Goal: Task Accomplishment & Management: Complete application form

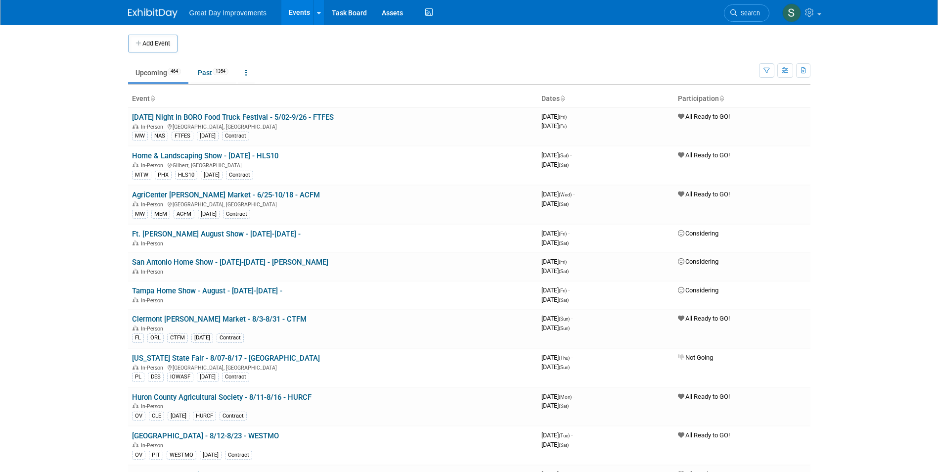
click at [761, 10] on link "Search" at bounding box center [746, 12] width 45 height 17
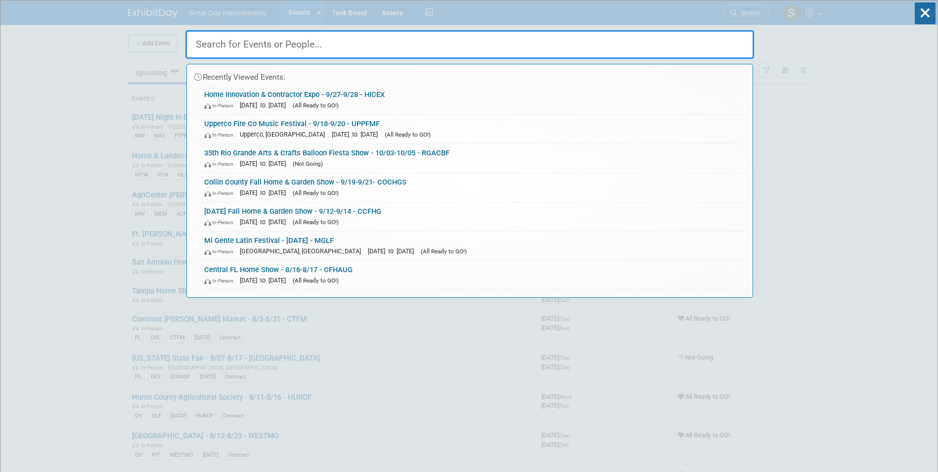
paste input "Greater Richmond Home Show"
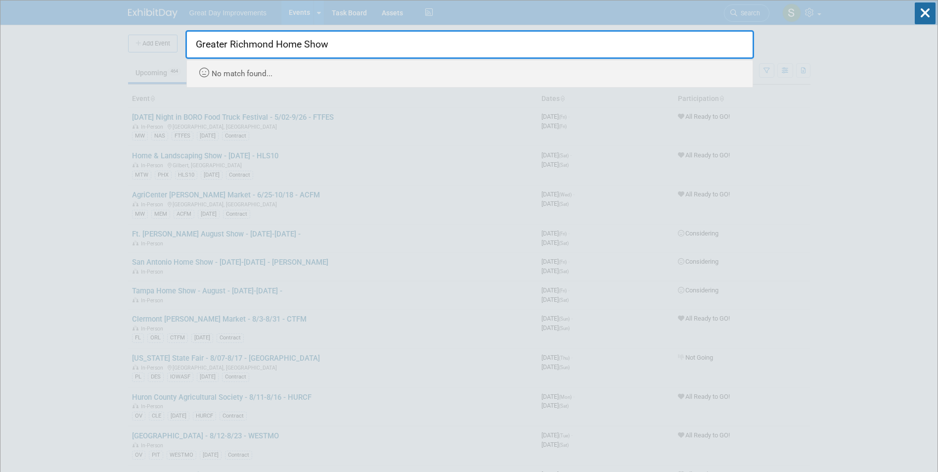
drag, startPoint x: 230, startPoint y: 46, endPoint x: 216, endPoint y: 48, distance: 14.5
click at [225, 46] on input "Greater Richmond Home Show" at bounding box center [469, 44] width 569 height 29
click at [367, 38] on input "Richmond Home Show" at bounding box center [469, 44] width 569 height 29
drag, startPoint x: 245, startPoint y: 45, endPoint x: 481, endPoint y: 57, distance: 236.7
click at [470, 52] on input "Richmond Home Show" at bounding box center [469, 44] width 569 height 29
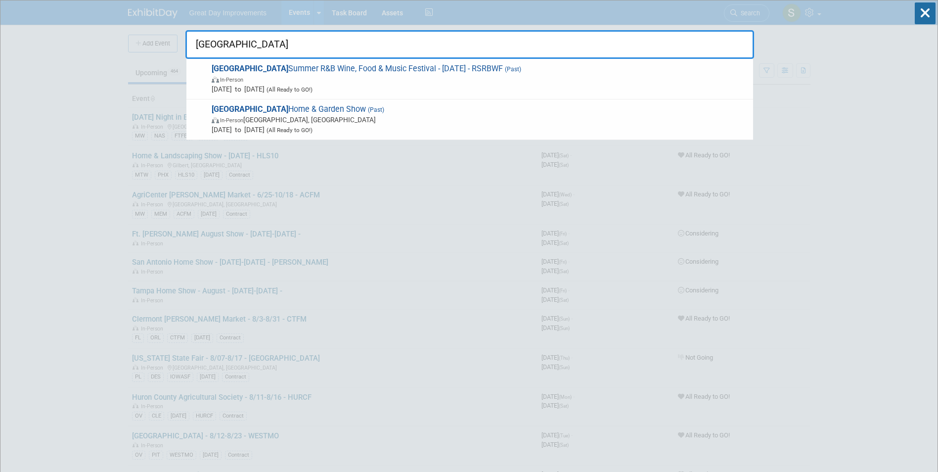
type input "Richmond"
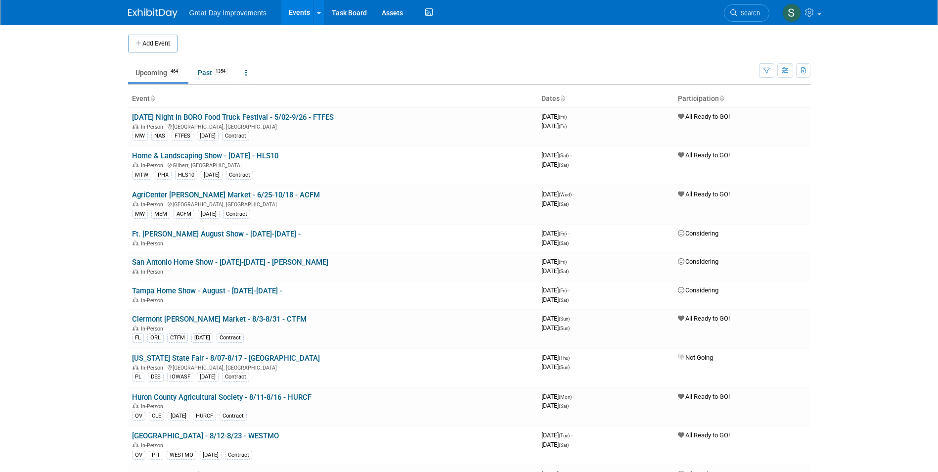
click at [173, 54] on td "Upcoming 464 Past 1354 All Events 1818 Past and Upcoming Grouped Annually Event…" at bounding box center [443, 68] width 631 height 32
click at [168, 39] on button "Add Event" at bounding box center [152, 44] width 49 height 18
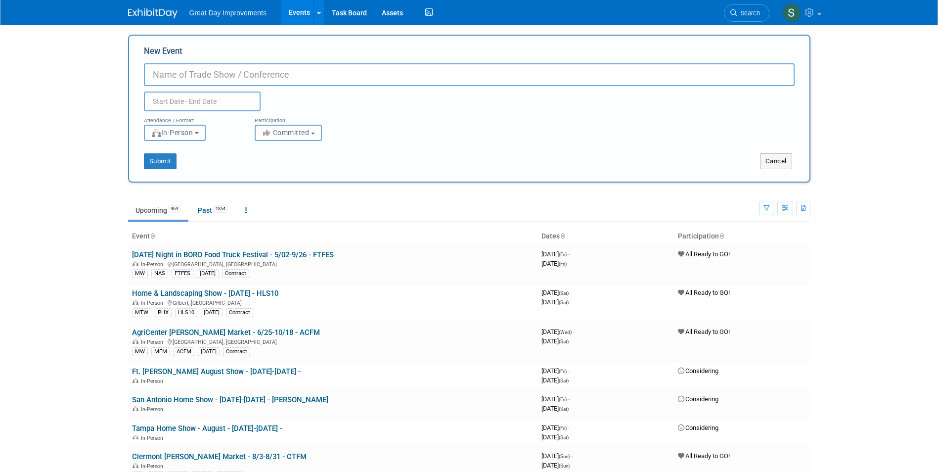
paste input "Vendor Palooza"
type input "[PERSON_NAME] - 8/16-8/17 - [GEOGRAPHIC_DATA]"
click at [302, 134] on span "Committed" at bounding box center [286, 133] width 48 height 8
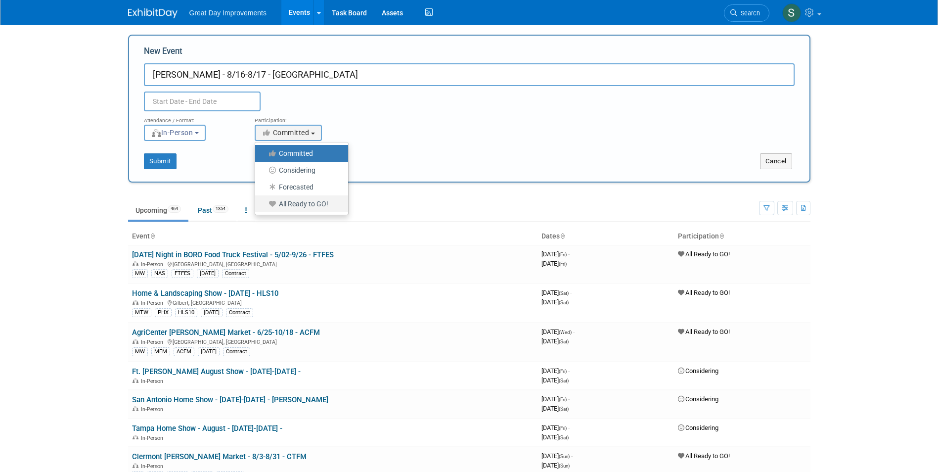
click at [310, 205] on label "All Ready to GO!" at bounding box center [299, 203] width 78 height 13
click at [264, 205] on input "All Ready to GO!" at bounding box center [261, 204] width 6 height 6
select select "102"
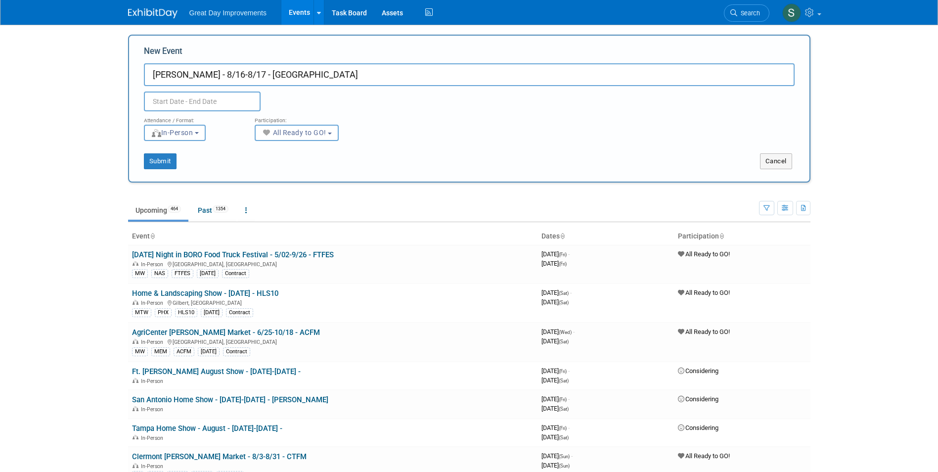
click at [208, 99] on input "text" at bounding box center [202, 101] width 117 height 20
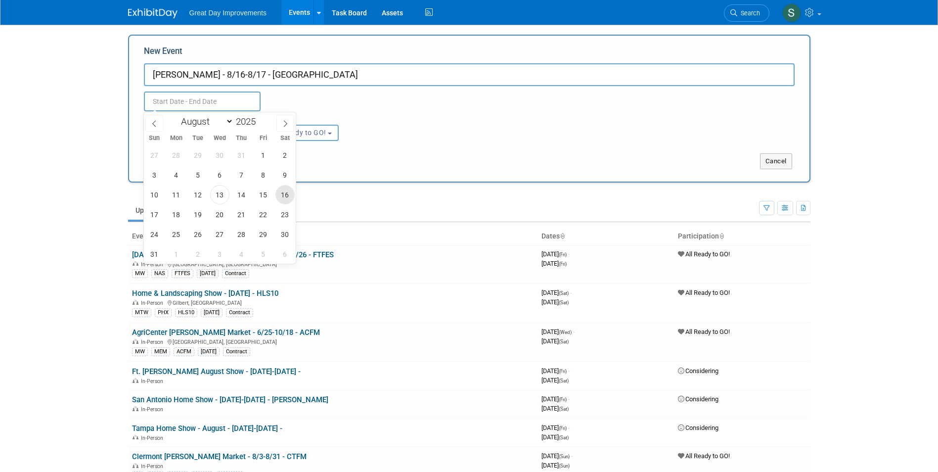
click at [287, 194] on span "16" at bounding box center [284, 194] width 19 height 19
click at [154, 215] on span "17" at bounding box center [154, 214] width 19 height 19
type input "Aug 16, 2025 to Aug 17, 2025"
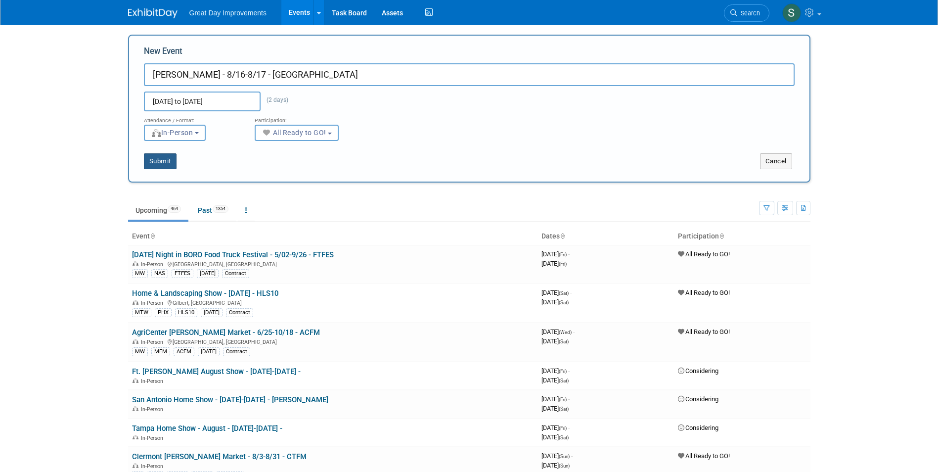
click at [160, 159] on button "Submit" at bounding box center [160, 161] width 33 height 16
type input "[PERSON_NAME] - 8/16-8/17 - [GEOGRAPHIC_DATA]"
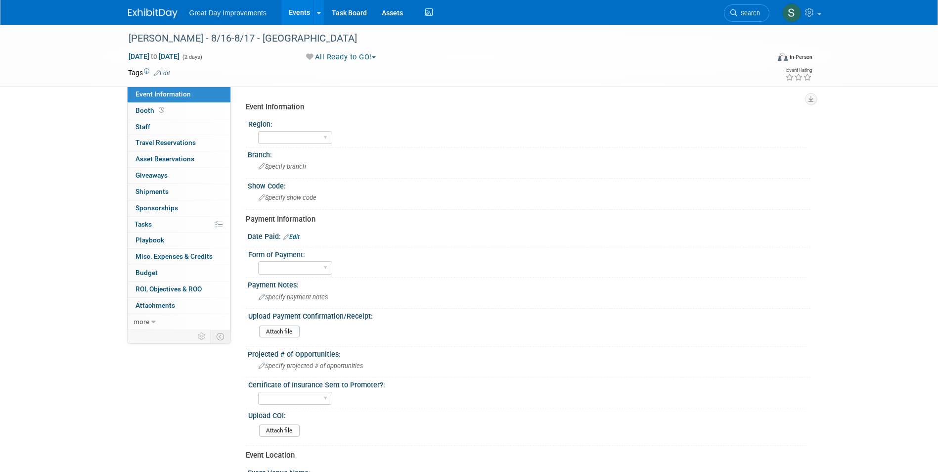
click at [159, 72] on icon at bounding box center [157, 73] width 6 height 6
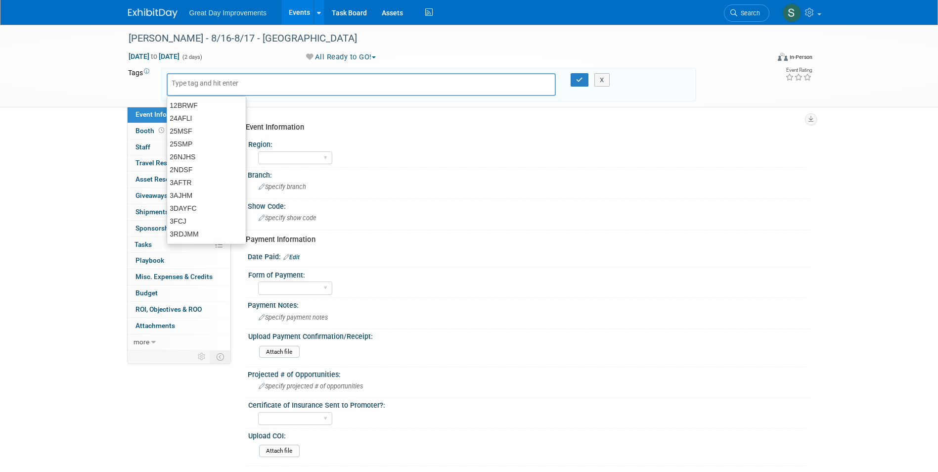
click at [184, 84] on input "text" at bounding box center [211, 83] width 79 height 10
type input "SA"
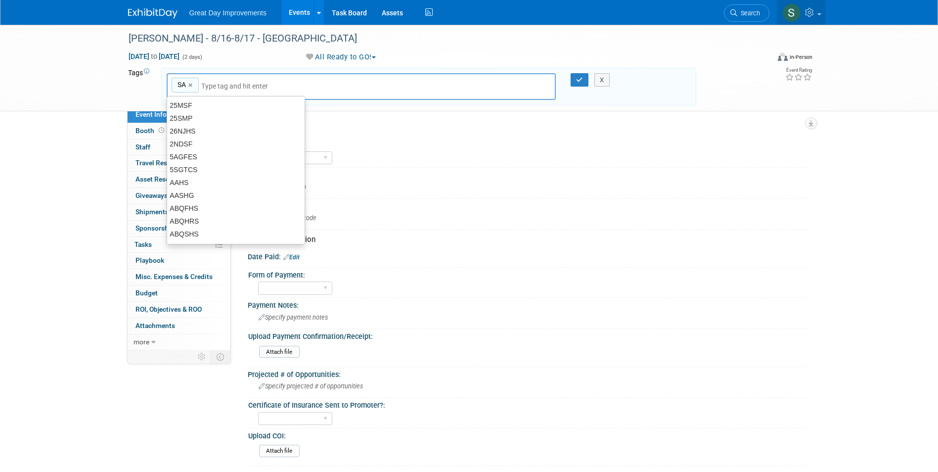
type input "SA"
type input "MYB"
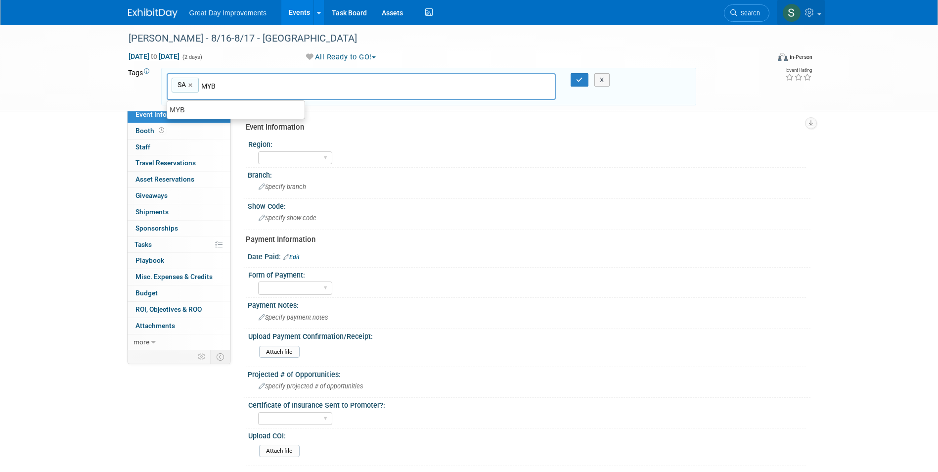
type input "SA, MYB"
type input "VENPAL"
type input "SA, MYB, VENPAL"
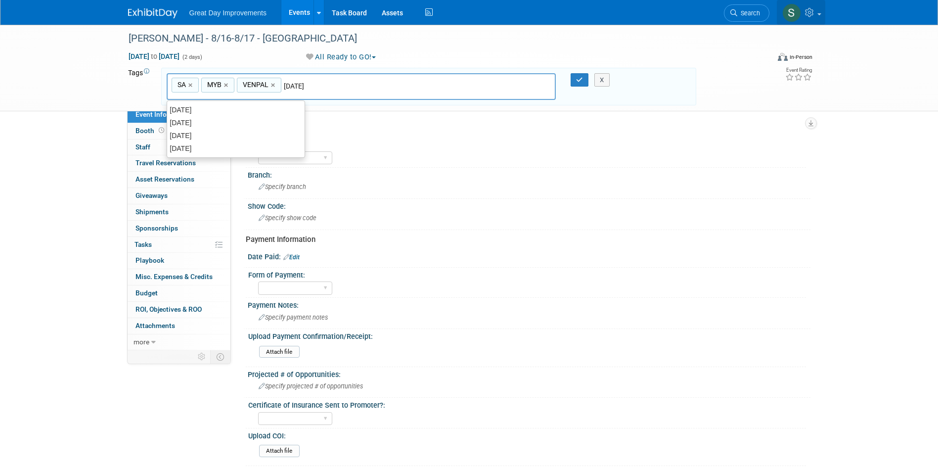
type input "[DATE]"
type input "SA, MYB, VENPAL, AUG25"
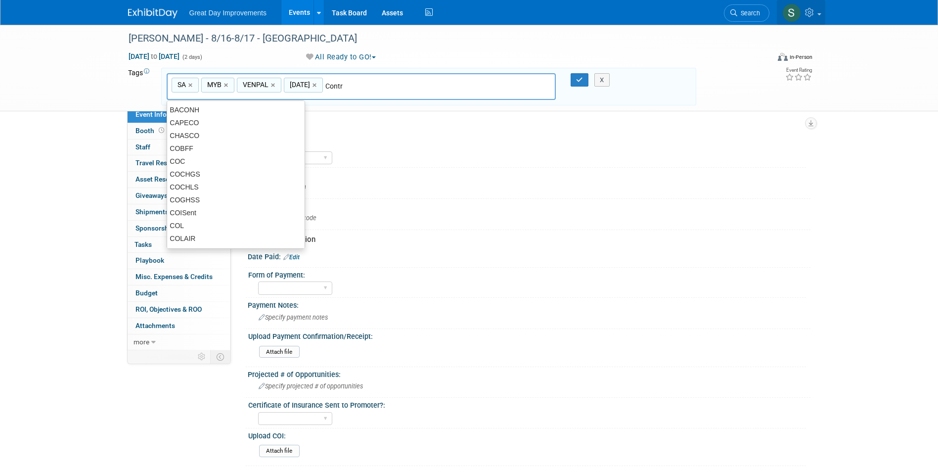
type input "Contract"
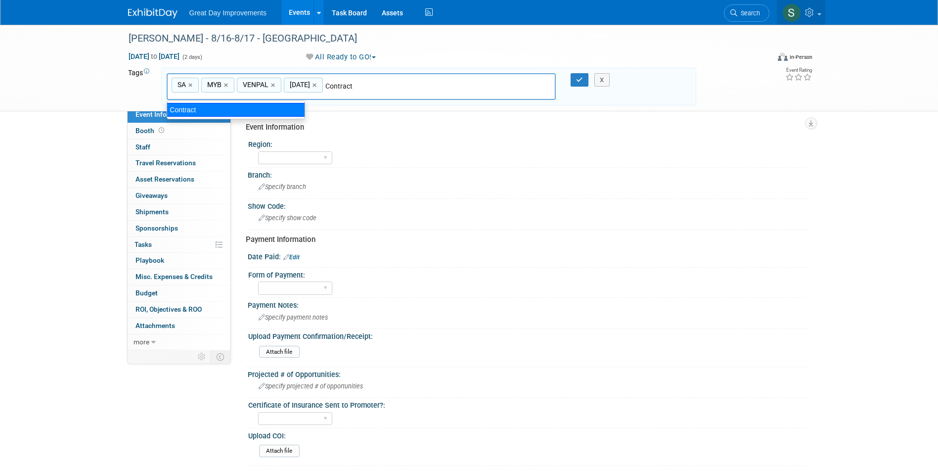
type input "SA, MYB, VENPAL, AUG25, Contract"
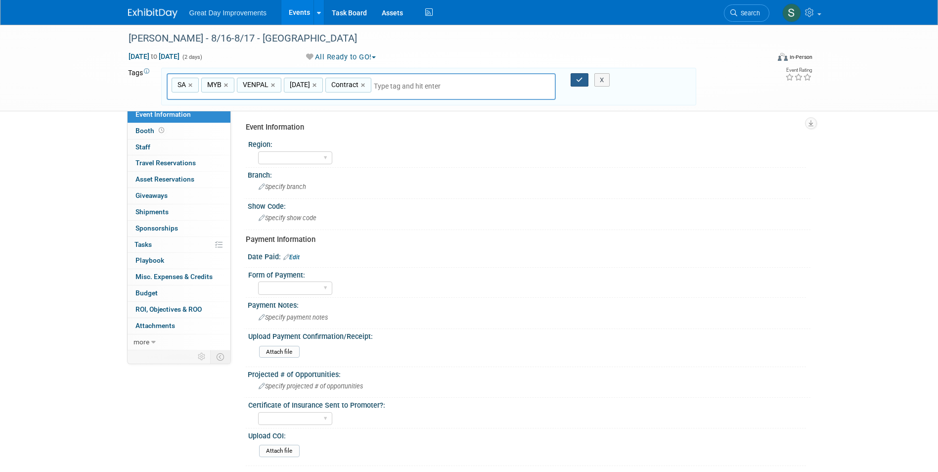
click at [581, 78] on icon "button" at bounding box center [579, 80] width 7 height 6
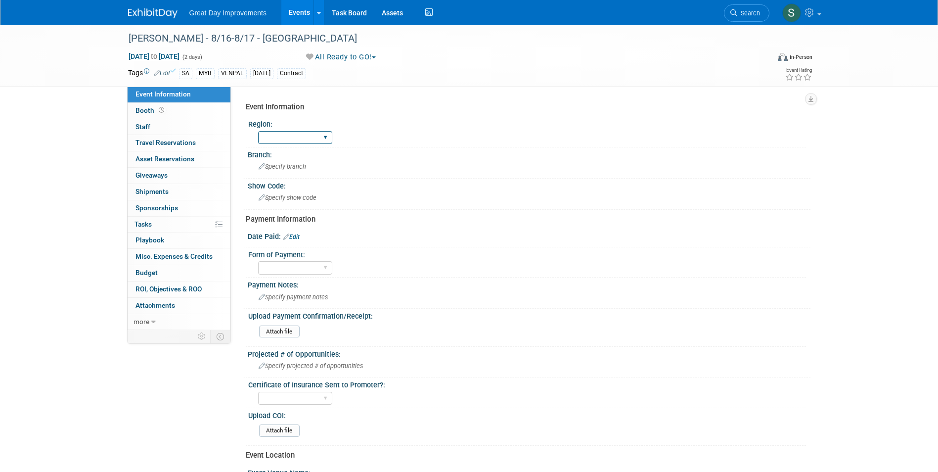
click at [310, 137] on select "GC MA MW MTW NE NEW OV PL PNW SA SE SC UMW FL" at bounding box center [295, 137] width 74 height 13
select select "SA"
click at [258, 131] on select "GC MA MW MTW NE NEW OV PL PNW SA SE SC UMW FL" at bounding box center [295, 137] width 74 height 13
click at [274, 168] on span "Specify branch" at bounding box center [282, 166] width 47 height 7
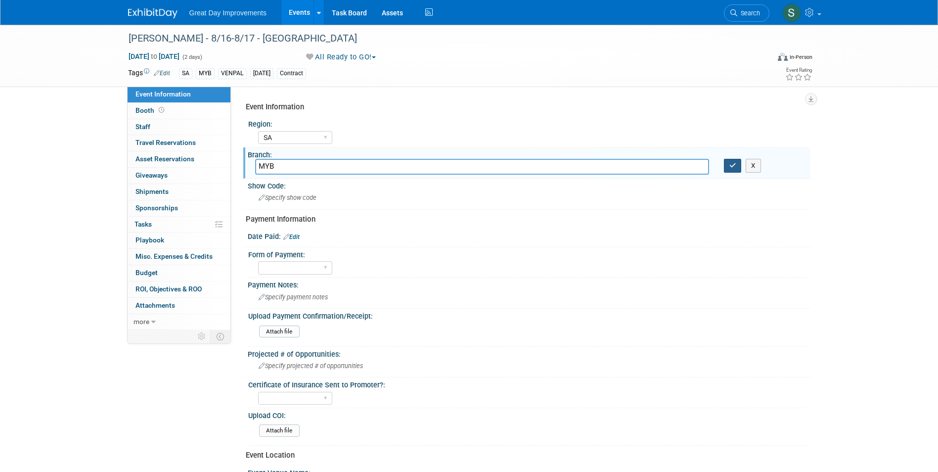
type input "MYB"
click at [739, 165] on button "button" at bounding box center [733, 166] width 18 height 14
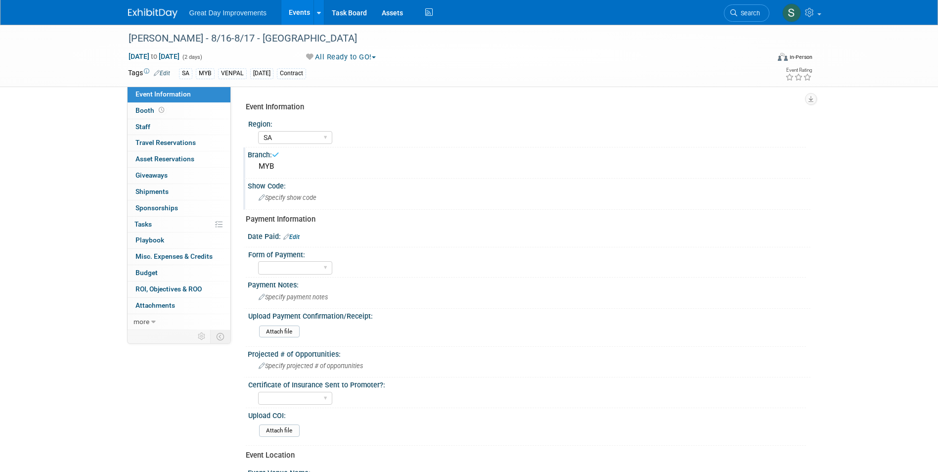
click at [345, 193] on div "Specify show code" at bounding box center [529, 197] width 548 height 15
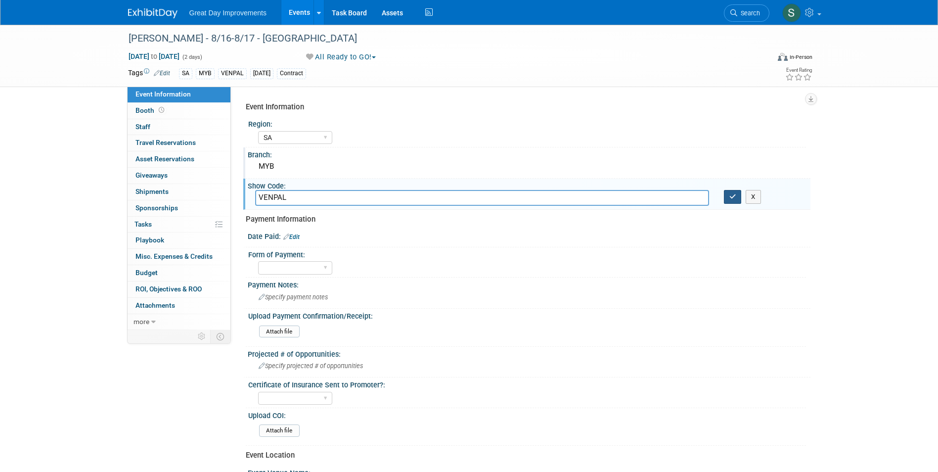
type input "VENPAL"
click at [728, 196] on button "button" at bounding box center [733, 197] width 18 height 14
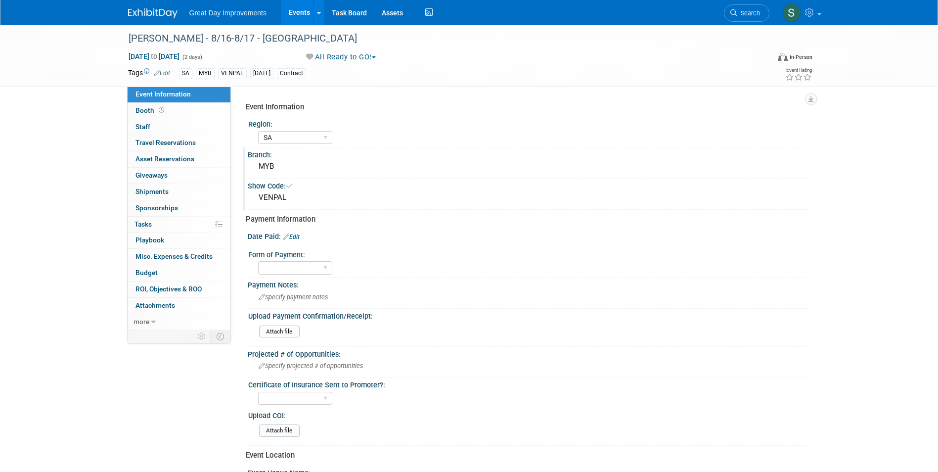
click at [296, 235] on link "Edit" at bounding box center [291, 236] width 16 height 7
select select "7"
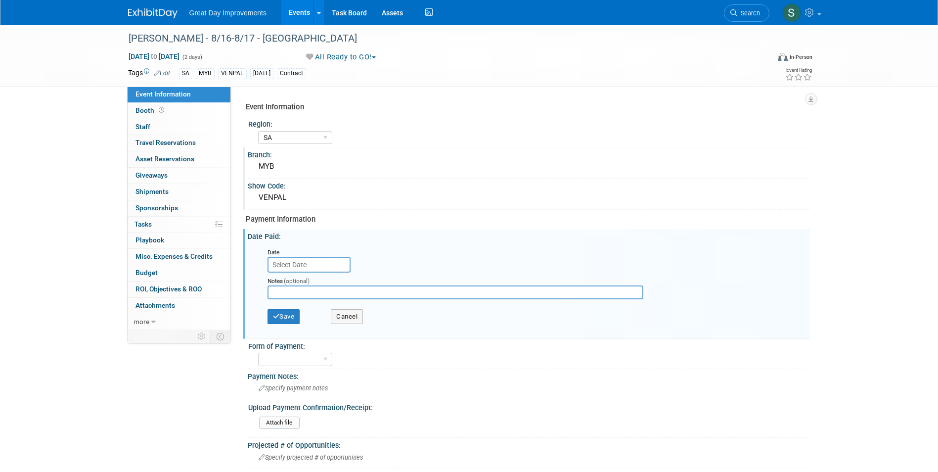
click at [304, 261] on input "text" at bounding box center [309, 265] width 83 height 16
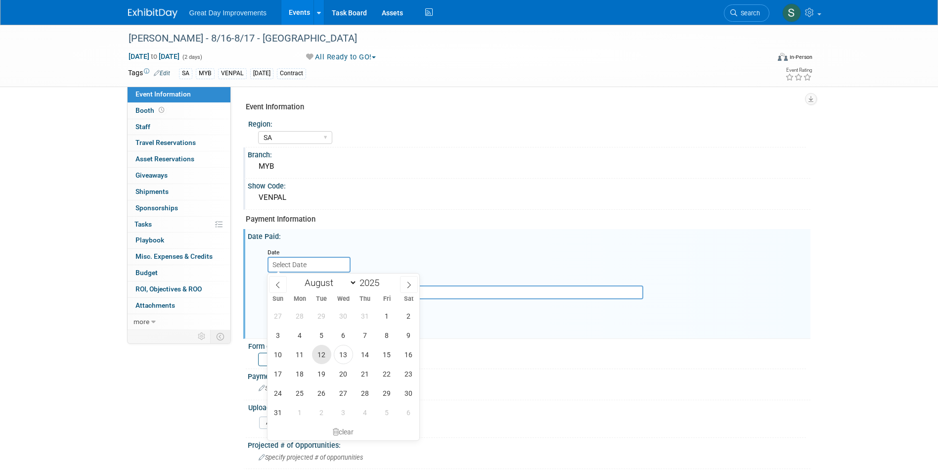
click at [327, 353] on span "12" at bounding box center [321, 354] width 19 height 19
type input "[DATE]"
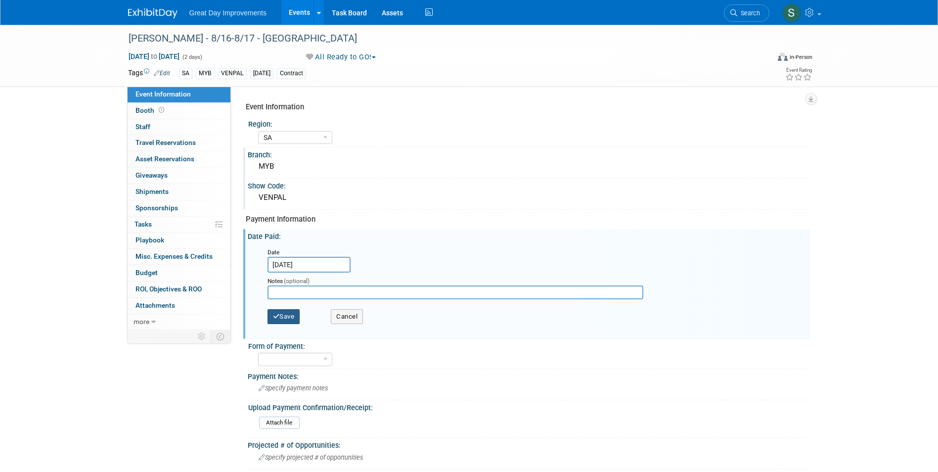
click at [294, 314] on button "Save" at bounding box center [284, 316] width 33 height 15
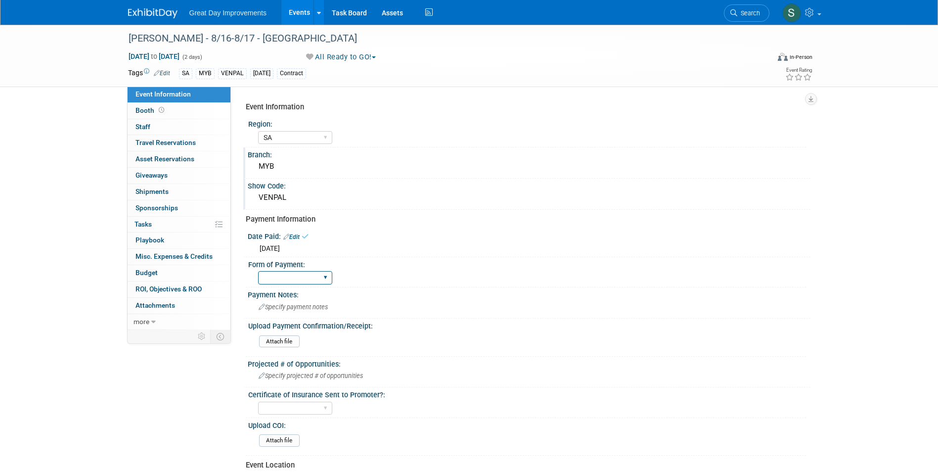
click at [287, 282] on select "Paid via CC Check Requested Pay at the Gate Other" at bounding box center [295, 277] width 74 height 13
select select "Other"
click at [258, 271] on select "Paid via CC Check Requested Pay at the Gate Other" at bounding box center [295, 277] width 74 height 13
click at [285, 292] on div "Payment Notes:" at bounding box center [529, 293] width 563 height 12
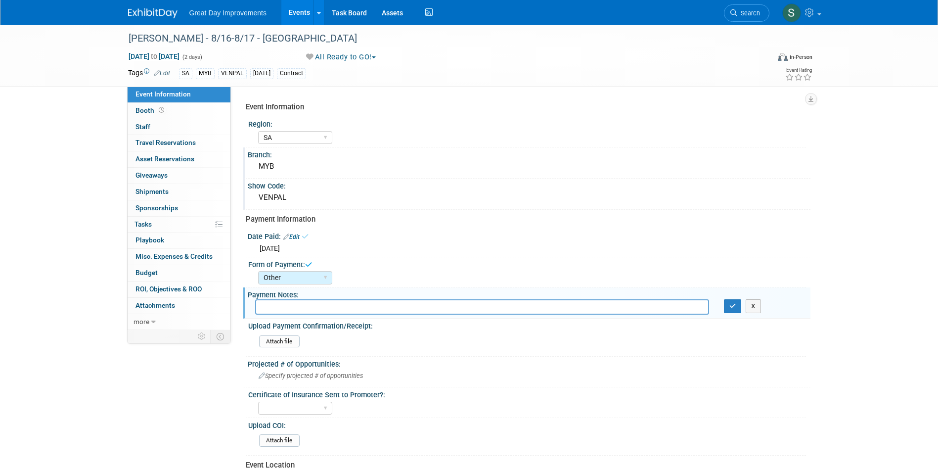
click at [290, 310] on input "text" at bounding box center [482, 306] width 454 height 15
type input "Both the contract and payment are complete per submission form"
click at [736, 309] on button "button" at bounding box center [733, 306] width 18 height 14
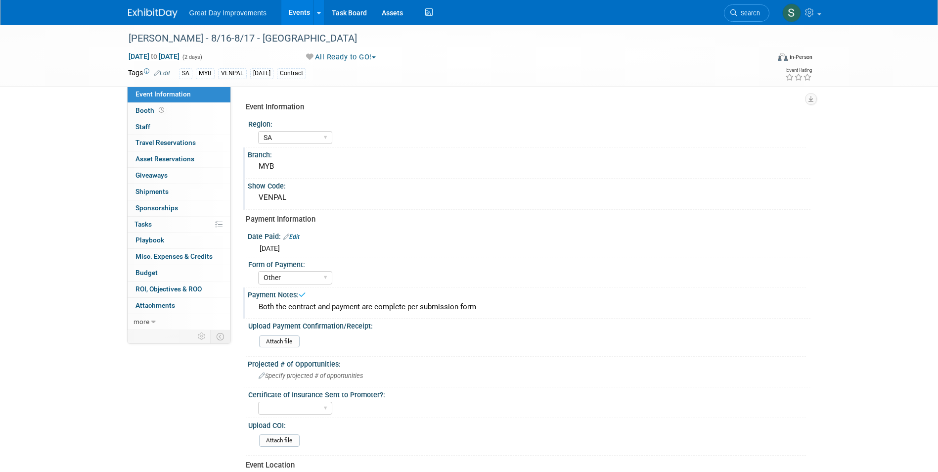
click at [148, 22] on div "Great Day Improvements Events Add Event Bulk Upload Events Shareable Event Boar…" at bounding box center [469, 12] width 682 height 25
click at [147, 7] on link at bounding box center [158, 8] width 61 height 8
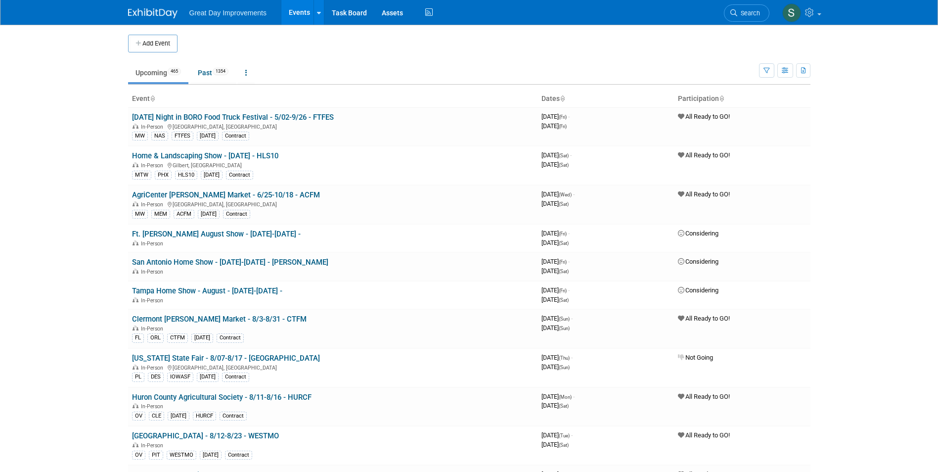
click at [759, 12] on link "Search" at bounding box center [746, 12] width 45 height 17
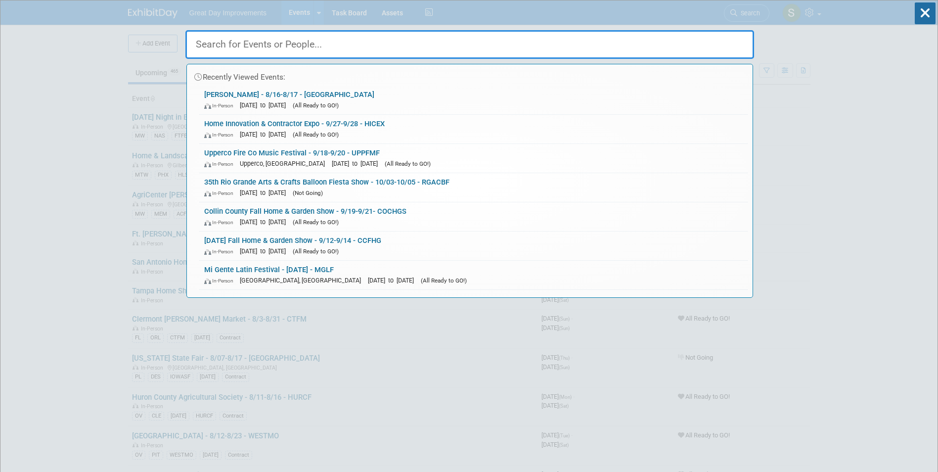
paste input "Leesport Market"
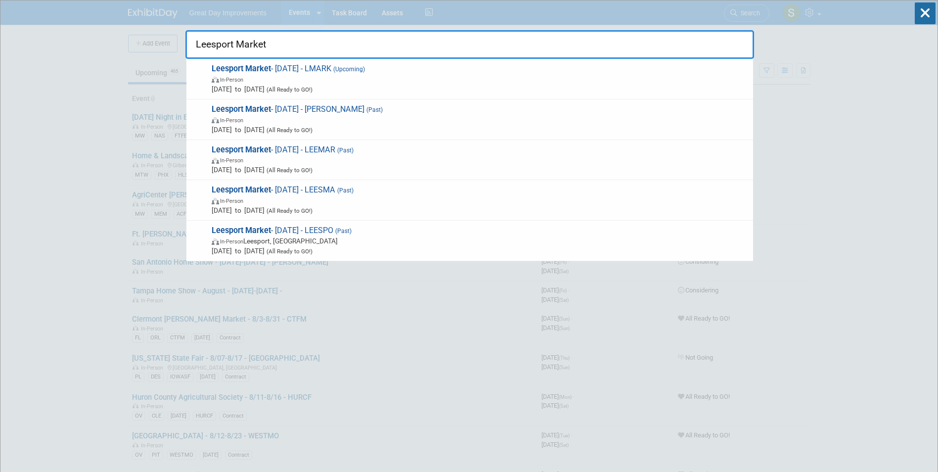
type input "Leesport Market"
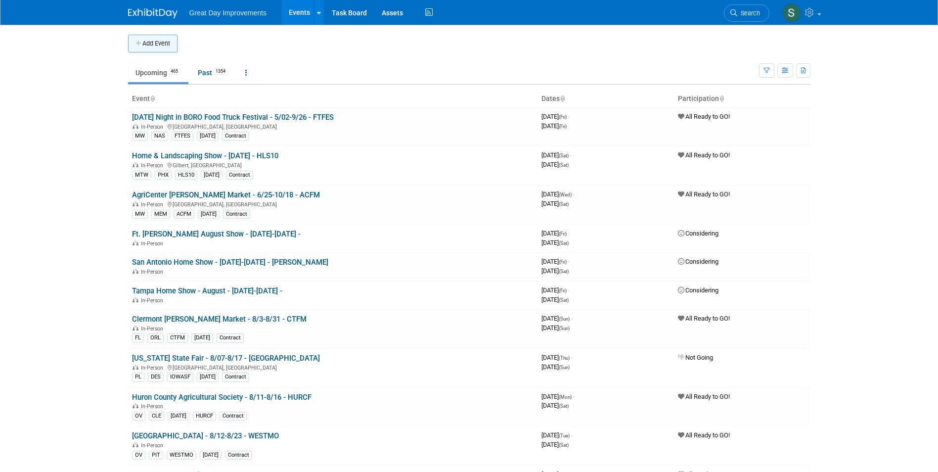
click at [164, 41] on button "Add Event" at bounding box center [152, 44] width 49 height 18
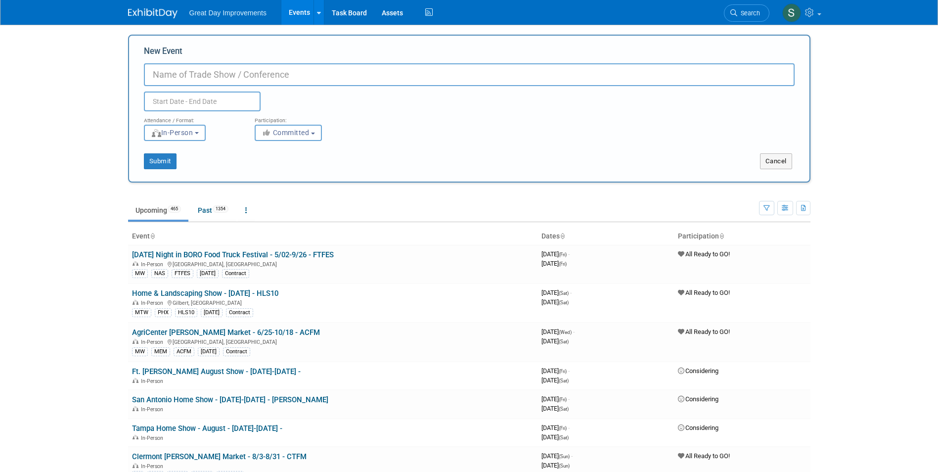
paste input "Monroeville Home and Garden Show"
click at [395, 82] on input "Monroeville Home and Garden Show - 9/05-9/07" at bounding box center [469, 74] width 651 height 23
type input "Monroeville Home and Garden Show - 9/05-9/07 - MONHGS"
click at [312, 129] on button "Committed" at bounding box center [288, 133] width 67 height 16
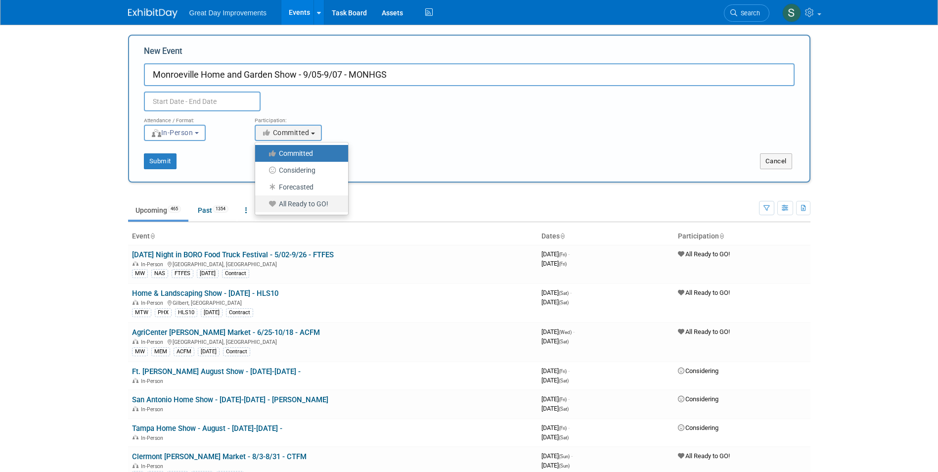
click at [325, 202] on label "All Ready to GO!" at bounding box center [299, 203] width 78 height 13
click at [264, 202] on input "All Ready to GO!" at bounding box center [261, 204] width 6 height 6
select select "102"
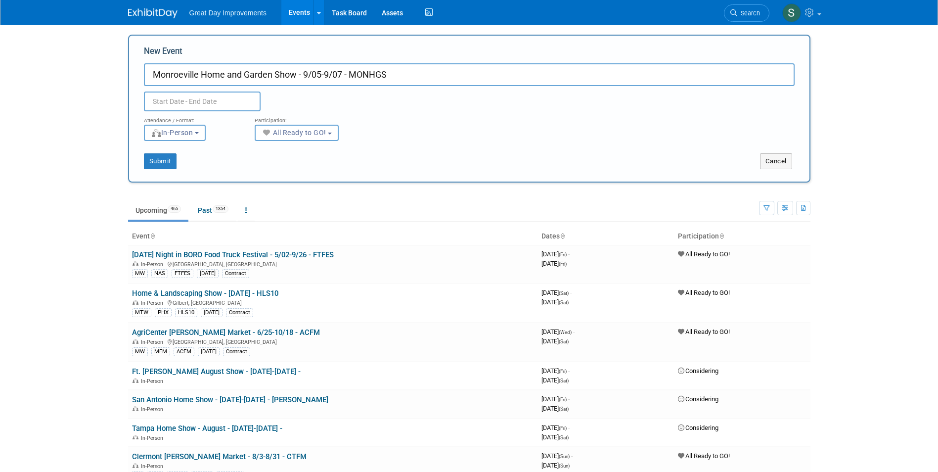
click at [214, 98] on input "text" at bounding box center [202, 101] width 117 height 20
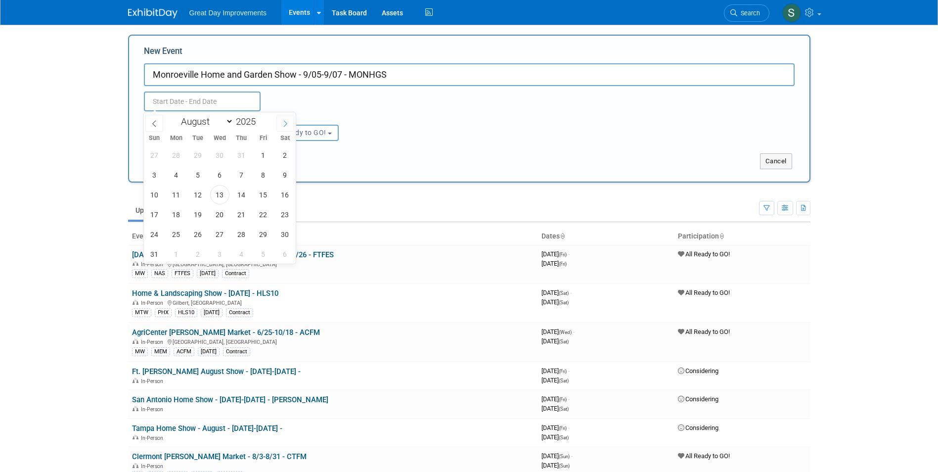
click at [283, 122] on icon at bounding box center [285, 123] width 7 height 7
select select "8"
click at [264, 155] on span "5" at bounding box center [263, 154] width 19 height 19
click at [162, 176] on span "7" at bounding box center [154, 174] width 19 height 19
type input "Sep 5, 2025 to Sep 7, 2025"
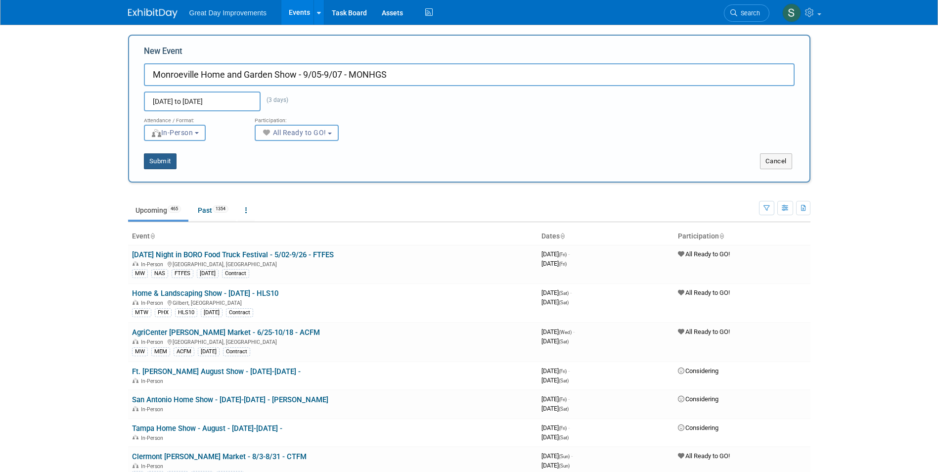
click at [166, 157] on button "Submit" at bounding box center [160, 161] width 33 height 16
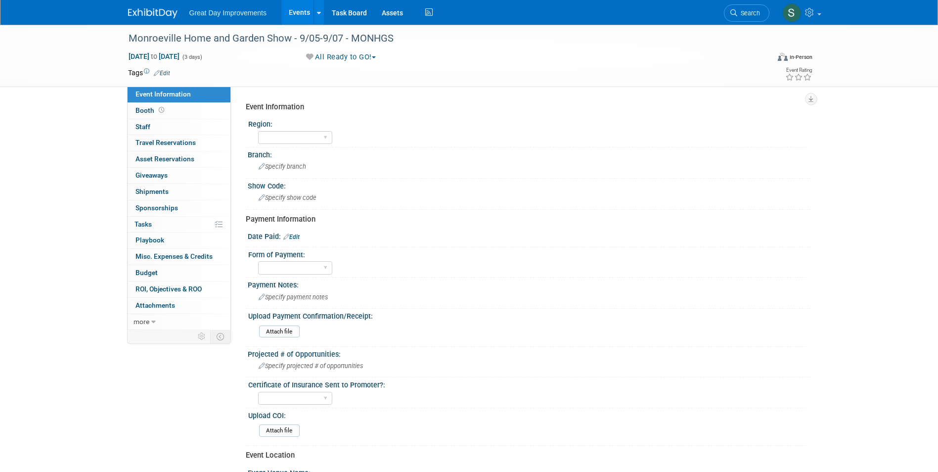
click at [162, 70] on link "Edit" at bounding box center [162, 73] width 16 height 7
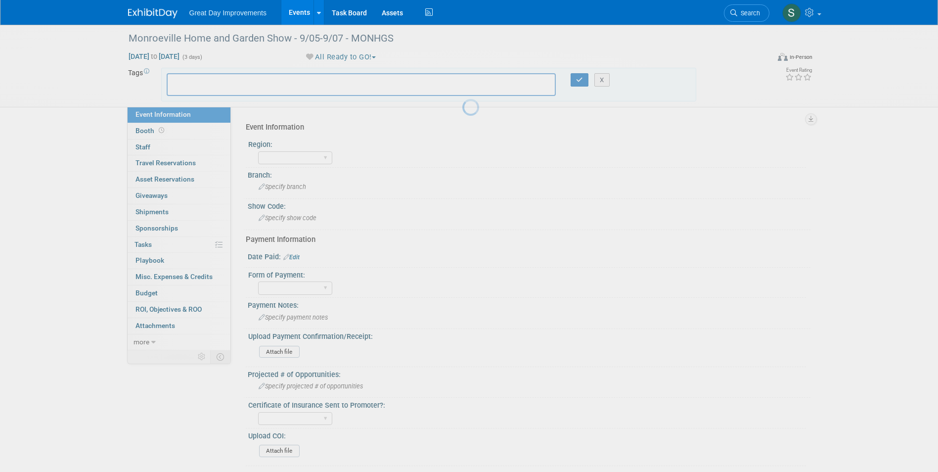
click at [189, 83] on body "Great Day Improvements Events Add Event Bulk Upload Events Shareable Event Boar…" at bounding box center [469, 236] width 938 height 472
click at [189, 85] on input "text" at bounding box center [211, 83] width 79 height 10
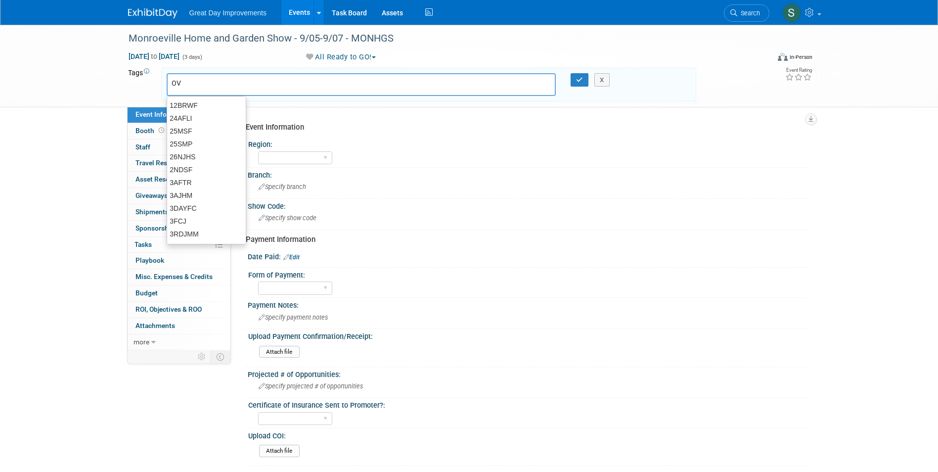
type input "OV"
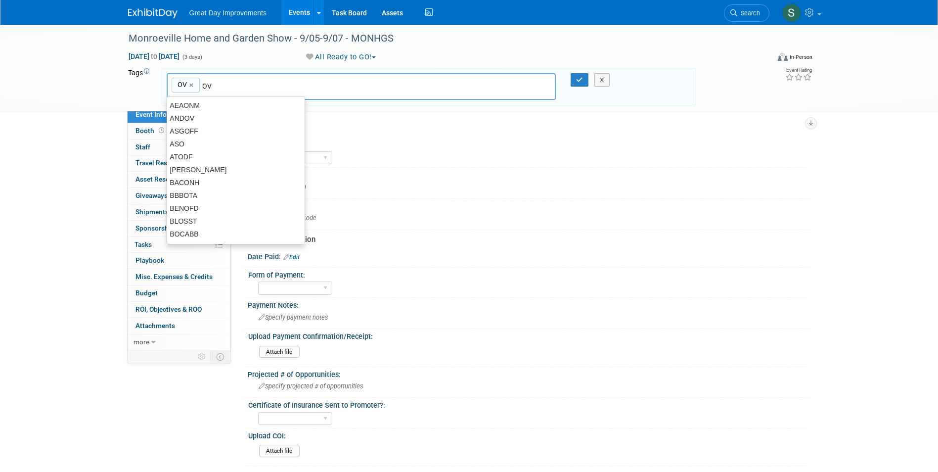
type input "OV"
type input "PIT"
type input "OV, PIT"
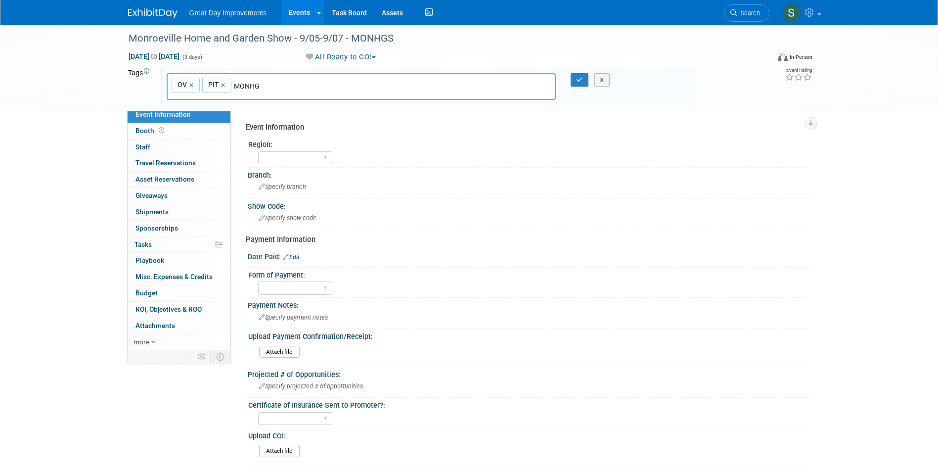
type input "MONHGS"
type input "OV, PIT, MONHGS"
click at [300, 89] on input "text" at bounding box center [354, 86] width 138 height 10
type input "[DATE]"
type input "OV, PIT, MONHGS, SEPT25"
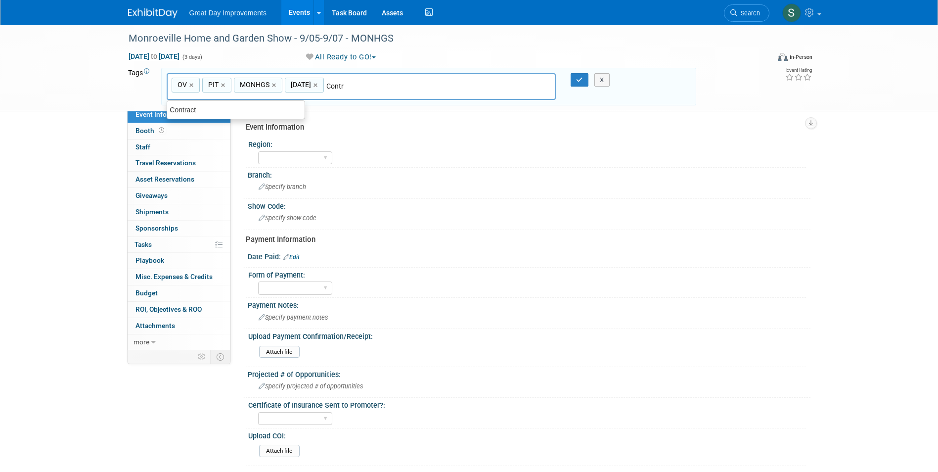
type input "Contract"
type input "OV, PIT, MONHGS, SEPT25, Contract"
click at [579, 77] on icon "button" at bounding box center [579, 80] width 7 height 6
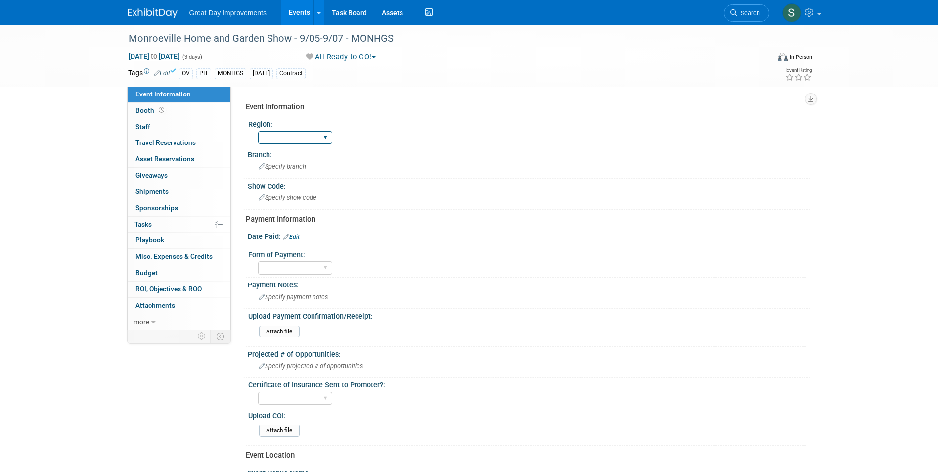
click at [311, 132] on select "GC MA MW MTW NE NEW OV PL PNW SA SE SC UMW FL" at bounding box center [295, 137] width 74 height 13
select select "OV"
click at [258, 131] on select "GC MA MW MTW NE NEW OV PL PNW SA SE SC UMW FL" at bounding box center [295, 137] width 74 height 13
click at [292, 163] on span "Specify branch" at bounding box center [282, 166] width 47 height 7
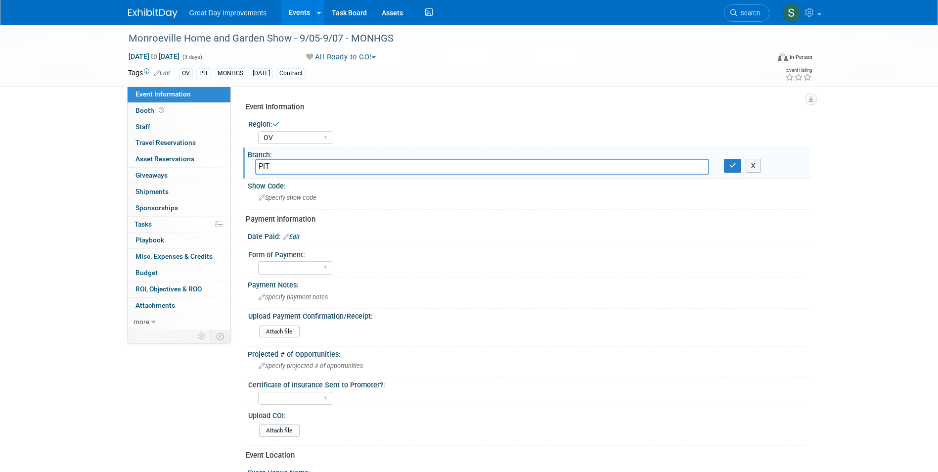
type input "PIT"
drag, startPoint x: 733, startPoint y: 154, endPoint x: 734, endPoint y: 161, distance: 6.6
click at [733, 155] on div "Branch:" at bounding box center [529, 153] width 563 height 12
click at [734, 161] on button "button" at bounding box center [733, 166] width 18 height 14
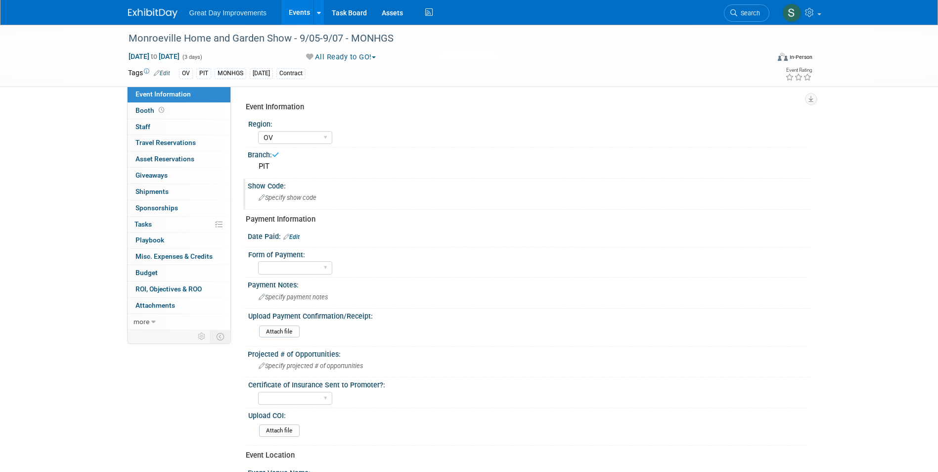
click at [356, 187] on div "Show Code:" at bounding box center [529, 185] width 563 height 12
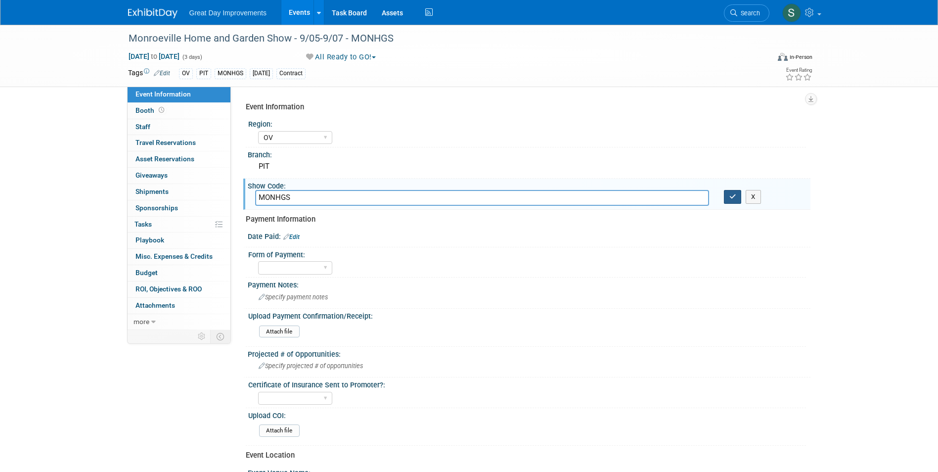
type input "MONHGS"
click at [729, 196] on icon "button" at bounding box center [732, 196] width 7 height 6
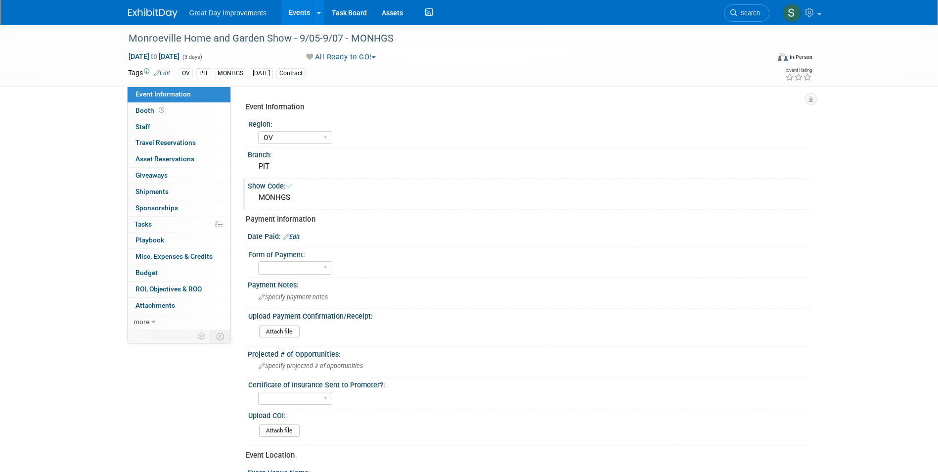
click at [299, 235] on link "Edit" at bounding box center [291, 236] width 16 height 7
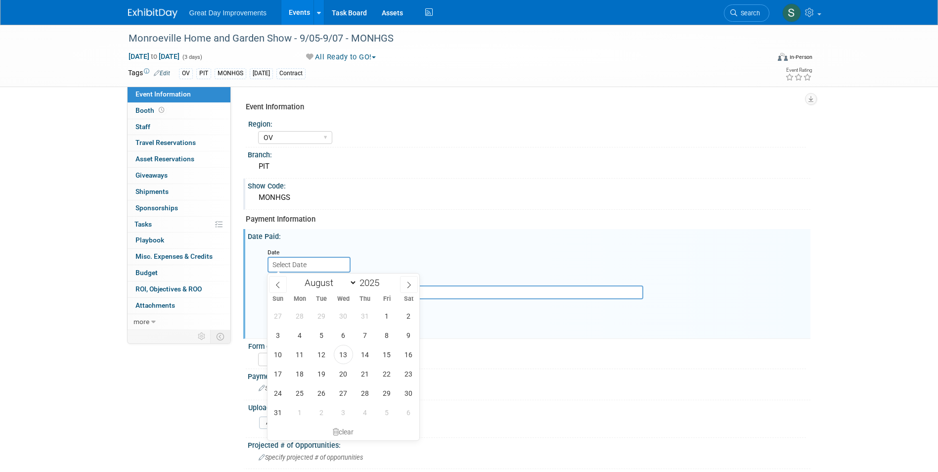
click at [312, 265] on input "text" at bounding box center [309, 265] width 83 height 16
click at [323, 357] on span "12" at bounding box center [321, 354] width 19 height 19
type input "Aug 12, 2025"
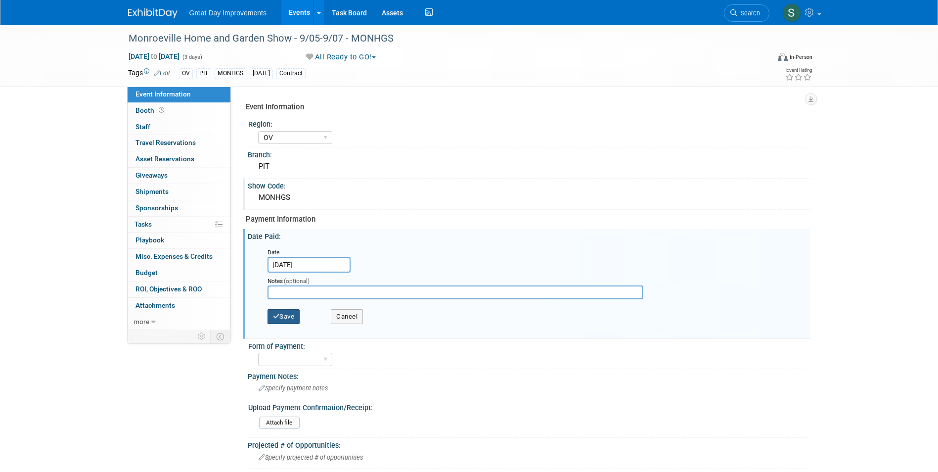
click at [283, 308] on div "Save Cancel" at bounding box center [532, 317] width 528 height 27
click at [285, 318] on button "Save" at bounding box center [284, 316] width 33 height 15
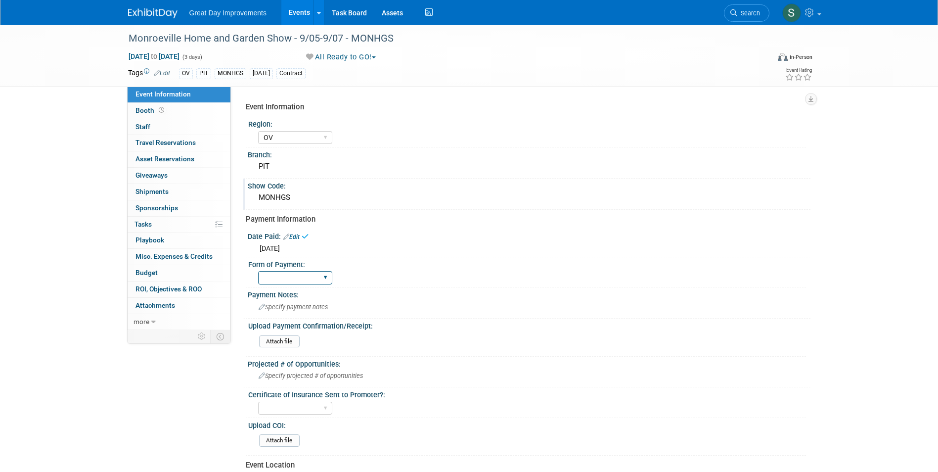
click at [291, 276] on select "Paid via CC Check Requested Pay at the Gate Other" at bounding box center [295, 277] width 74 height 13
select select "Other"
click at [258, 271] on select "Paid via CC Check Requested Pay at the Gate Other" at bounding box center [295, 277] width 74 height 13
click at [276, 305] on span "Specify payment notes" at bounding box center [293, 306] width 69 height 7
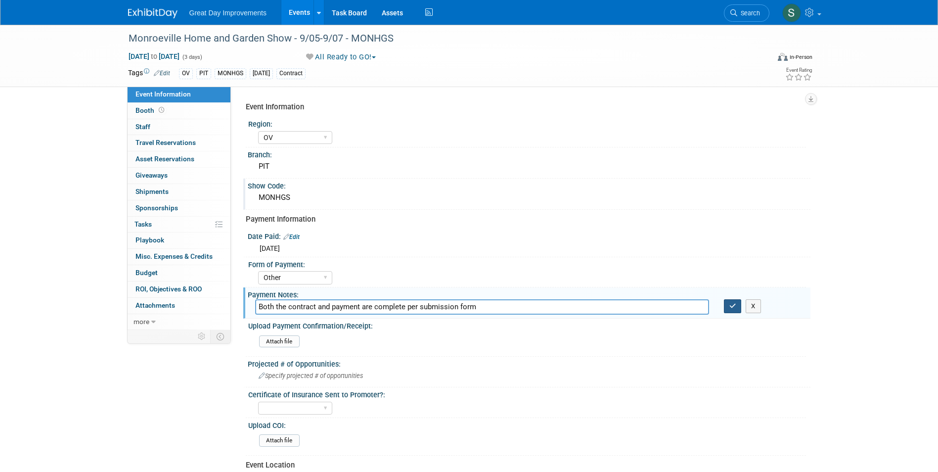
type input "Both the contract and payment are complete per submission form"
click at [732, 306] on icon "button" at bounding box center [732, 306] width 7 height 6
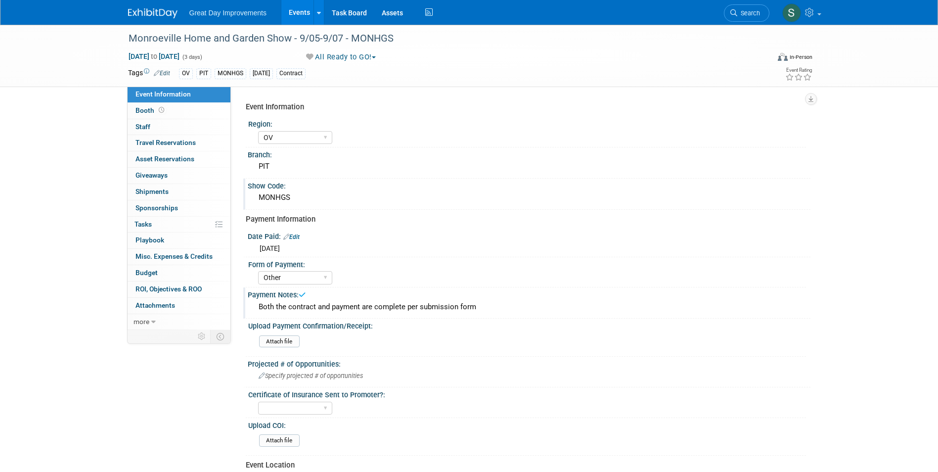
drag, startPoint x: 394, startPoint y: 196, endPoint x: 82, endPoint y: 48, distance: 345.1
click at [82, 48] on div "Monroeville Home and Garden Show - 9/05-9/07 - MONHGS Sep 5, 2025 to Sep 7, 202…" at bounding box center [469, 56] width 938 height 62
click at [150, 14] on img at bounding box center [152, 13] width 49 height 10
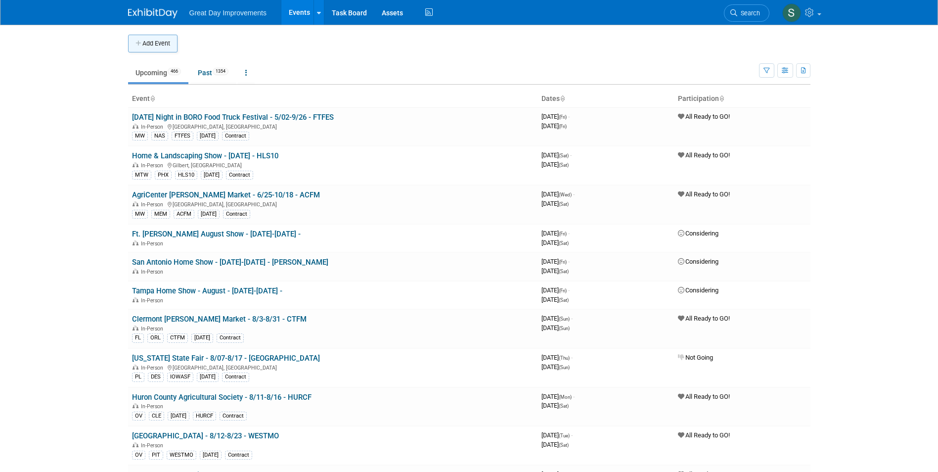
click at [132, 45] on button "Add Event" at bounding box center [152, 44] width 49 height 18
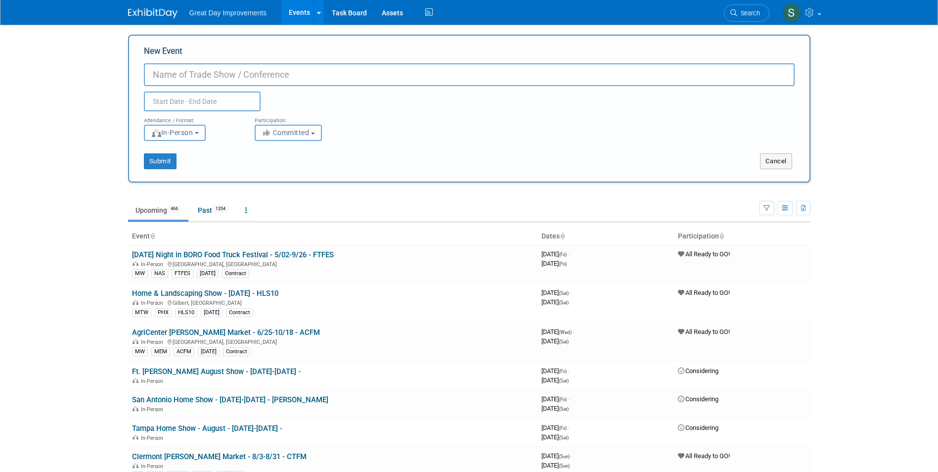
paste input "35th Annual Fall Craft Fair"
type input "35th Annual Fall Craft Fair - 10/11-10/12 - 35AFCF"
click at [303, 139] on button "Committed" at bounding box center [288, 133] width 67 height 16
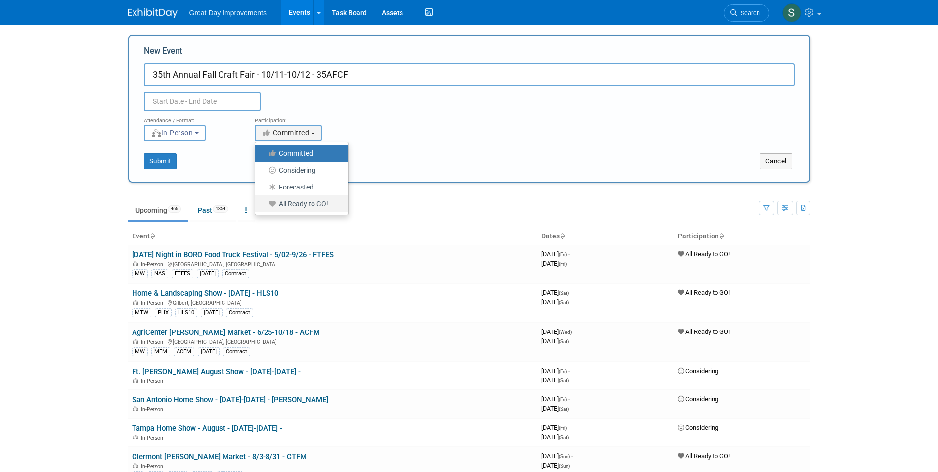
click at [313, 206] on label "All Ready to GO!" at bounding box center [299, 203] width 78 height 13
click at [264, 206] on input "All Ready to GO!" at bounding box center [261, 204] width 6 height 6
select select "102"
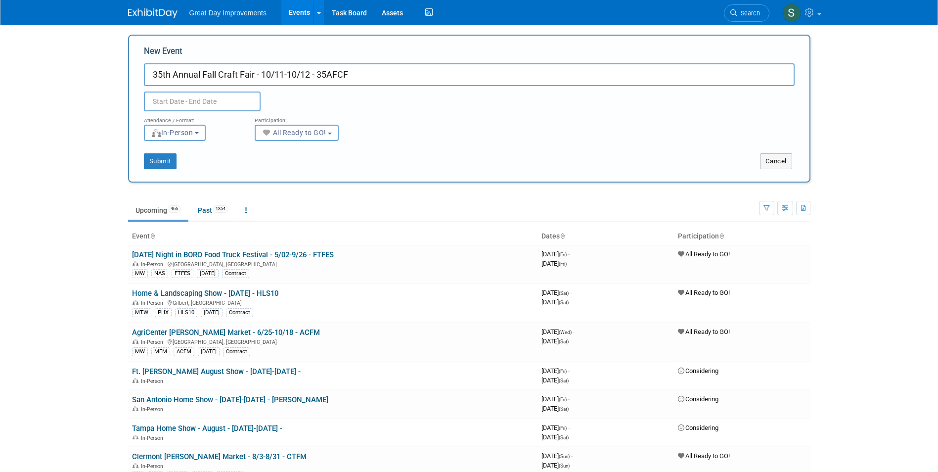
click at [203, 102] on input "text" at bounding box center [202, 101] width 117 height 20
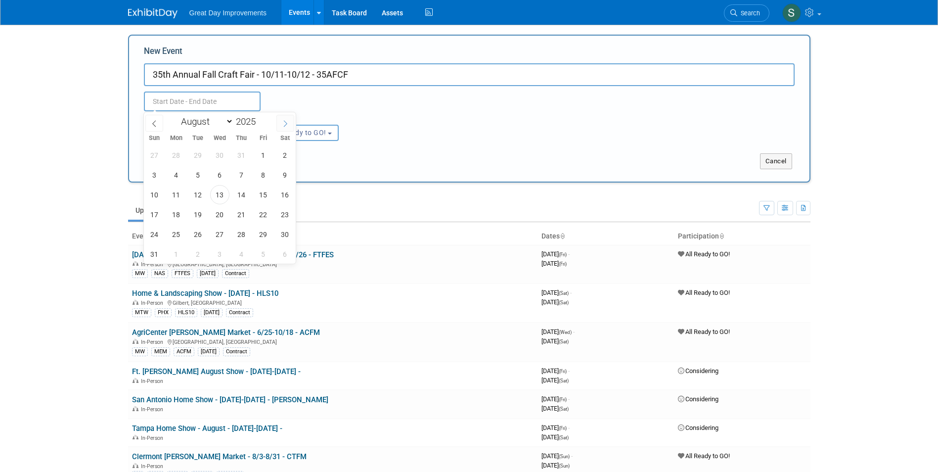
click at [281, 122] on span at bounding box center [285, 123] width 18 height 17
select select "9"
click at [277, 176] on span "11" at bounding box center [284, 174] width 19 height 19
click at [155, 198] on span "12" at bounding box center [154, 194] width 19 height 19
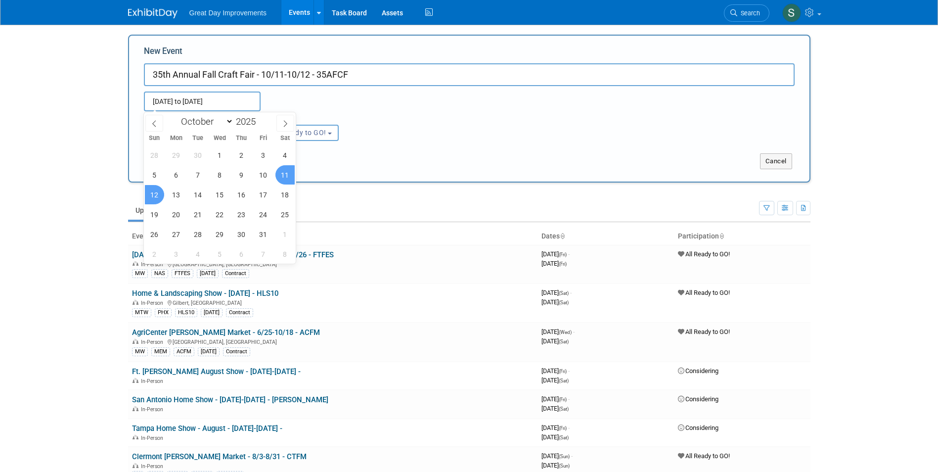
type input "Oct 11, 2025 to Oct 12, 2025"
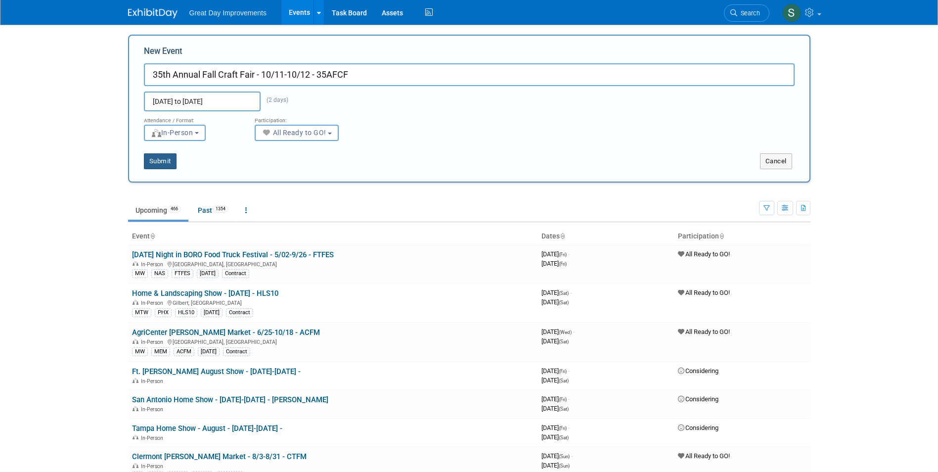
click at [161, 156] on button "Submit" at bounding box center [160, 161] width 33 height 16
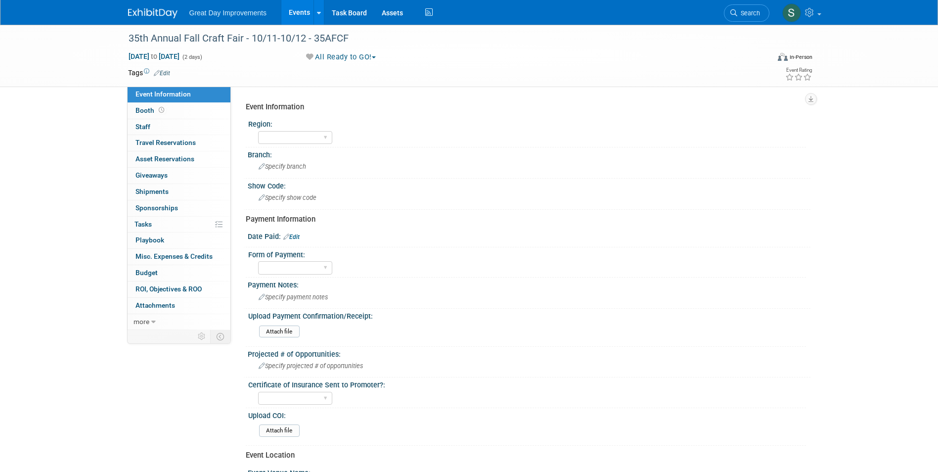
click at [162, 74] on link "Edit" at bounding box center [162, 73] width 16 height 7
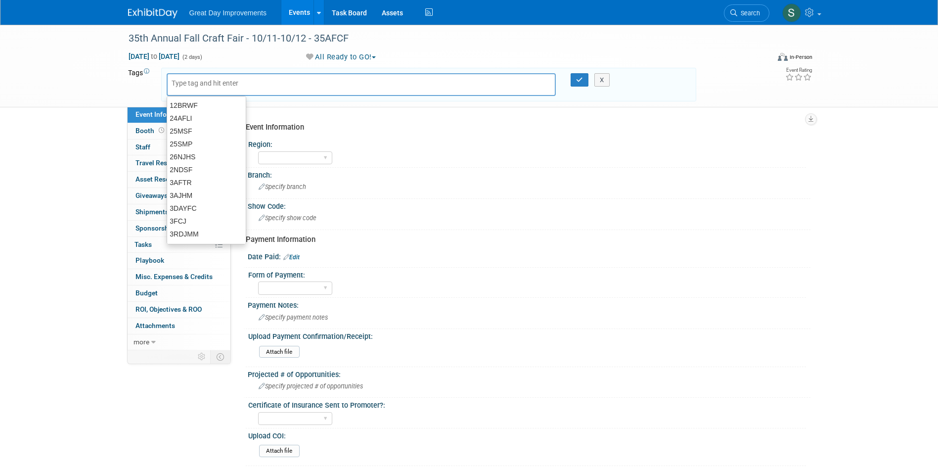
click at [190, 87] on input "text" at bounding box center [211, 83] width 79 height 10
type input "FL"
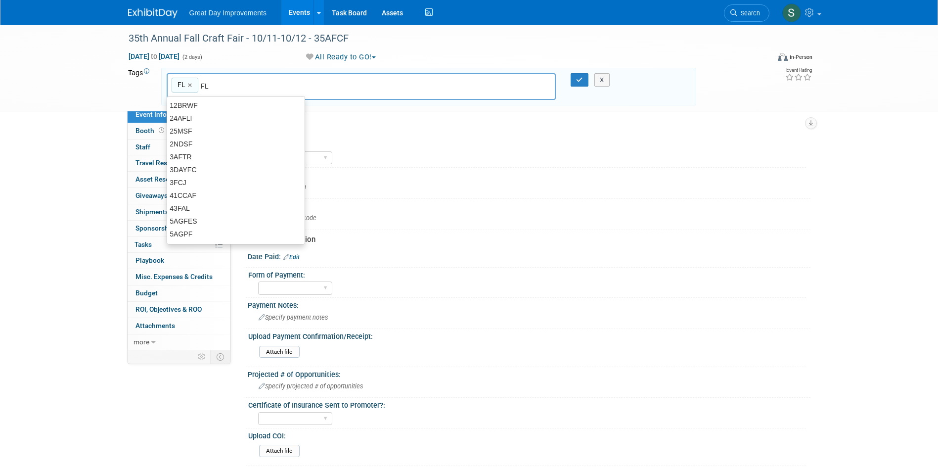
type input "FL"
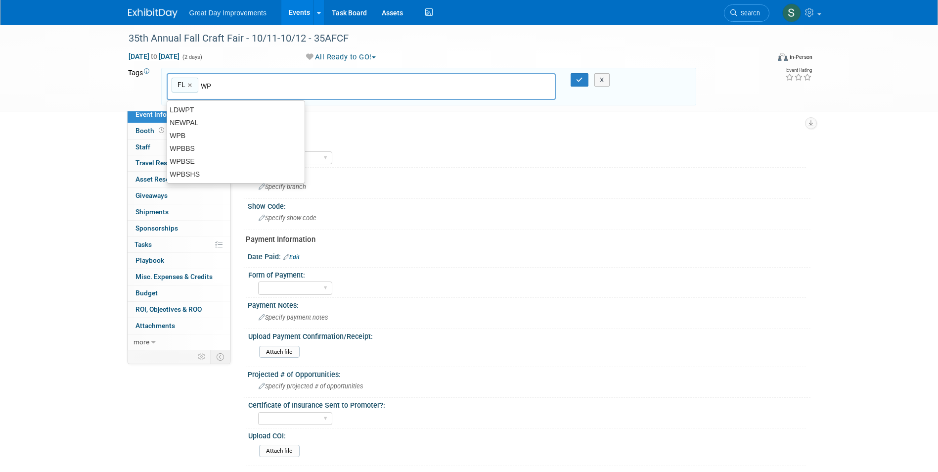
type input "WPB"
type input "FL, WPB"
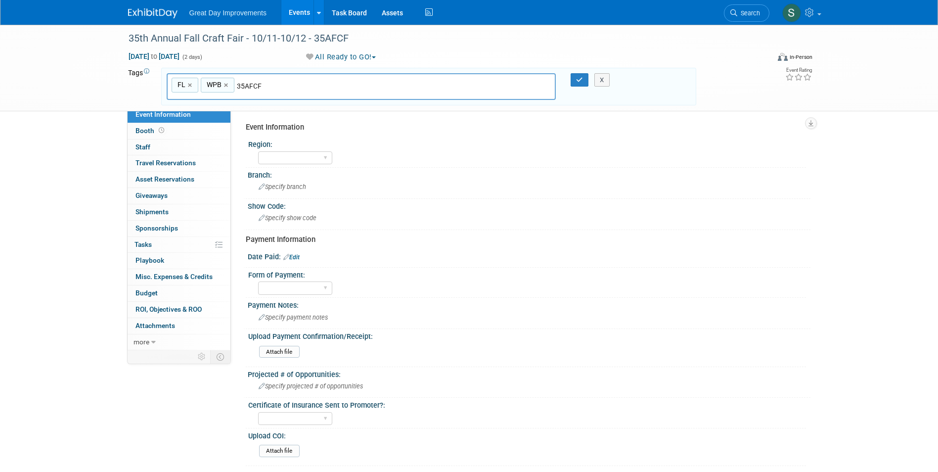
type input "35AFCF"
type input "FL, WPB, 35AFCF"
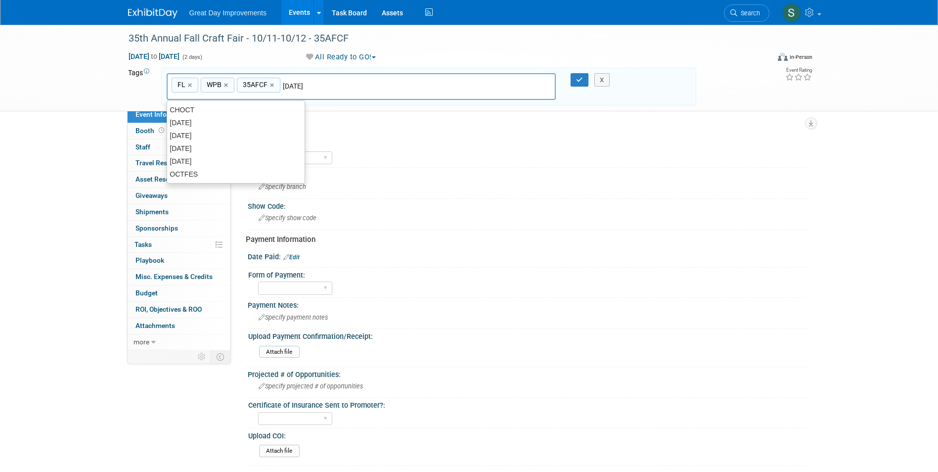
type input "[DATE]"
type input "FL, WPB, 35AFCF, [DATE]"
type input "Contr"
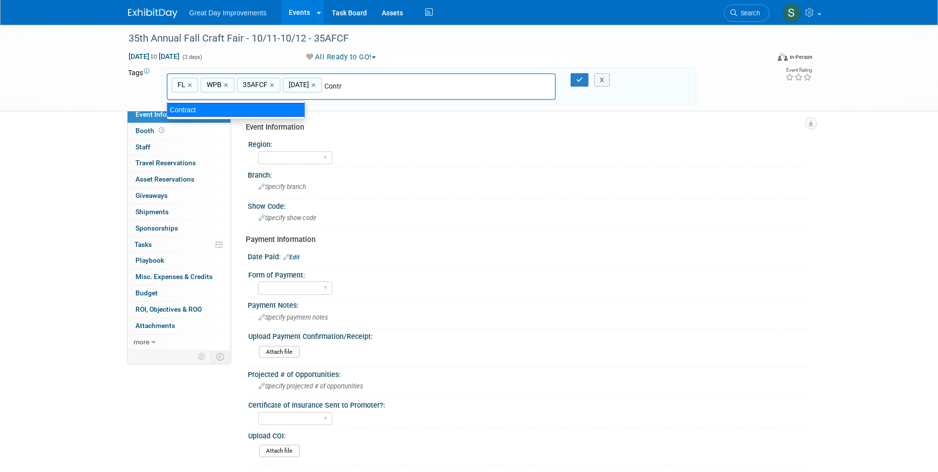
click at [233, 106] on div "Contract" at bounding box center [236, 110] width 138 height 14
type input "FL, WPB, 35AFCF, [DATE], Contract"
click at [578, 80] on icon "button" at bounding box center [579, 80] width 7 height 6
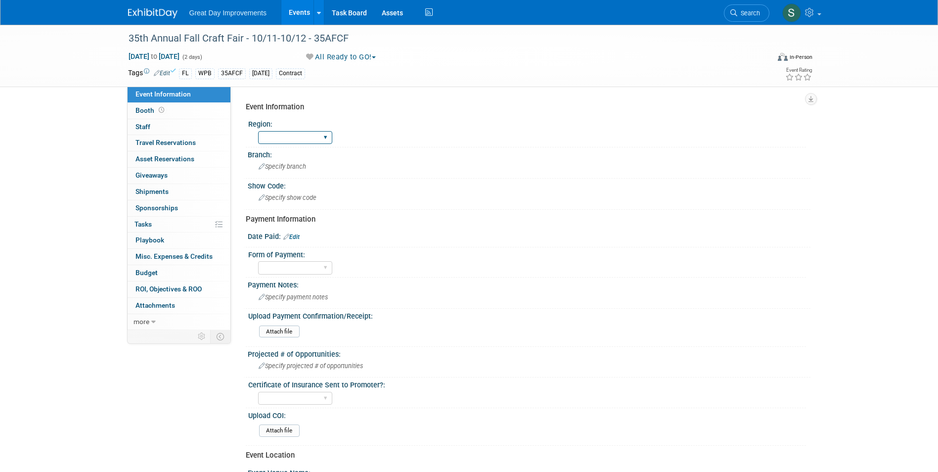
click at [284, 138] on select "GC MA MW MTW NE NEW OV PL PNW SA SE SC UMW FL" at bounding box center [295, 137] width 74 height 13
select select "FL"
click at [258, 131] on select "GC MA MW MTW NE NEW OV PL PNW SA SE SC UMW FL" at bounding box center [295, 137] width 74 height 13
click at [274, 166] on span "Specify branch" at bounding box center [282, 166] width 47 height 7
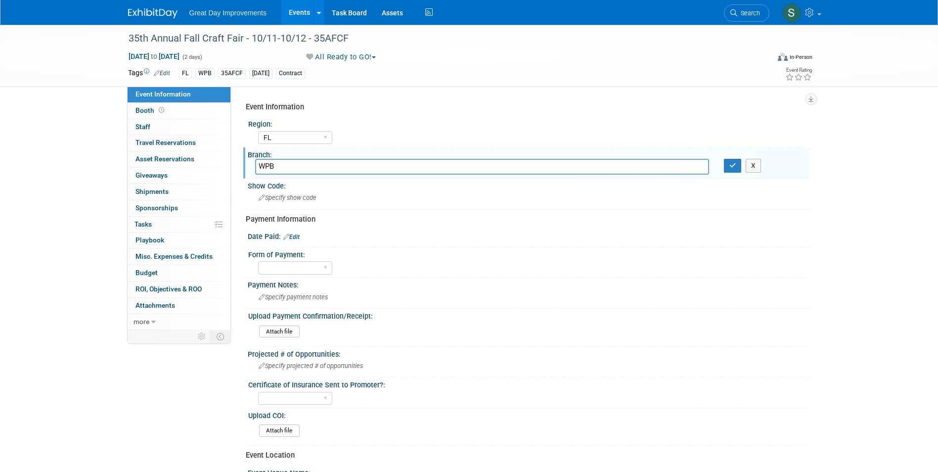
type input "WPB"
click at [726, 166] on button "button" at bounding box center [733, 166] width 18 height 14
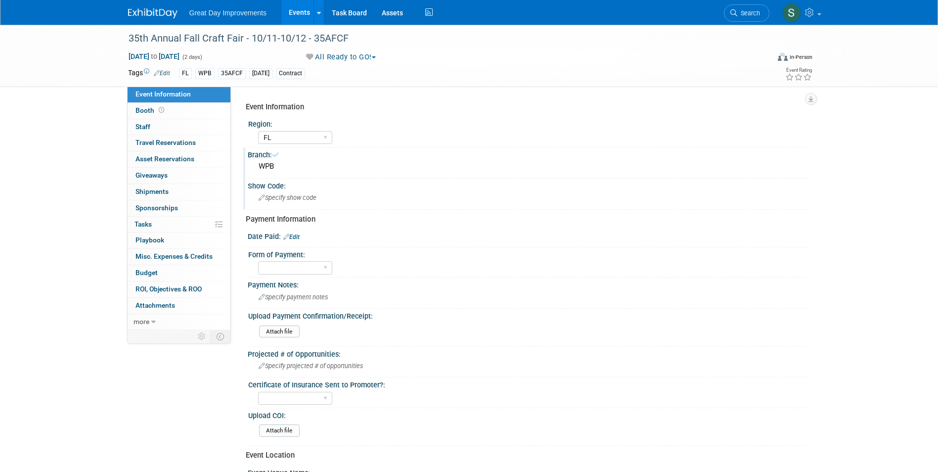
click at [315, 192] on div "Specify show code" at bounding box center [529, 197] width 548 height 15
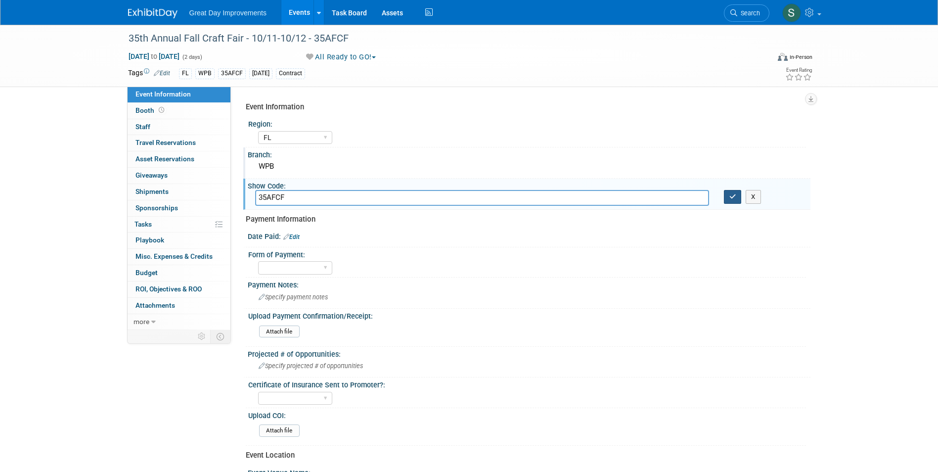
type input "35AFCF"
click at [731, 195] on icon "button" at bounding box center [732, 196] width 7 height 6
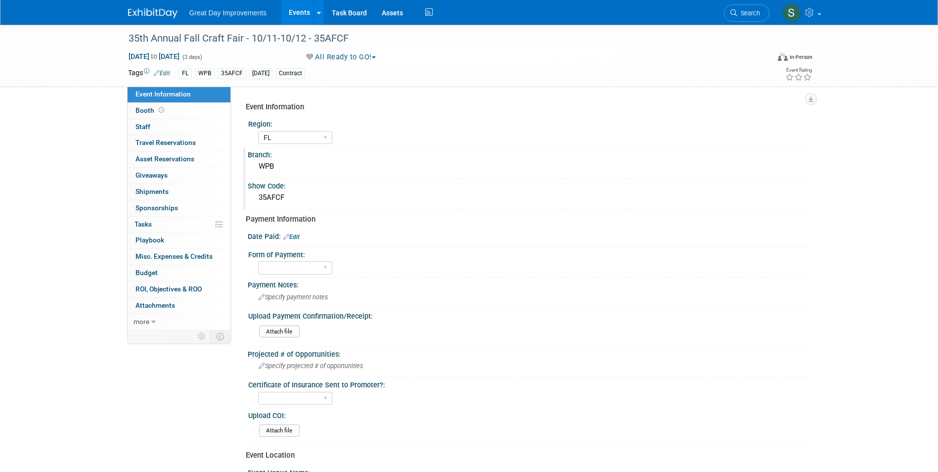
click at [132, 8] on img at bounding box center [152, 13] width 49 height 10
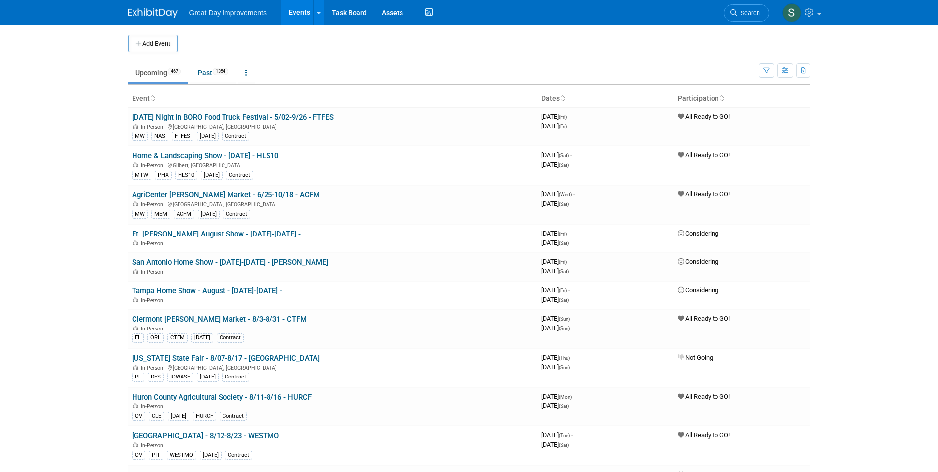
click at [148, 36] on button "Add Event" at bounding box center [152, 44] width 49 height 18
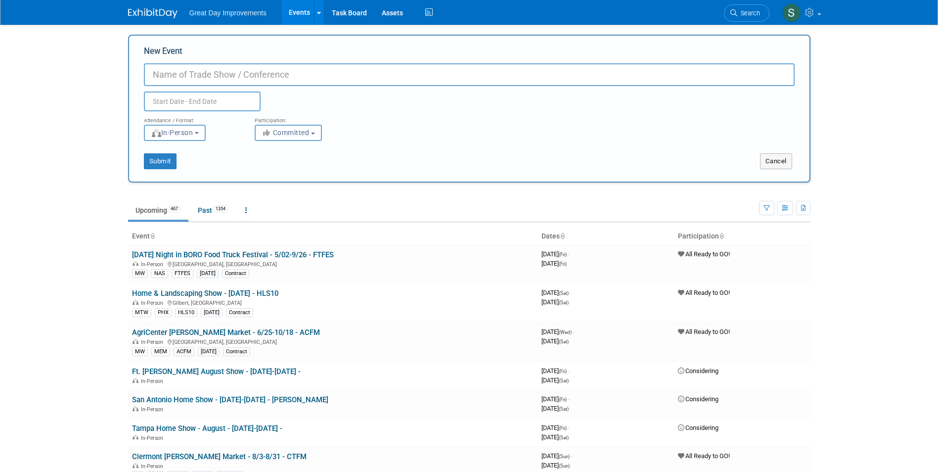
paste input "34th Annual Fall Craft Fair"
type input "34th Annual Fall Craft Fair - 11/01-11/02 - 34AFCF"
click at [308, 134] on span "Committed" at bounding box center [286, 133] width 48 height 8
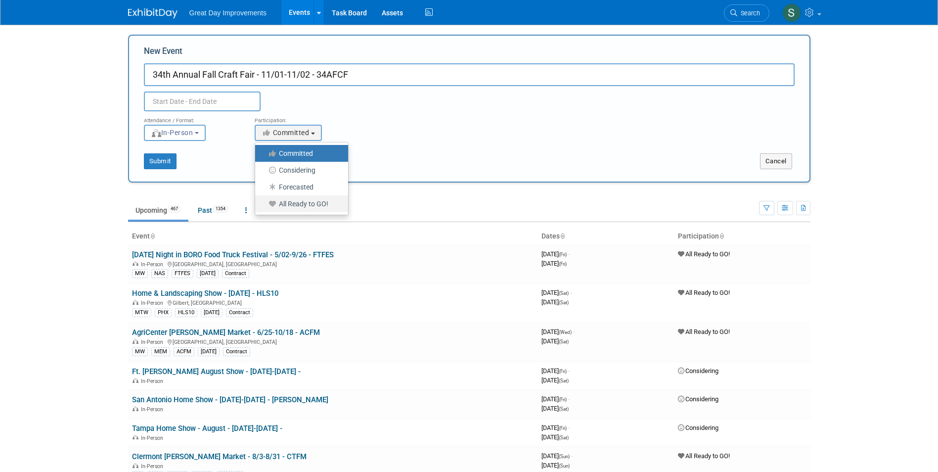
click at [321, 200] on label "All Ready to GO!" at bounding box center [299, 203] width 78 height 13
click at [264, 201] on input "All Ready to GO!" at bounding box center [261, 204] width 6 height 6
select select "102"
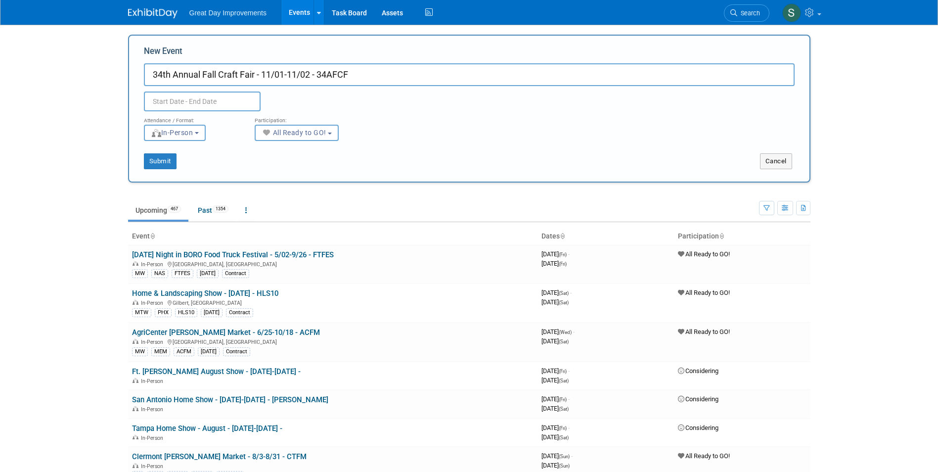
click at [228, 101] on input "text" at bounding box center [202, 101] width 117 height 20
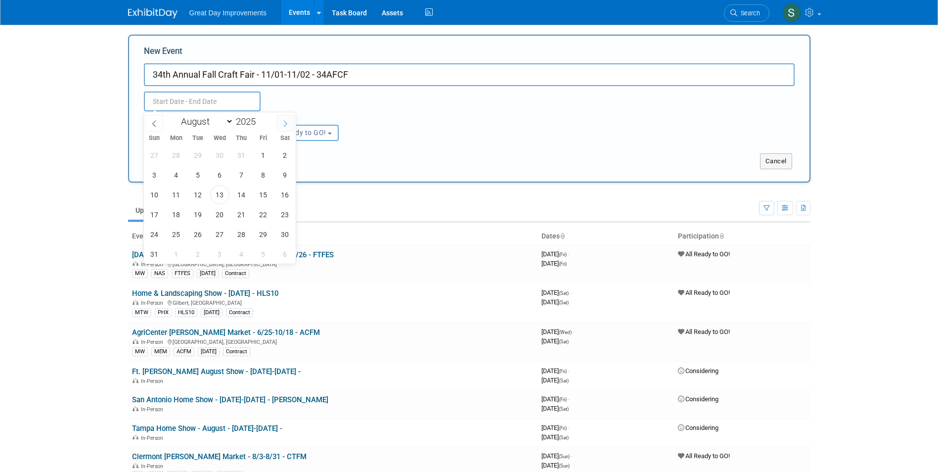
click at [284, 120] on icon at bounding box center [285, 123] width 7 height 7
select select "10"
click at [285, 158] on span "1" at bounding box center [284, 154] width 19 height 19
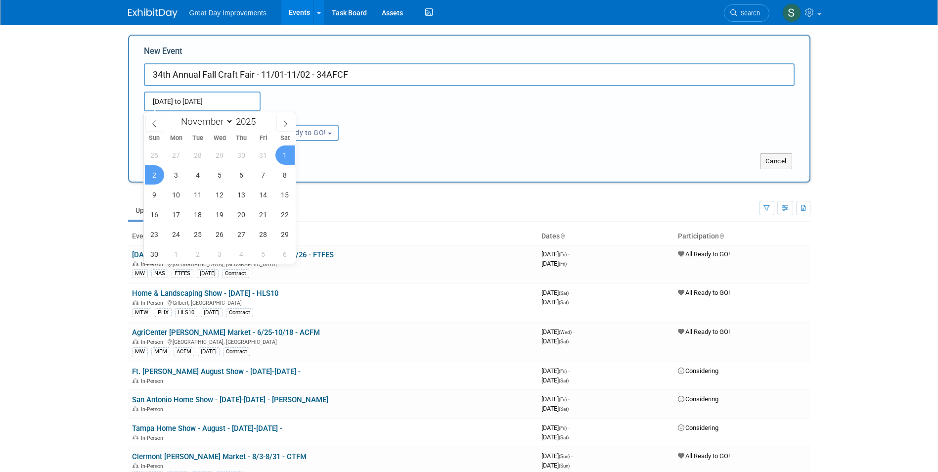
click at [153, 178] on span "2" at bounding box center [154, 174] width 19 height 19
type input "Nov 1, 2025 to Nov 2, 2025"
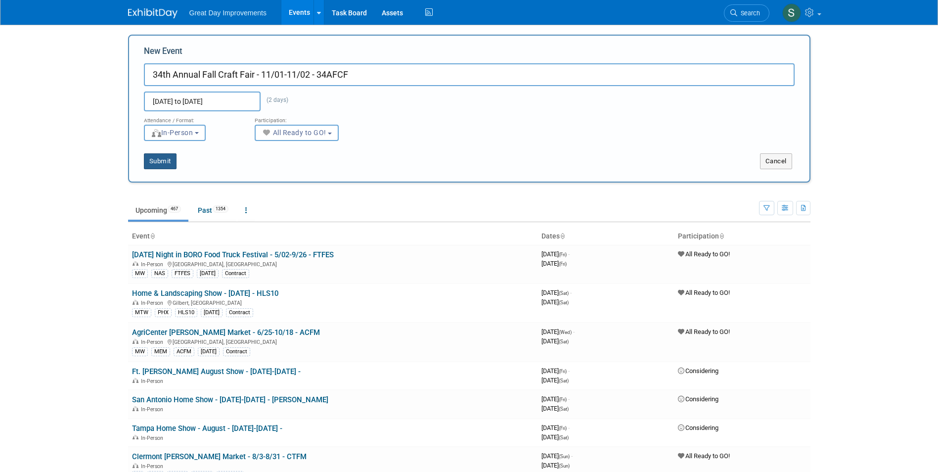
click at [152, 158] on button "Submit" at bounding box center [160, 161] width 33 height 16
type input "34th Annual Fall Craft Fair - 11/01-11/02 - 34AFCF"
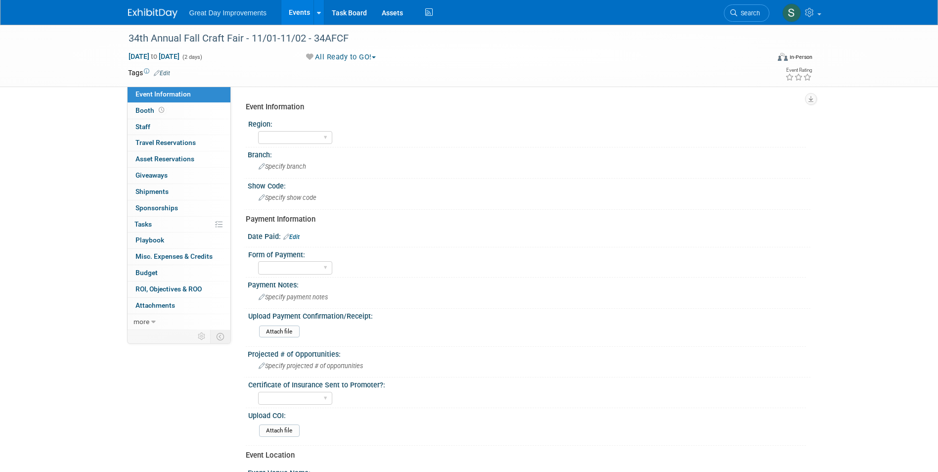
click at [164, 74] on link "Edit" at bounding box center [162, 73] width 16 height 7
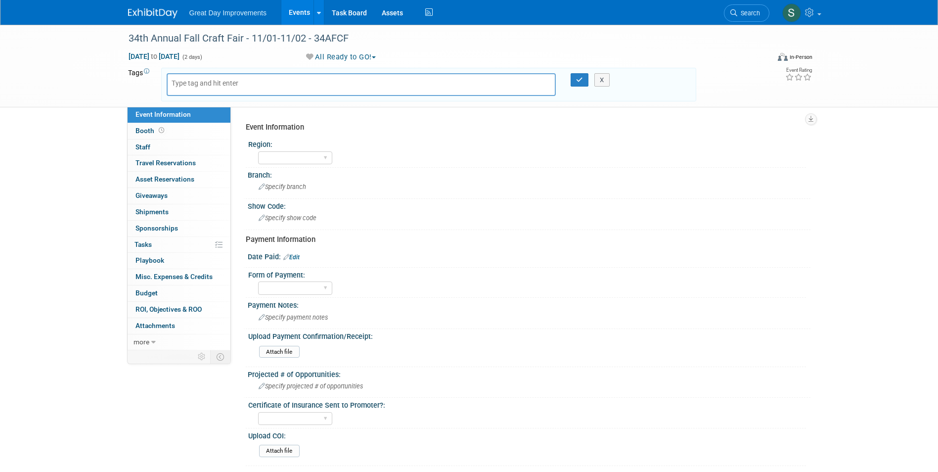
click at [190, 85] on body "Great Day Improvements Events Add Event Bulk Upload Events Shareable Event Boar…" at bounding box center [469, 236] width 938 height 472
click at [188, 85] on input "text" at bounding box center [211, 83] width 79 height 10
type input "FL"
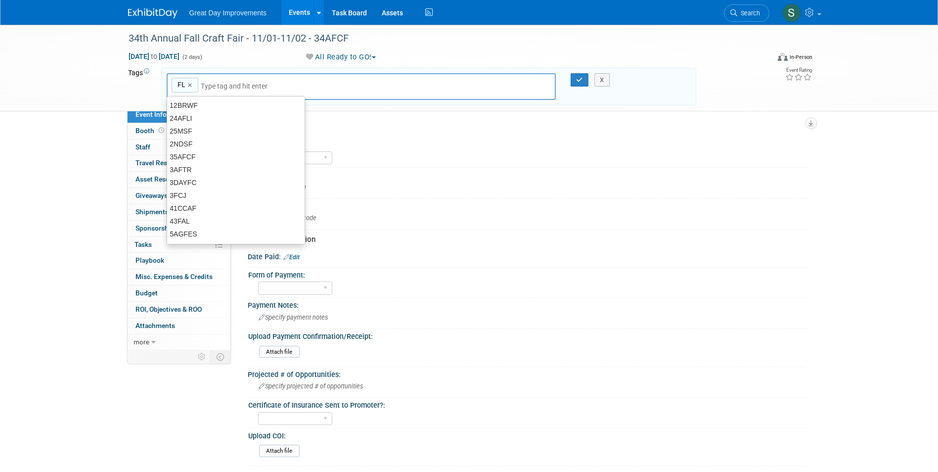
type input "FL"
type input "FTM"
type input "FL, FTM"
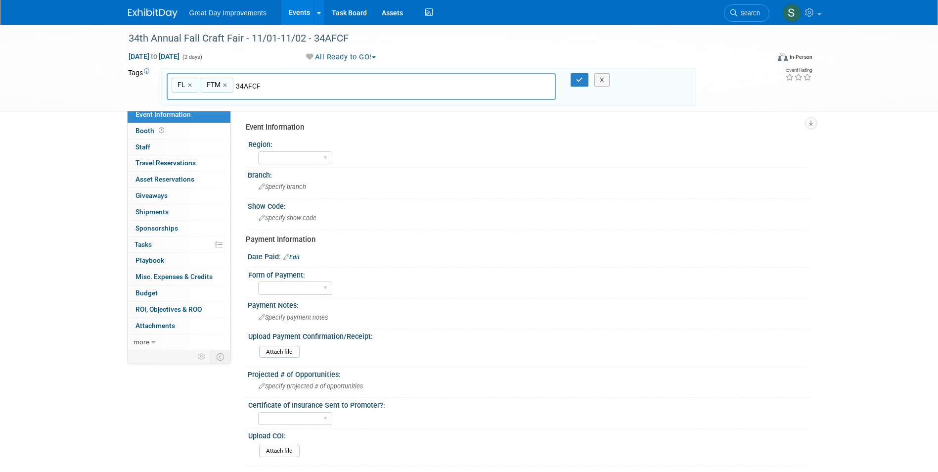
type input "34AFCF"
type input "FL, FTM, 34AFCF"
type input "[DATE]"
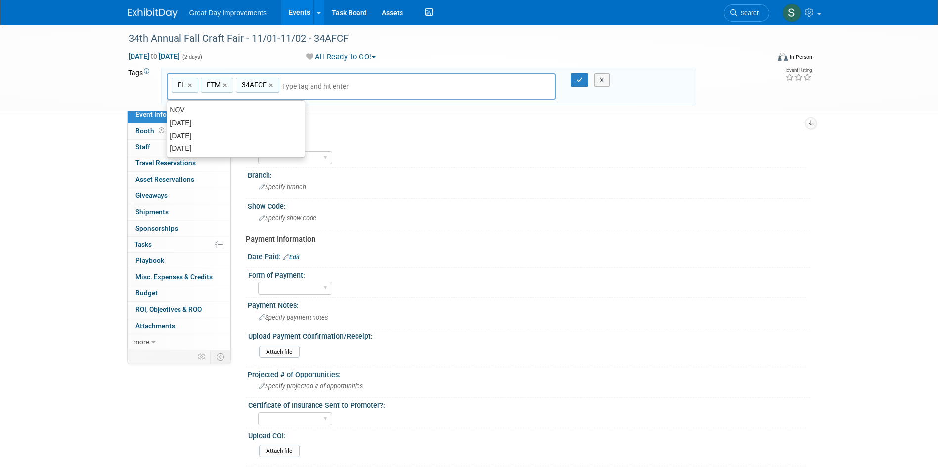
type input "FL, FTM, 34AFCF, NOV25"
type input "Contract"
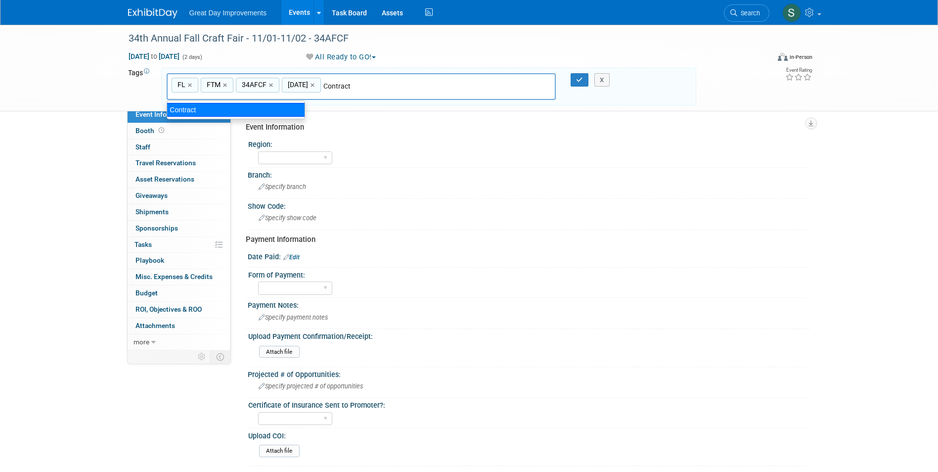
type input "FL, FTM, 34AFCF, NOV25, Contract"
click at [577, 82] on icon "button" at bounding box center [579, 80] width 7 height 6
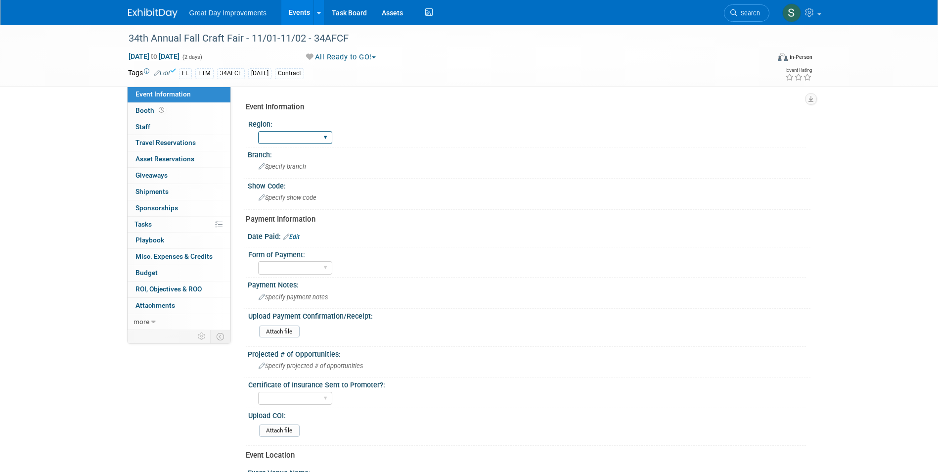
click at [272, 140] on select "GC MA MW MTW NE NEW OV PL PNW SA SE SC UMW FL" at bounding box center [295, 137] width 74 height 13
click at [258, 131] on select "GC MA MW MTW NE NEW OV PL PNW SA SE SC UMW FL" at bounding box center [295, 137] width 74 height 13
click at [304, 134] on select "GC MA MW MTW NE NEW OV PL PNW SA SE SC UMW FL" at bounding box center [295, 137] width 74 height 13
select select "FL"
click at [258, 131] on select "GC MA MW MTW NE NEW OV PL PNW SA SE SC UMW FL" at bounding box center [295, 137] width 74 height 13
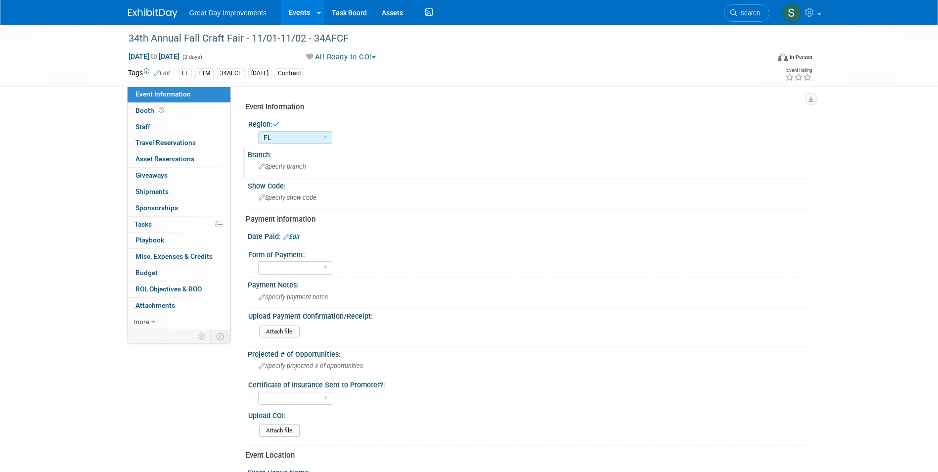
click at [300, 162] on div "Specify branch" at bounding box center [529, 166] width 548 height 15
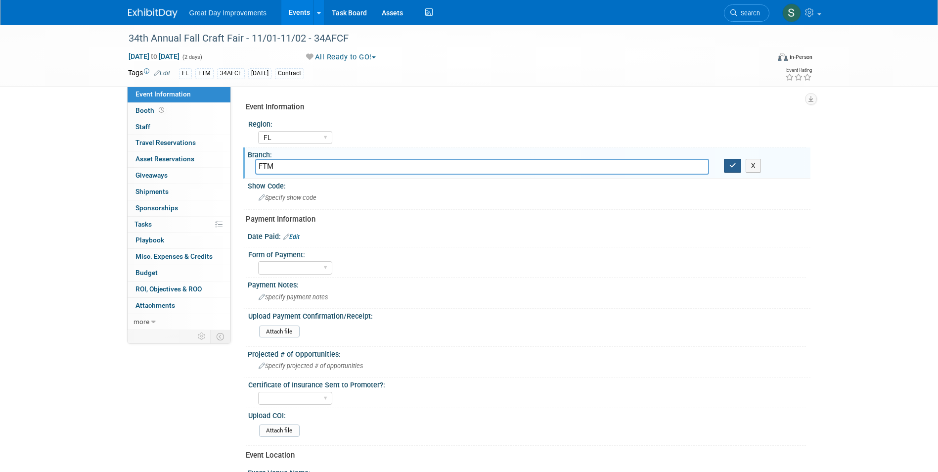
type input "FTM"
click at [734, 162] on button "button" at bounding box center [733, 166] width 18 height 14
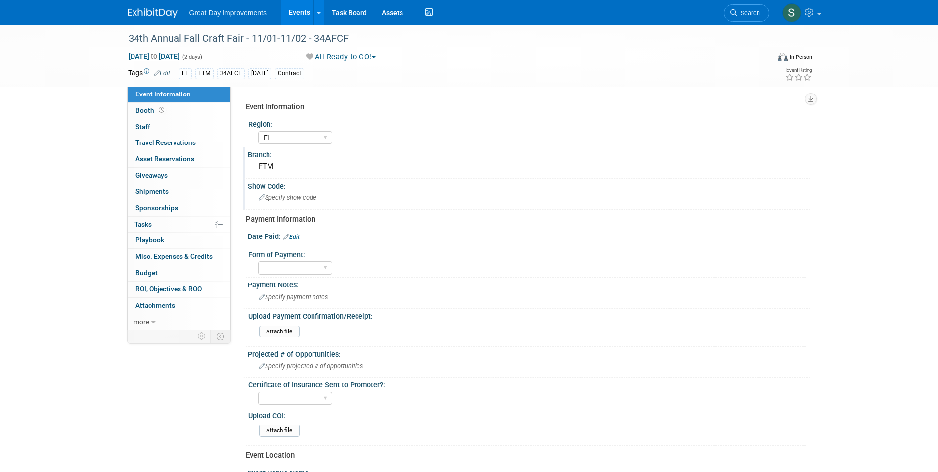
click at [294, 199] on span "Specify show code" at bounding box center [288, 197] width 58 height 7
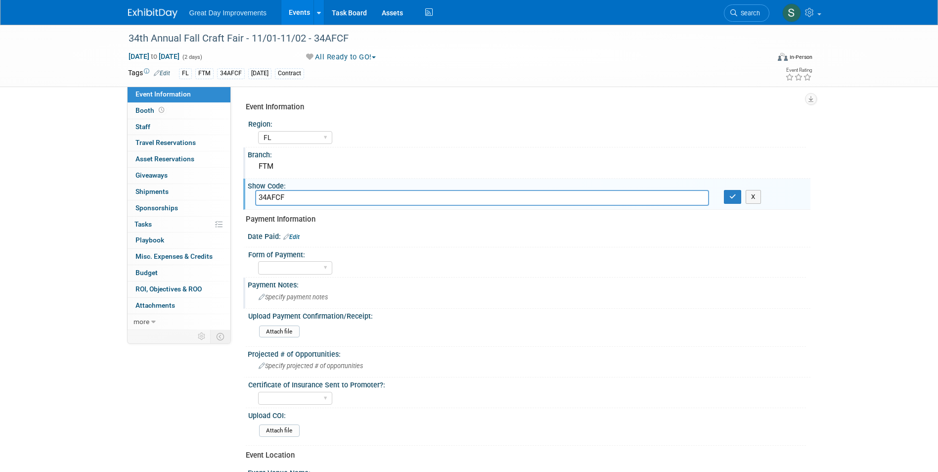
type input "34AFCF"
click at [732, 197] on icon "button" at bounding box center [732, 196] width 7 height 6
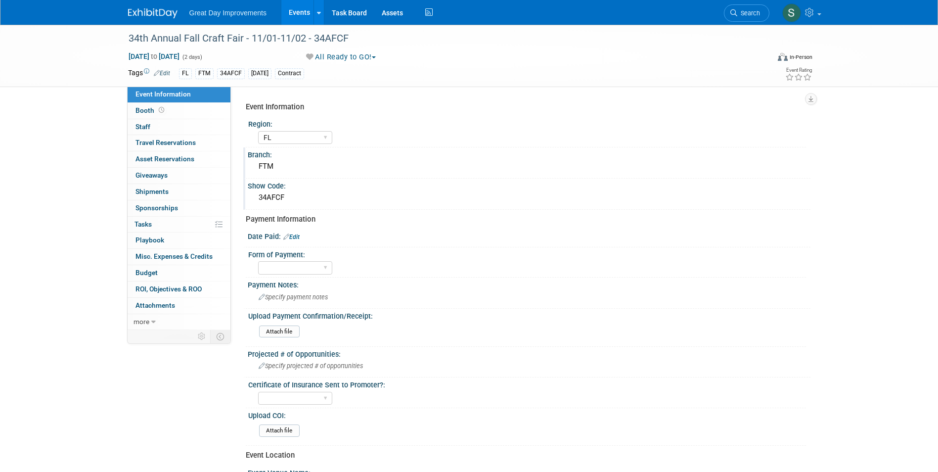
click at [146, 17] on img at bounding box center [152, 13] width 49 height 10
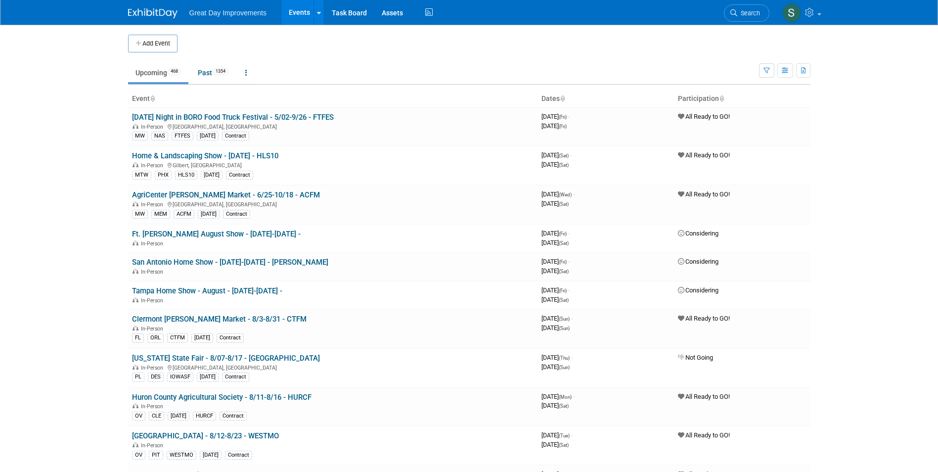
click at [144, 13] on img at bounding box center [152, 13] width 49 height 10
click at [756, 8] on link "Search" at bounding box center [746, 12] width 45 height 17
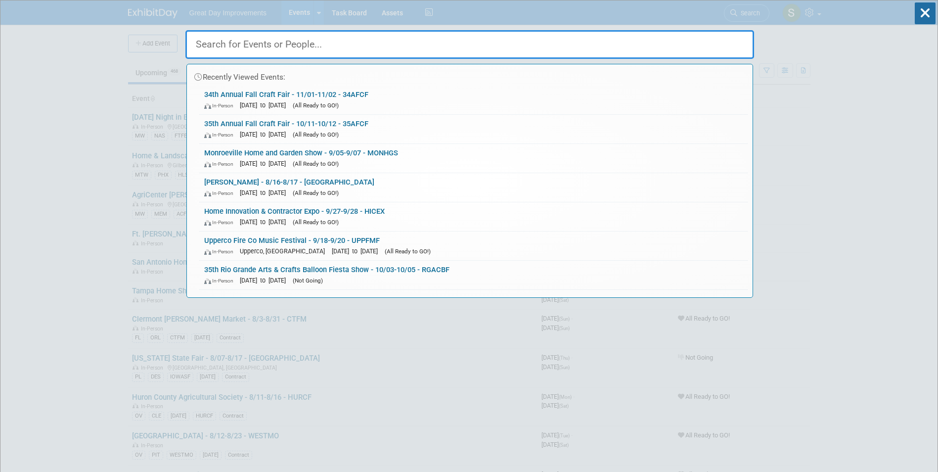
paste input "baton rouge home show"
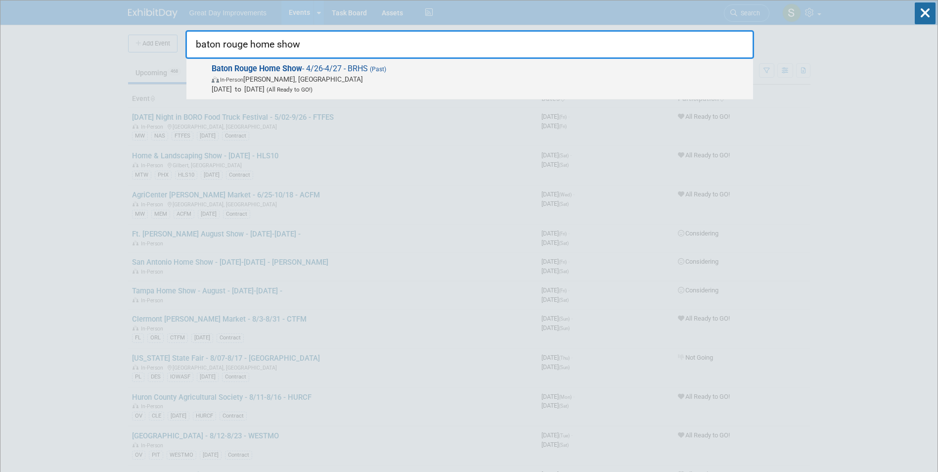
type input "baton rouge home show"
click at [296, 83] on span "In-Person [PERSON_NAME], [GEOGRAPHIC_DATA]" at bounding box center [480, 79] width 537 height 10
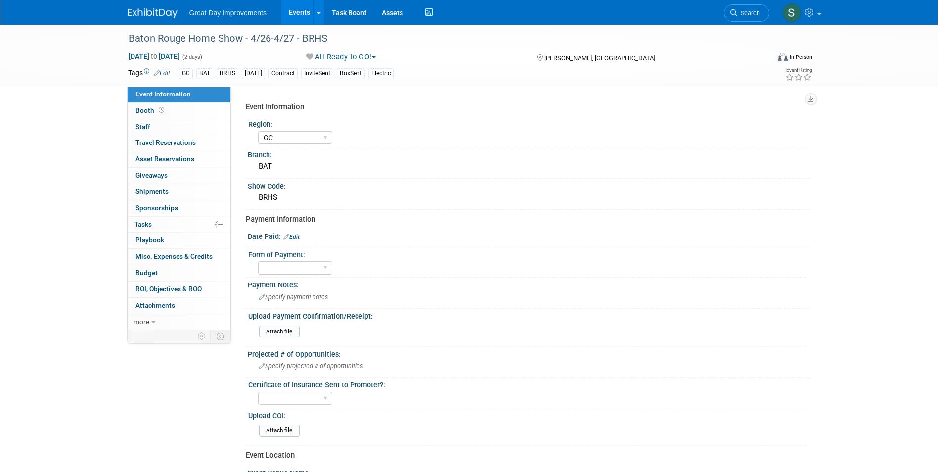
select select "GC"
click at [752, 12] on span "Search" at bounding box center [748, 12] width 23 height 7
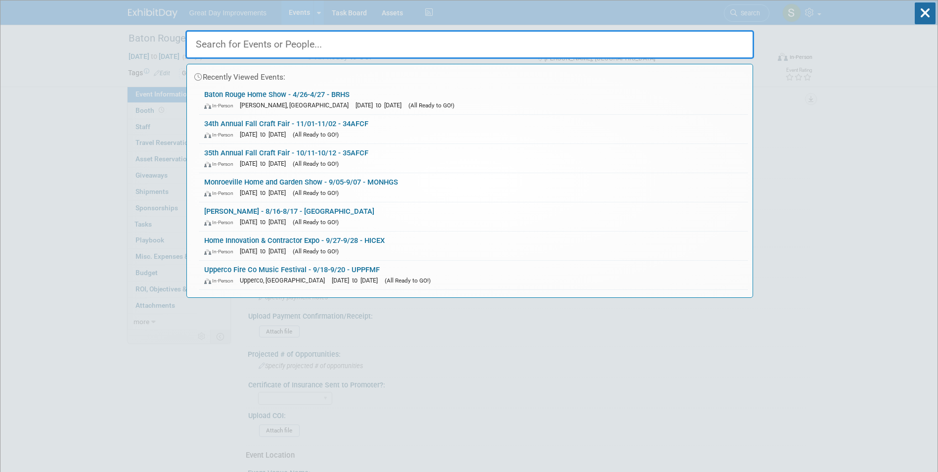
paste input "baton rouge home show"
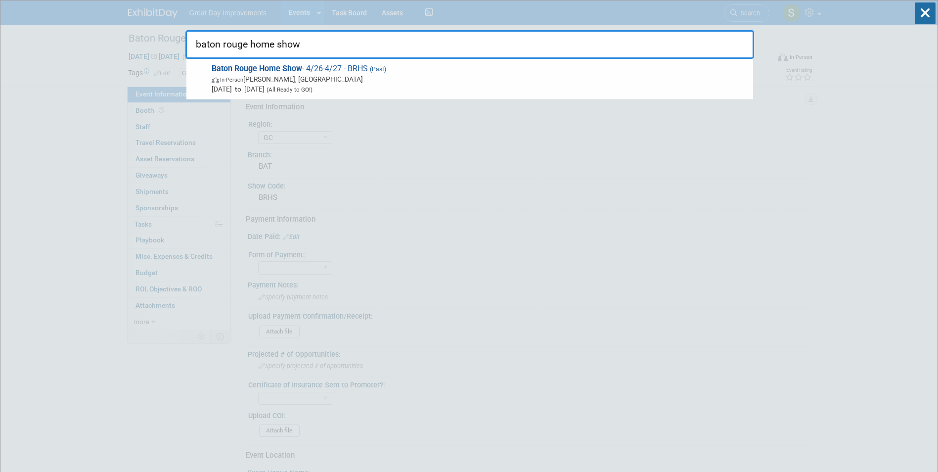
drag, startPoint x: 248, startPoint y: 42, endPoint x: 617, endPoint y: 10, distance: 370.3
click at [612, 18] on div "baton rouge home show Baton Rouge Home Show - 4/26-4/27 - BRHS (Past) In-Person…" at bounding box center [469, 29] width 569 height 58
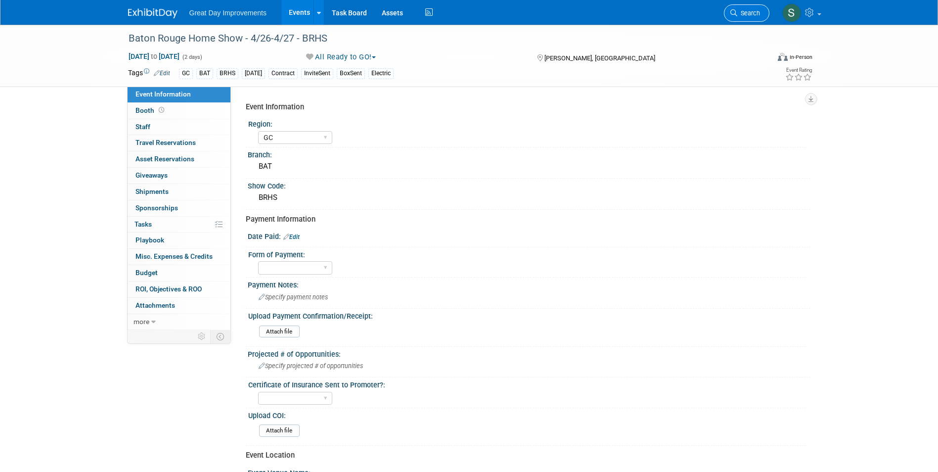
click at [754, 8] on link "Search" at bounding box center [746, 12] width 45 height 17
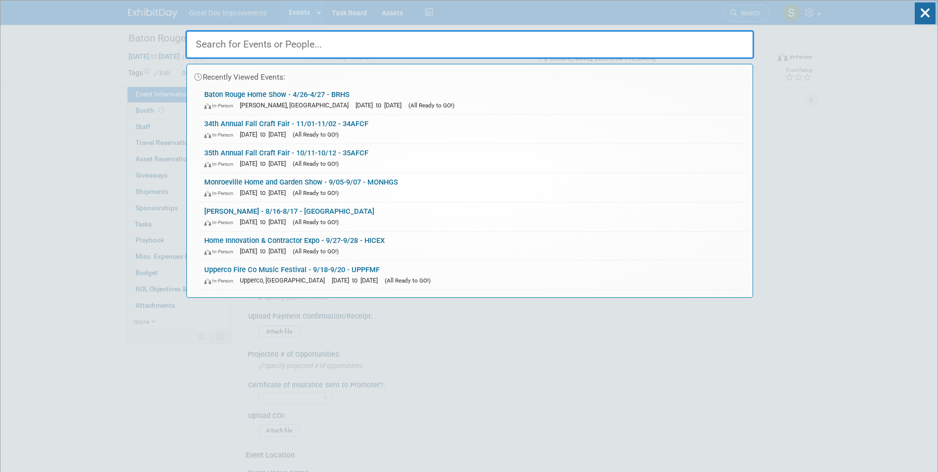
paste input "baton rouge home show"
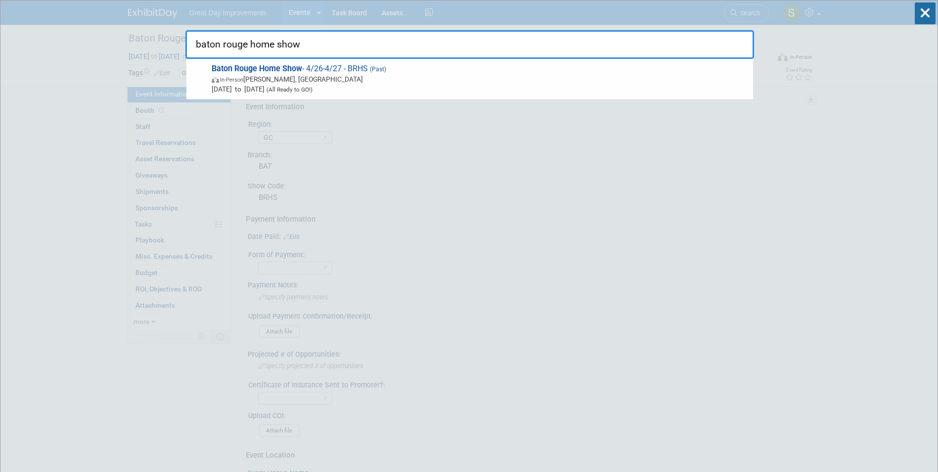
drag, startPoint x: 253, startPoint y: 45, endPoint x: 310, endPoint y: 43, distance: 57.4
click at [310, 43] on input "baton rouge home show" at bounding box center [469, 44] width 569 height 29
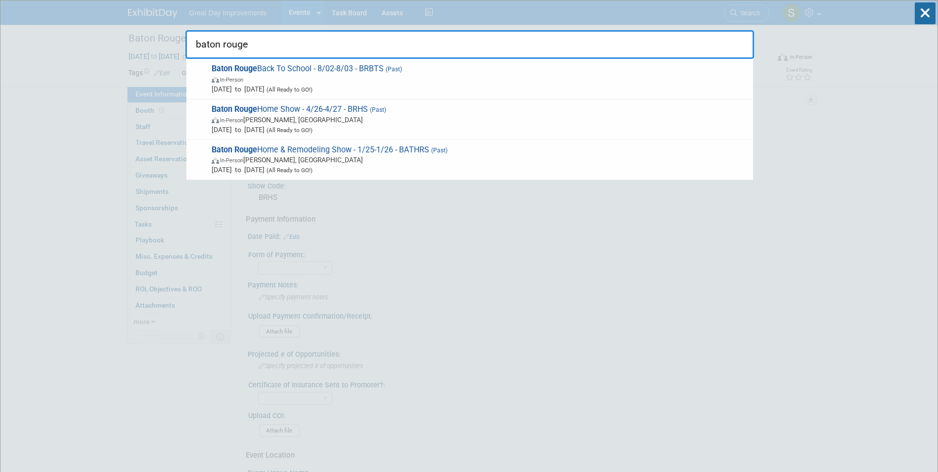
type input "baton rouge"
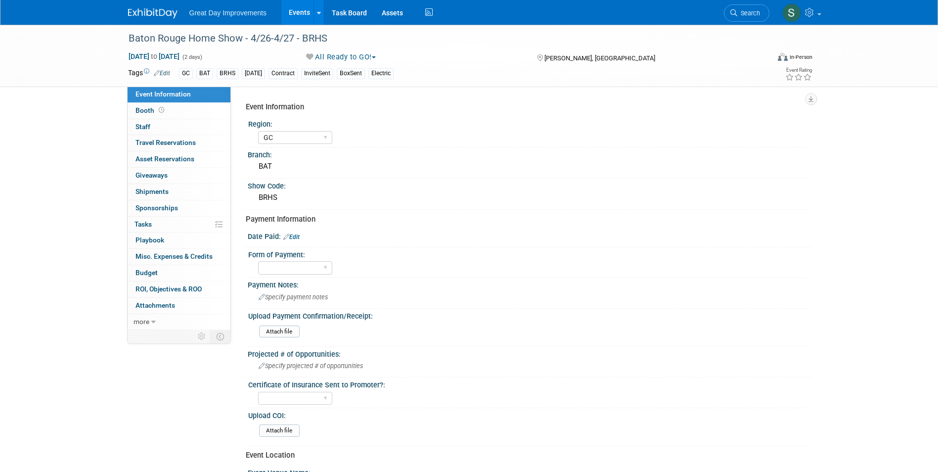
click at [129, 7] on link at bounding box center [158, 8] width 61 height 8
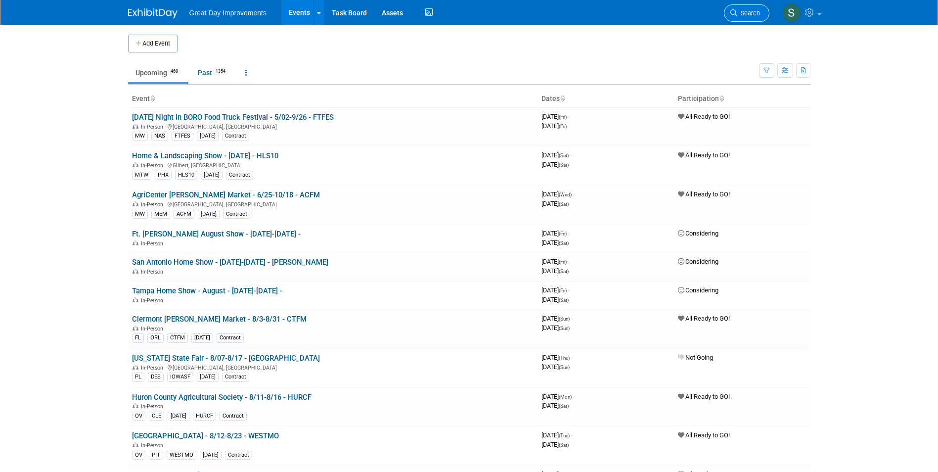
click at [736, 7] on link "Search" at bounding box center [746, 12] width 45 height 17
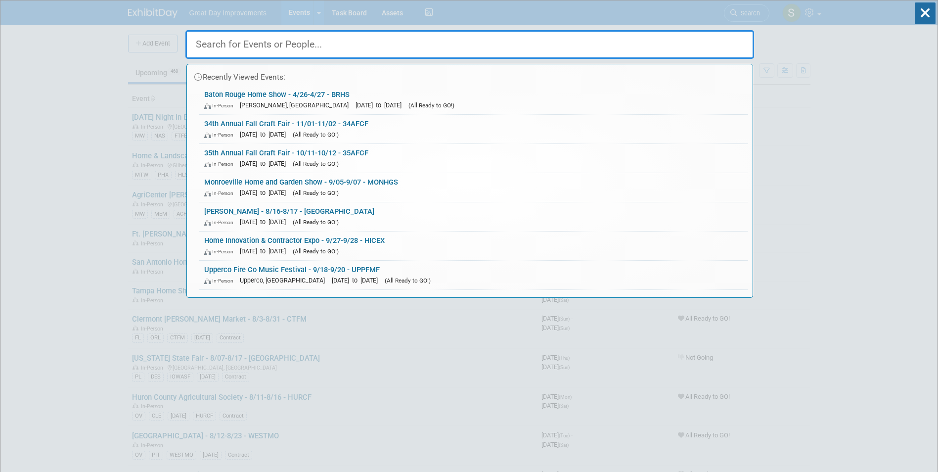
paste input "baton rouge home show"
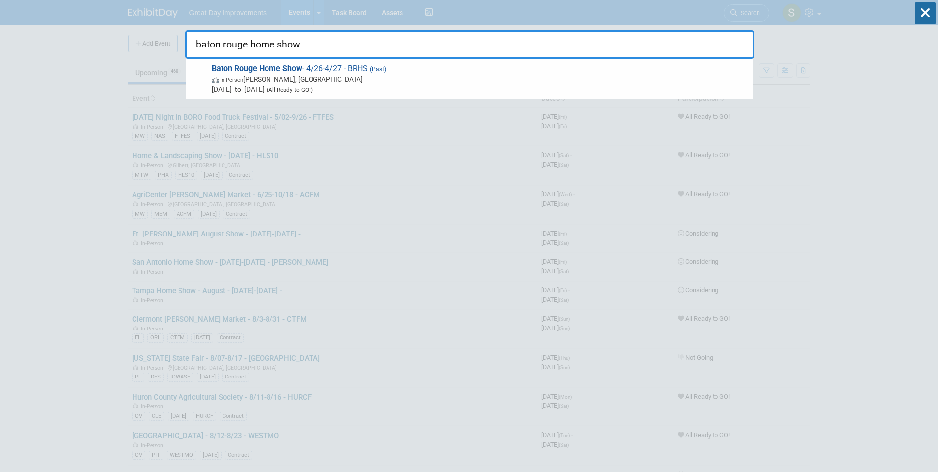
type input "baton rouge home show"
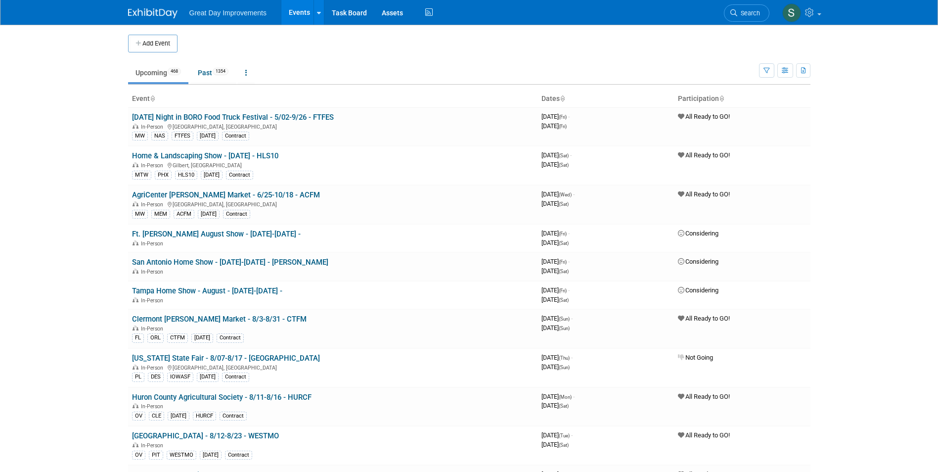
click at [145, 51] on button "Add Event" at bounding box center [152, 44] width 49 height 18
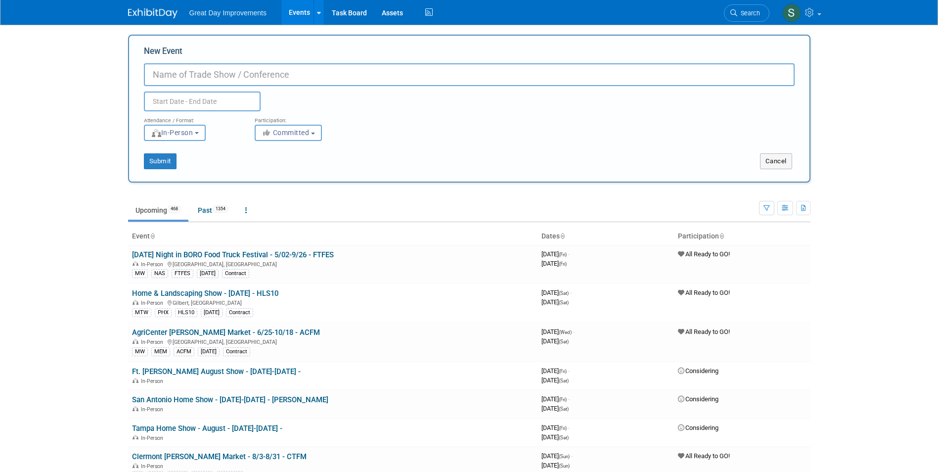
paste input "baton rouge home show"
drag, startPoint x: 263, startPoint y: 77, endPoint x: 137, endPoint y: 78, distance: 125.6
click at [137, 78] on div "New Event baton rouge home show Duplicate Event Warning Attendance / Format: <i…" at bounding box center [469, 109] width 682 height 148
type input "Baton Rouge Home Show - 9/27-9/28 - BATRHS"
click at [302, 133] on span "Committed" at bounding box center [286, 133] width 48 height 8
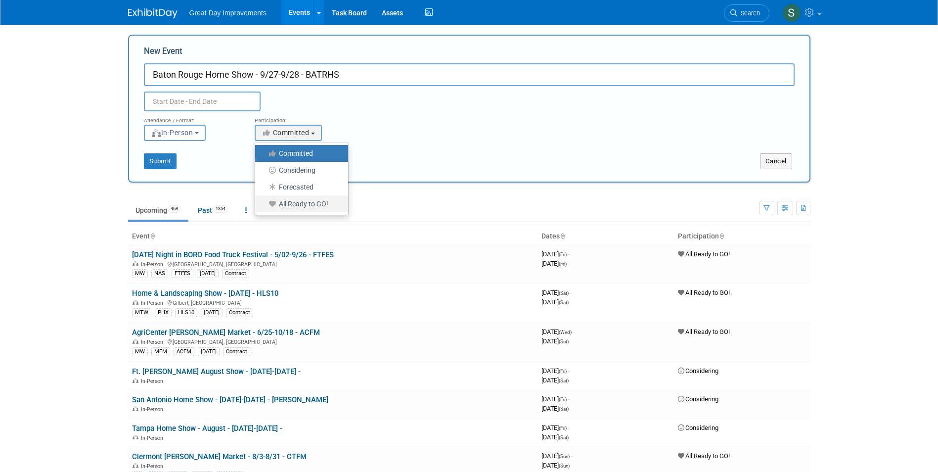
click at [304, 206] on label "All Ready to GO!" at bounding box center [299, 203] width 78 height 13
click at [264, 206] on input "All Ready to GO!" at bounding box center [261, 204] width 6 height 6
select select "102"
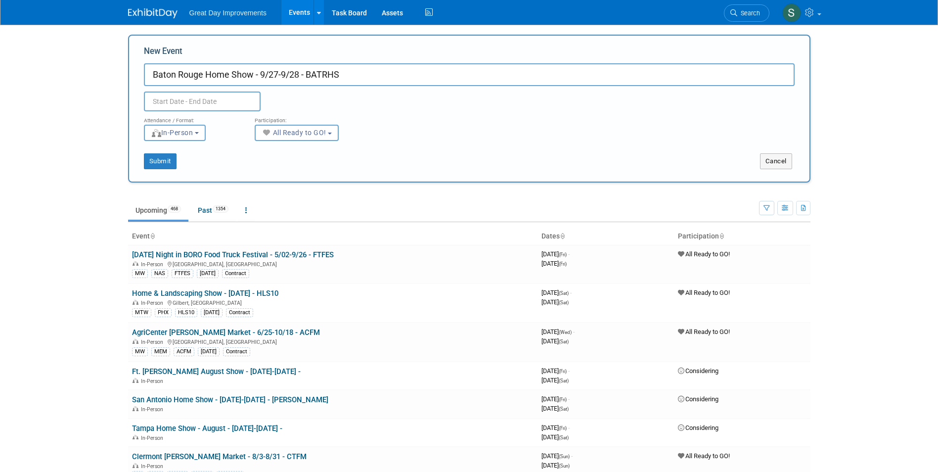
click at [180, 104] on input "text" at bounding box center [202, 101] width 117 height 20
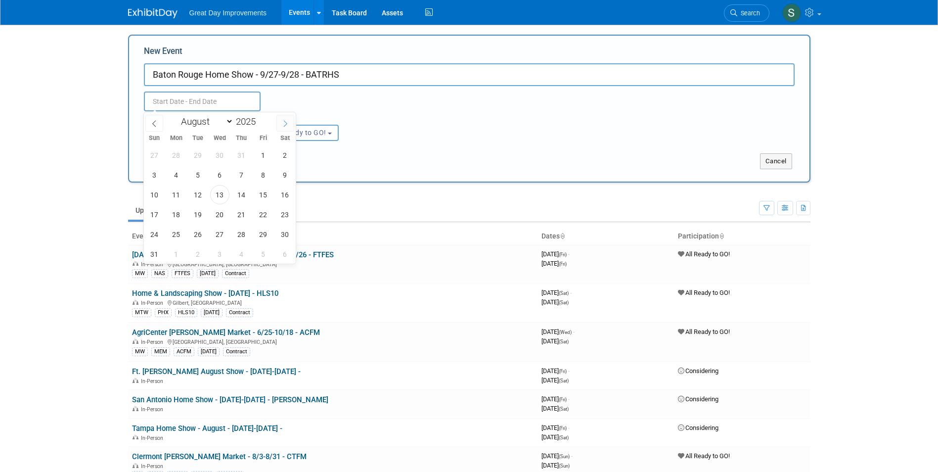
click at [278, 125] on span at bounding box center [285, 123] width 18 height 17
select select "8"
click at [291, 212] on span "27" at bounding box center [284, 214] width 19 height 19
click at [154, 236] on span "28" at bounding box center [154, 234] width 19 height 19
type input "Sep 27, 2025 to Sep 28, 2025"
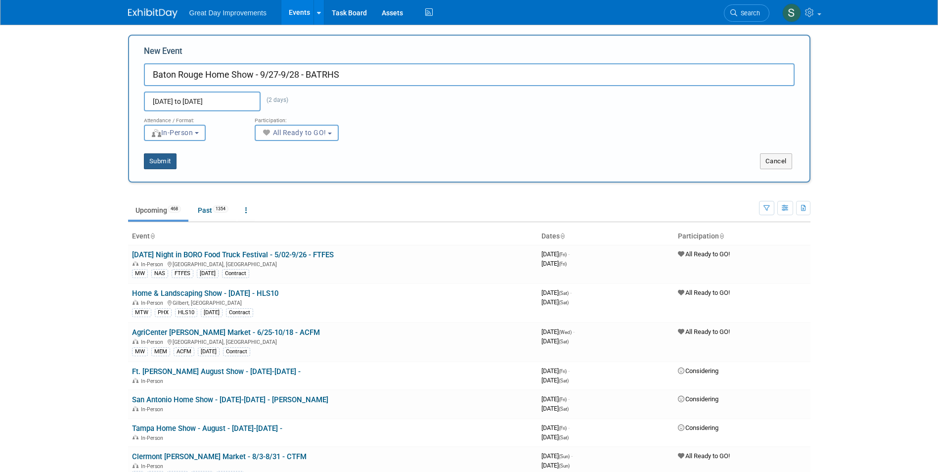
click at [162, 160] on button "Submit" at bounding box center [160, 161] width 33 height 16
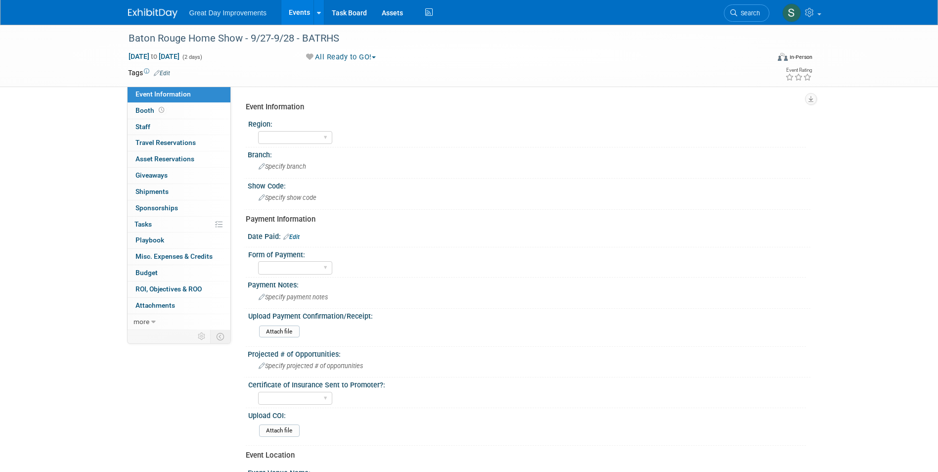
click at [169, 72] on link "Edit" at bounding box center [162, 73] width 16 height 7
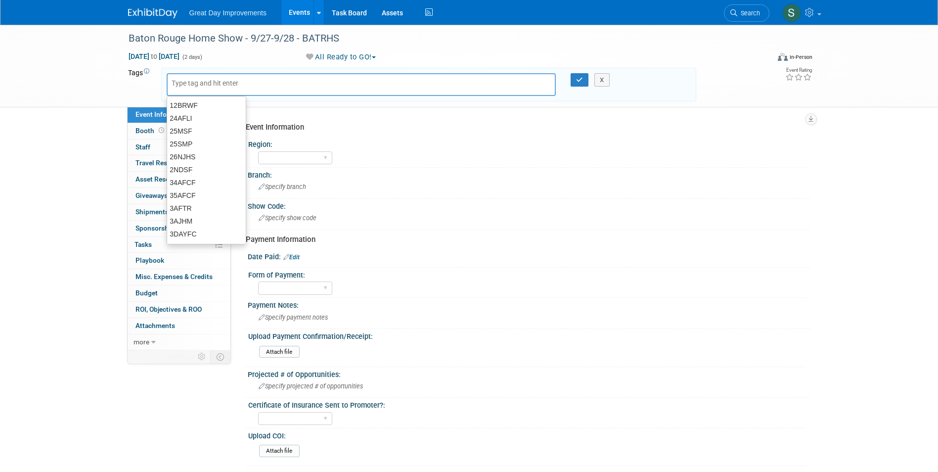
click at [245, 91] on div at bounding box center [362, 84] width 390 height 23
click at [229, 84] on input "text" at bounding box center [211, 83] width 79 height 10
type input "GC"
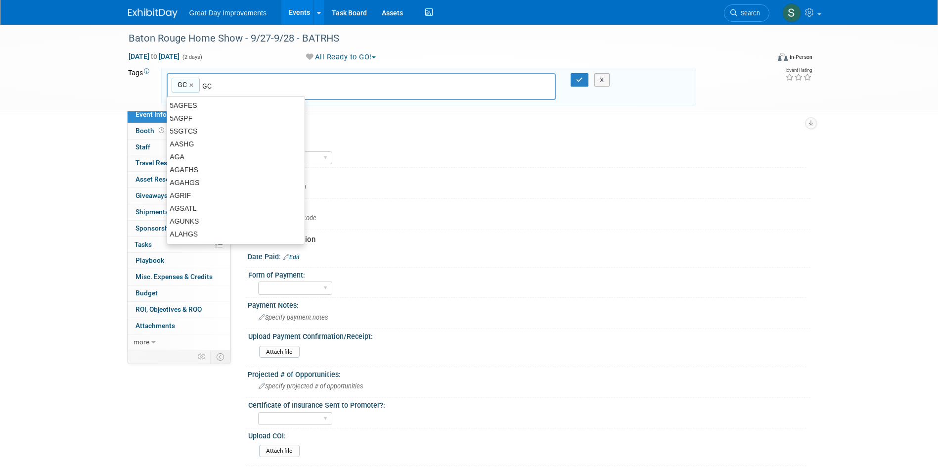
type input "GC"
type input "BAT"
type input "GC, BAT"
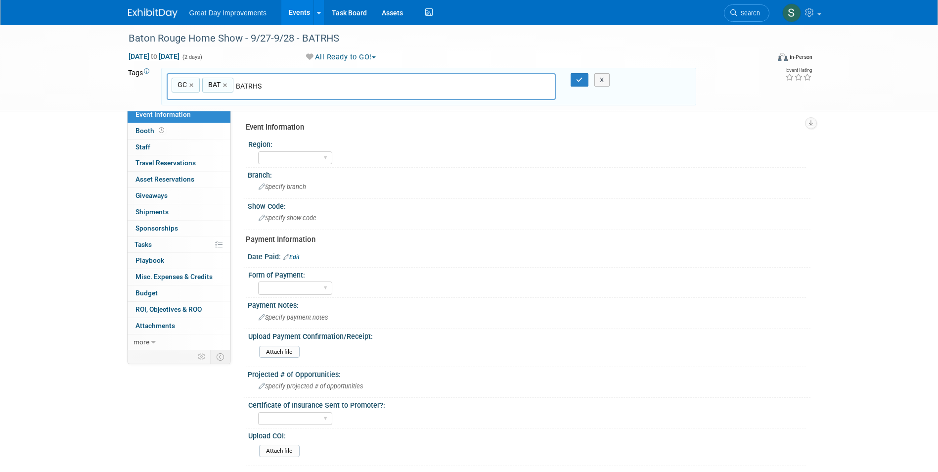
type input "BATRHS"
type input "GC, BAT, BATRHS"
type input "[DATE]"
type input "GC, BAT, BATRHS, SEPT25"
type input "Contract"
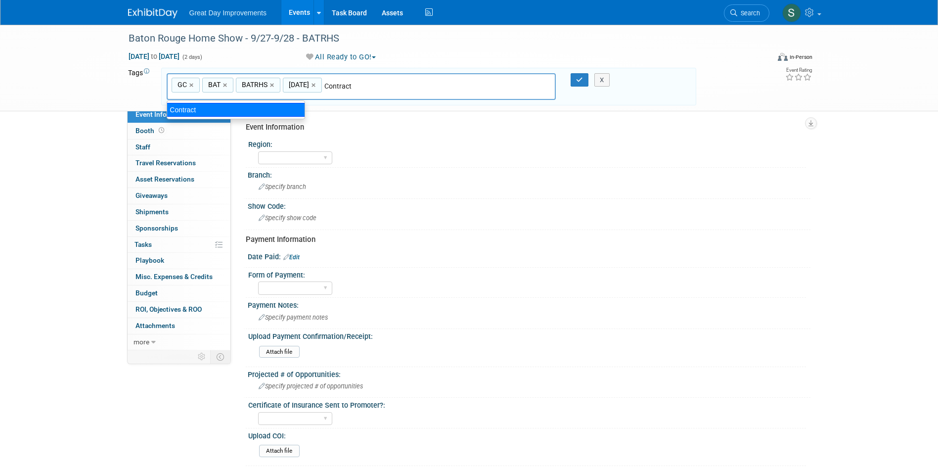
type input "GC, BAT, BATRHS, SEPT25, Contract"
drag, startPoint x: 575, startPoint y: 83, endPoint x: 569, endPoint y: 84, distance: 5.5
click at [575, 83] on button "button" at bounding box center [580, 80] width 18 height 14
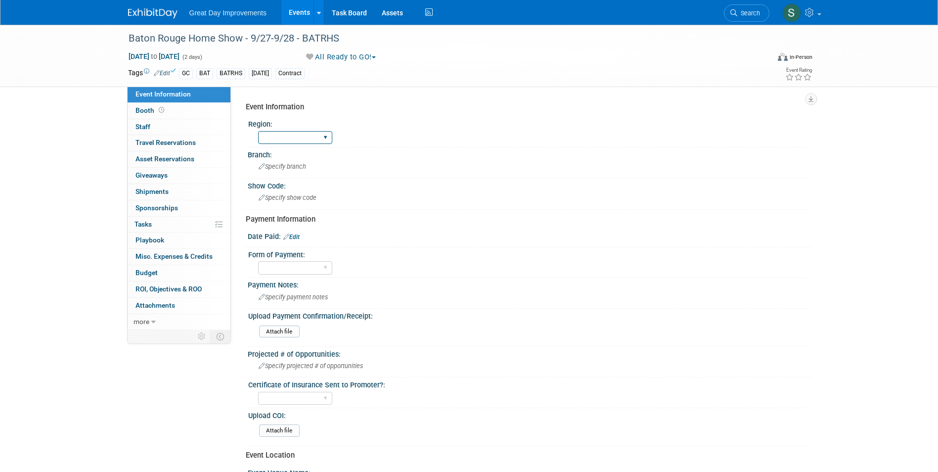
click at [306, 131] on select "GC MA MW MTW NE NEW OV PL PNW SA SE SC UMW FL" at bounding box center [295, 137] width 74 height 13
select select "GC"
click at [258, 131] on select "GC MA MW MTW NE NEW OV PL PNW SA SE SC UMW FL" at bounding box center [295, 137] width 74 height 13
click at [277, 163] on span "Specify branch" at bounding box center [282, 166] width 47 height 7
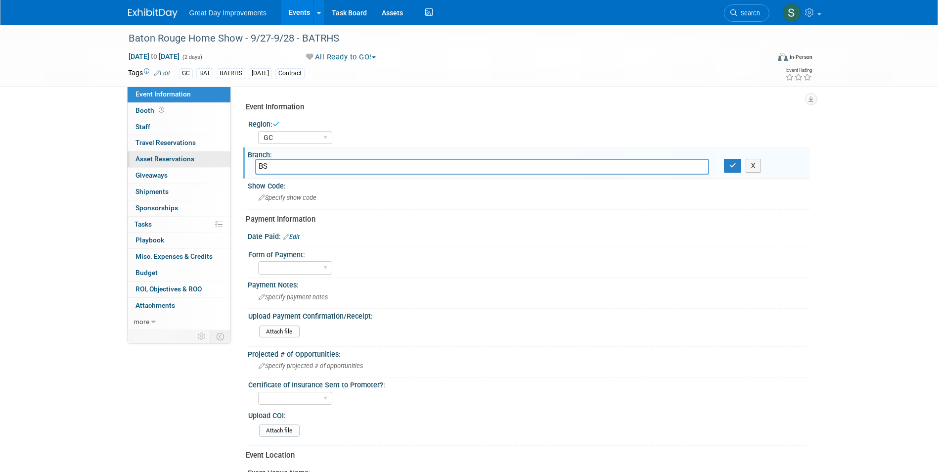
drag, startPoint x: 279, startPoint y: 162, endPoint x: 221, endPoint y: 163, distance: 58.9
click at [224, 164] on div "Event Information Event Info Booth Booth 0 Staff 0 Staff 0 Travel Reservations …" at bounding box center [469, 352] width 697 height 654
type input "BAT"
click at [736, 165] on button "button" at bounding box center [733, 166] width 18 height 14
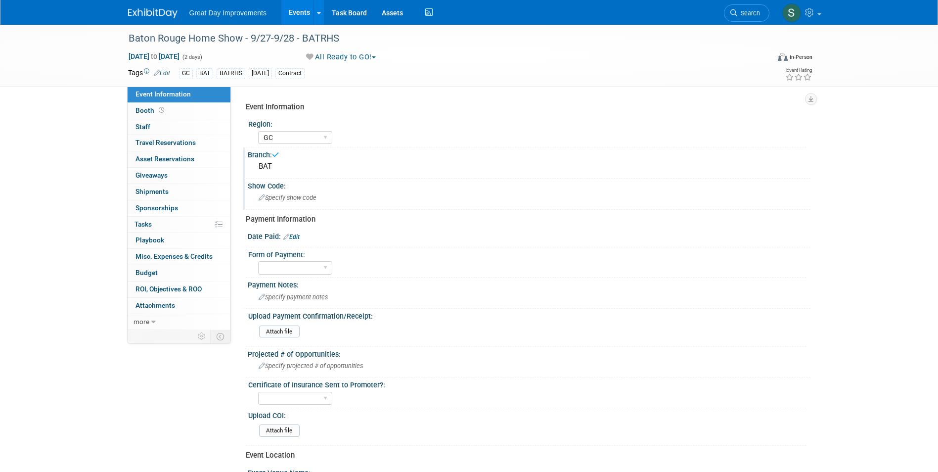
click at [344, 188] on div "Show Code:" at bounding box center [529, 185] width 563 height 12
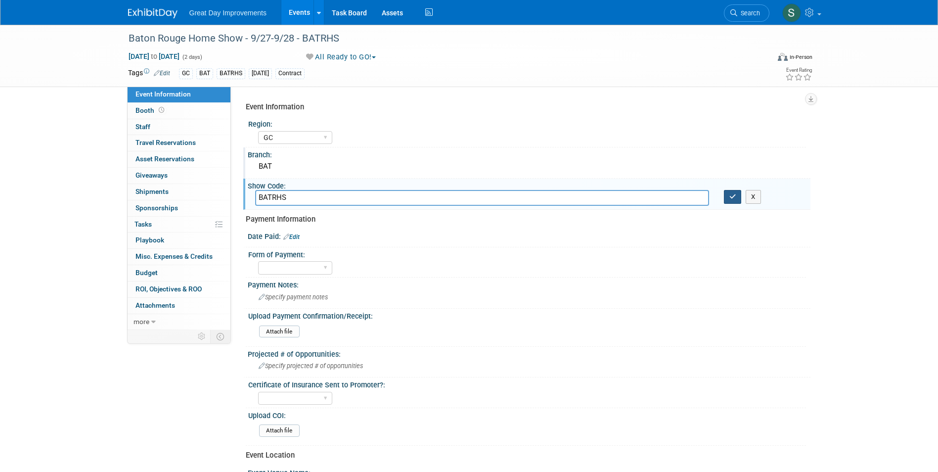
type input "BATRHS"
click at [736, 193] on icon "button" at bounding box center [732, 196] width 7 height 6
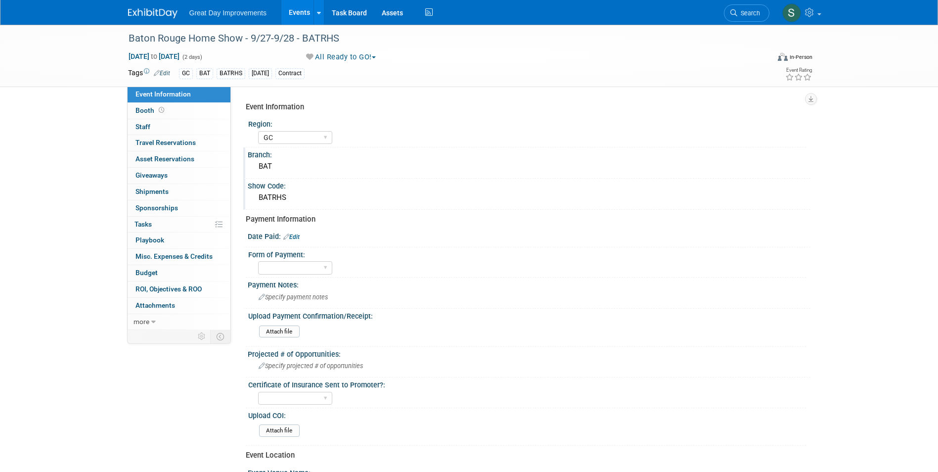
click at [297, 234] on link "Edit" at bounding box center [291, 236] width 16 height 7
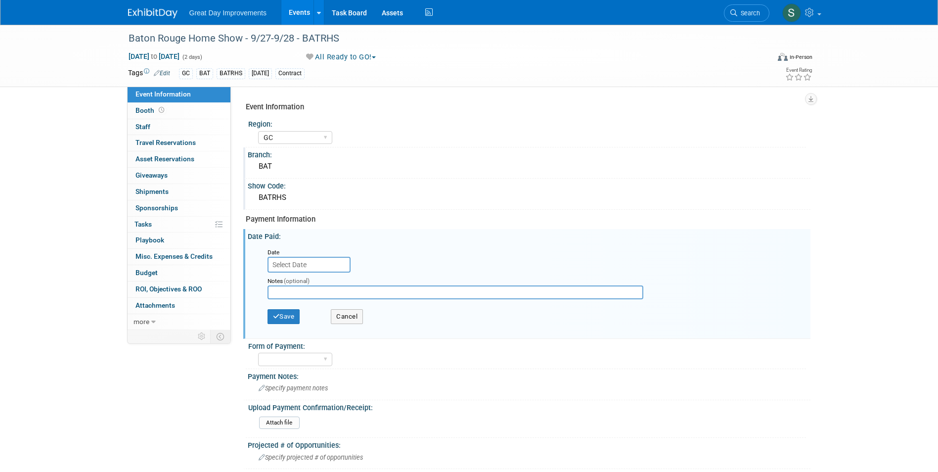
click at [327, 263] on input "text" at bounding box center [309, 265] width 83 height 16
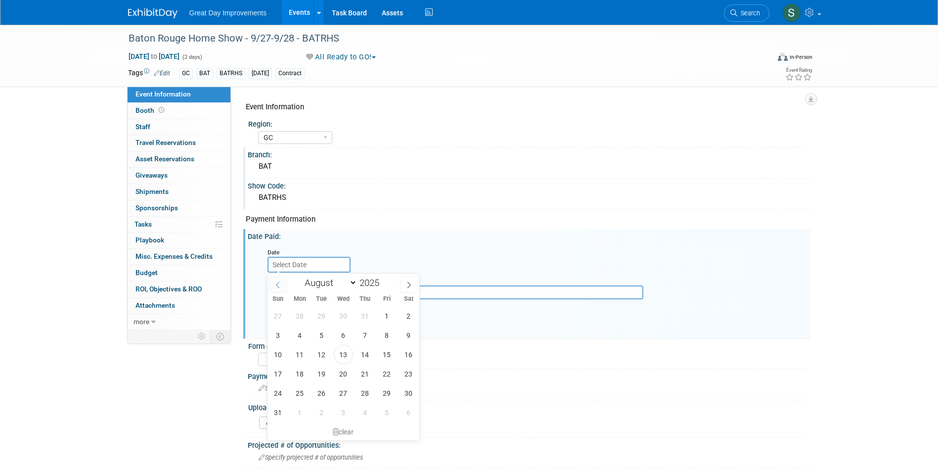
click at [275, 283] on icon at bounding box center [277, 284] width 7 height 7
select select "5"
click at [294, 338] on span "9" at bounding box center [299, 334] width 19 height 19
type input "Jun 9, 2025"
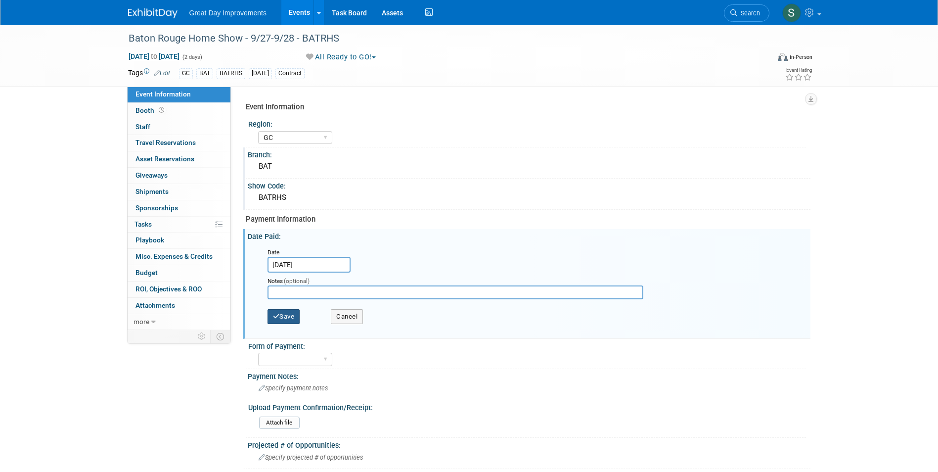
click at [292, 319] on button "Save" at bounding box center [284, 316] width 33 height 15
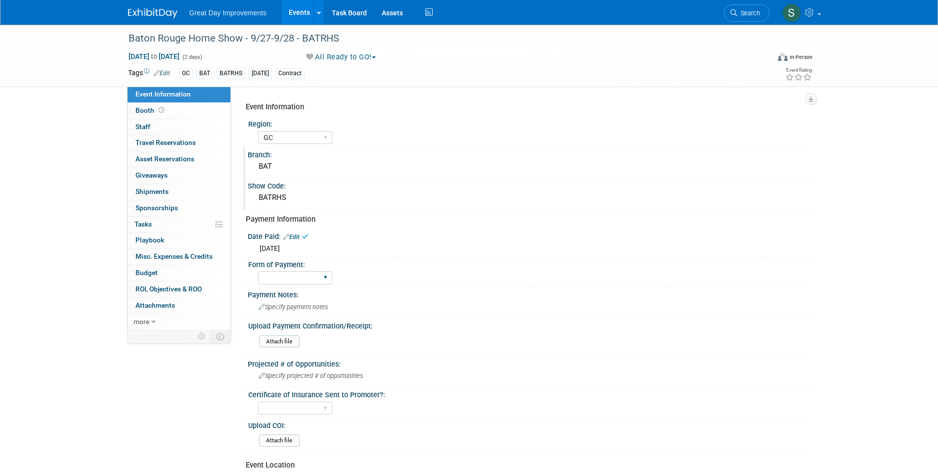
click at [301, 285] on div "Paid via CC Check Requested Pay at the Gate Other" at bounding box center [295, 278] width 74 height 18
click at [301, 280] on select "Paid via CC Check Requested Pay at the Gate Other" at bounding box center [295, 277] width 74 height 13
select select "Paid via CC"
click at [258, 271] on select "Paid via CC Check Requested Pay at the Gate Other" at bounding box center [295, 277] width 74 height 13
click at [303, 306] on span "Specify payment notes" at bounding box center [293, 306] width 69 height 7
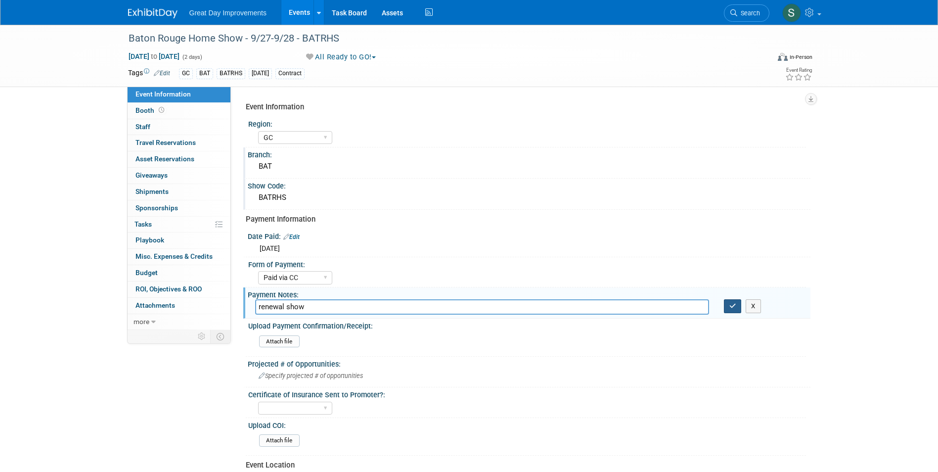
type input "renewal show"
click at [739, 306] on button "button" at bounding box center [733, 306] width 18 height 14
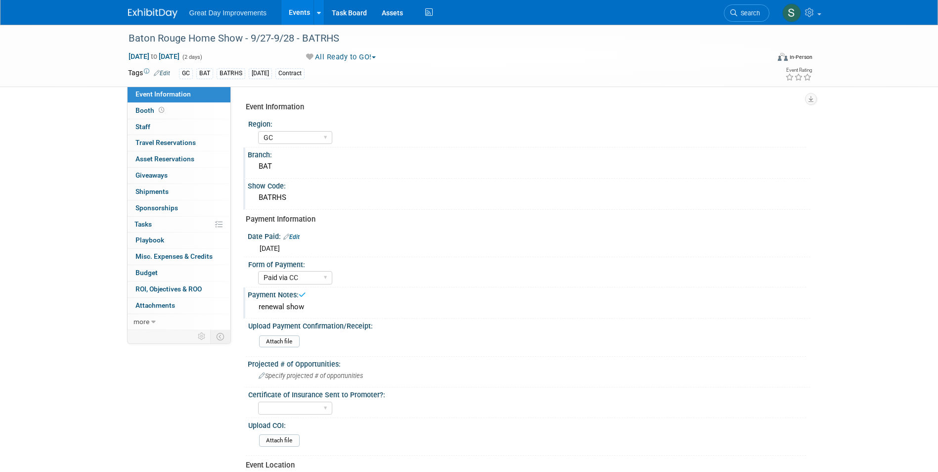
click at [178, 14] on div at bounding box center [158, 9] width 61 height 18
click at [164, 10] on img at bounding box center [152, 13] width 49 height 10
click at [141, 12] on img at bounding box center [152, 13] width 49 height 10
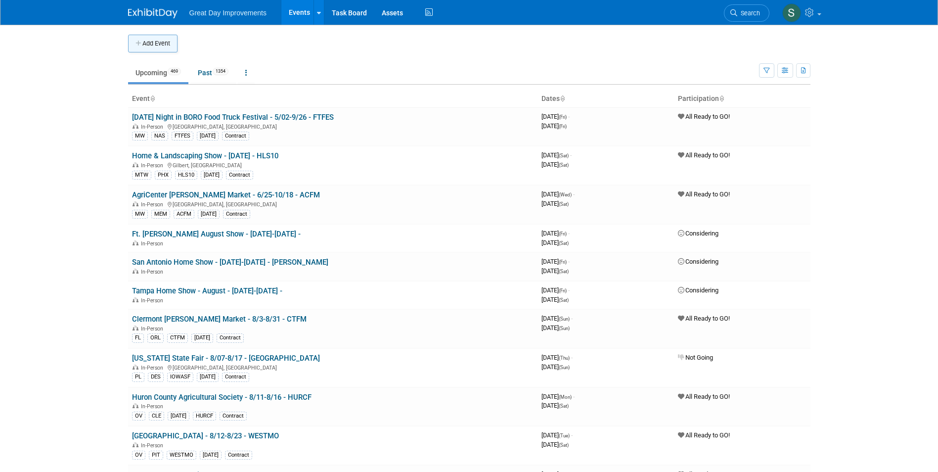
drag, startPoint x: 158, startPoint y: 27, endPoint x: 161, endPoint y: 35, distance: 8.9
click at [158, 28] on div "Add Event" at bounding box center [469, 39] width 682 height 28
click at [161, 39] on button "Add Event" at bounding box center [152, 44] width 49 height 18
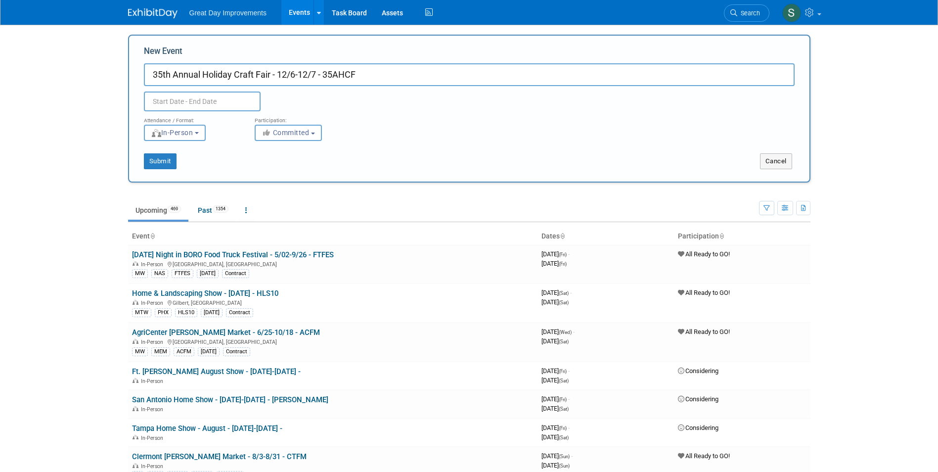
type input "35th Annual Holiday Craft Fair - 12/6-12/7 - 35AHCF"
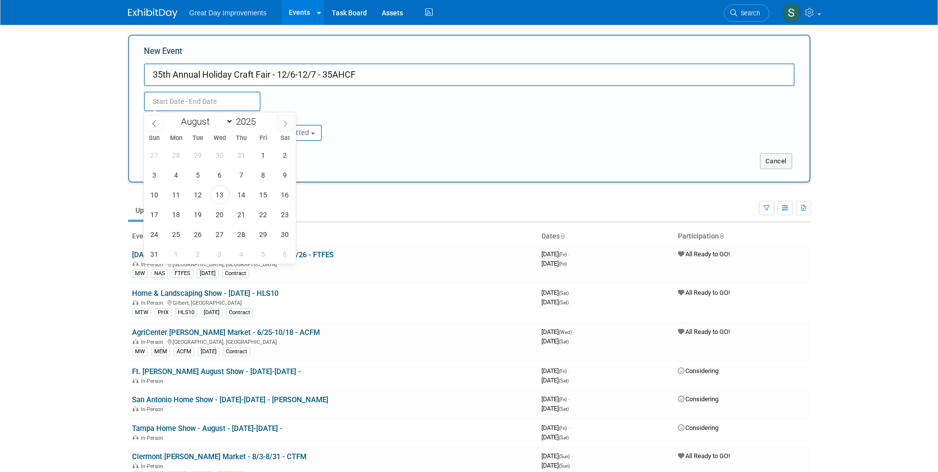
click at [280, 125] on span at bounding box center [285, 123] width 18 height 17
click at [287, 123] on icon at bounding box center [285, 123] width 7 height 7
select select "11"
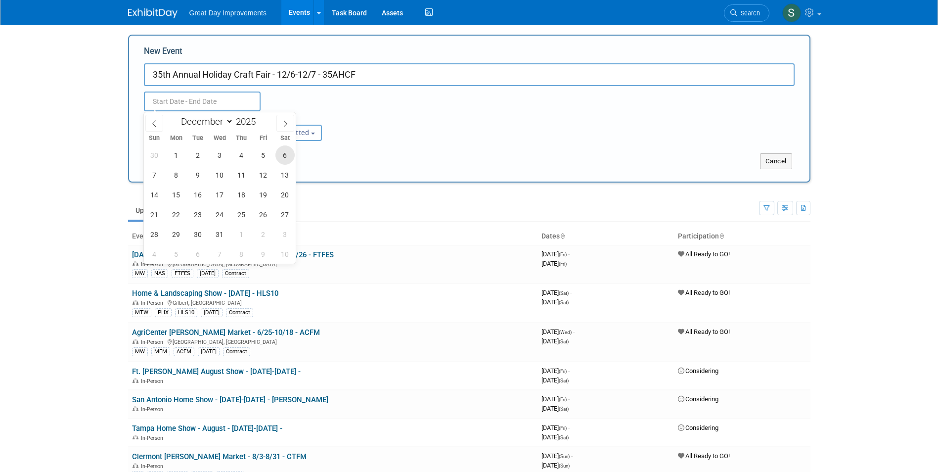
click at [284, 156] on span "6" at bounding box center [284, 154] width 19 height 19
click at [157, 169] on span "7" at bounding box center [154, 174] width 19 height 19
type input "[DATE] to [DATE]"
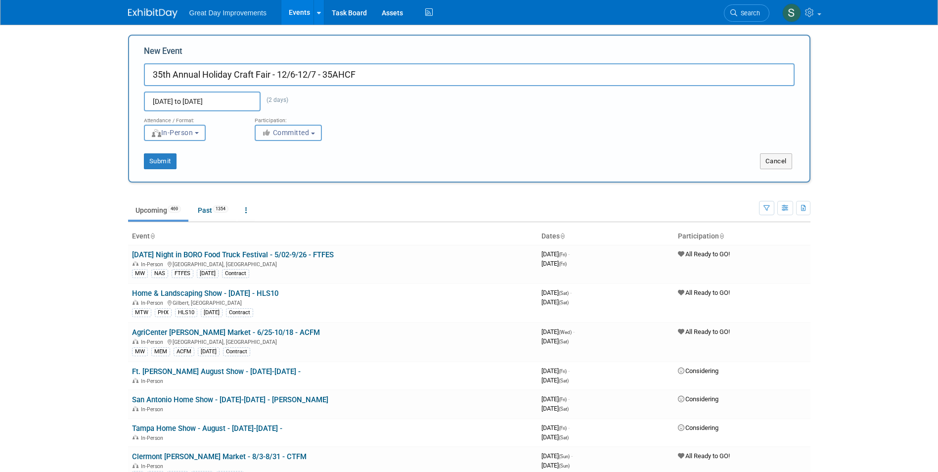
click at [270, 133] on icon "button" at bounding box center [267, 132] width 11 height 7
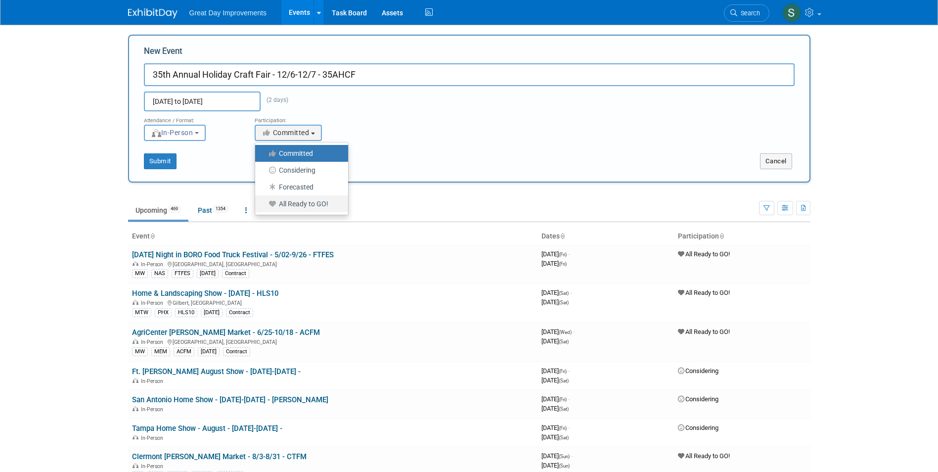
click at [299, 205] on label "All Ready to GO!" at bounding box center [299, 203] width 78 height 13
click at [264, 205] on input "All Ready to GO!" at bounding box center [261, 204] width 6 height 6
select select "102"
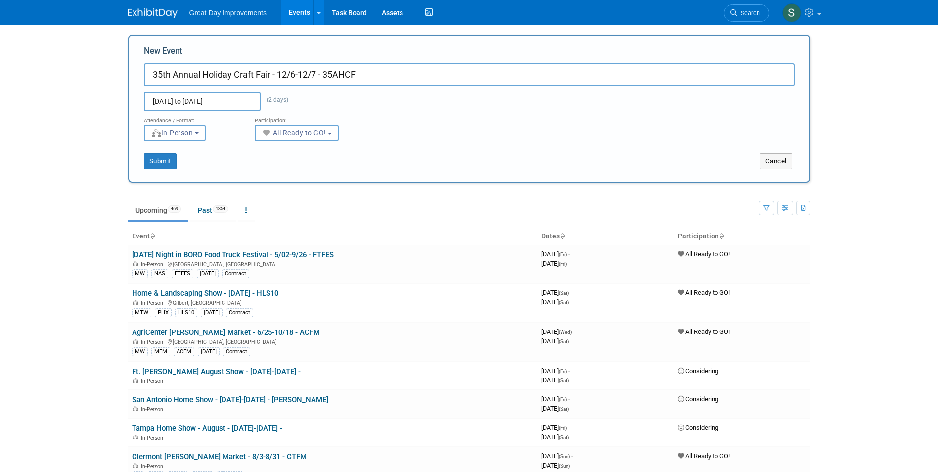
click at [181, 163] on div "Submit" at bounding box center [270, 161] width 283 height 16
click at [168, 163] on button "Submit" at bounding box center [160, 161] width 33 height 16
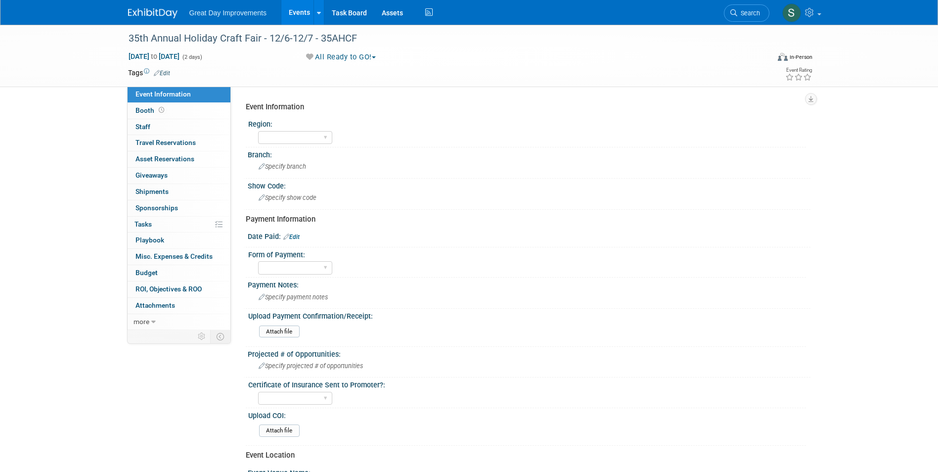
click at [162, 73] on link "Edit" at bounding box center [162, 73] width 16 height 7
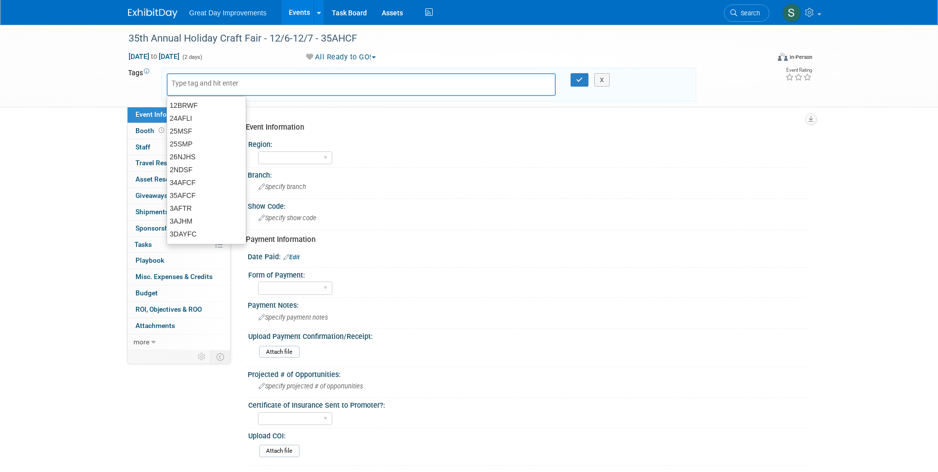
click at [179, 84] on input "text" at bounding box center [211, 83] width 79 height 10
type input "FL"
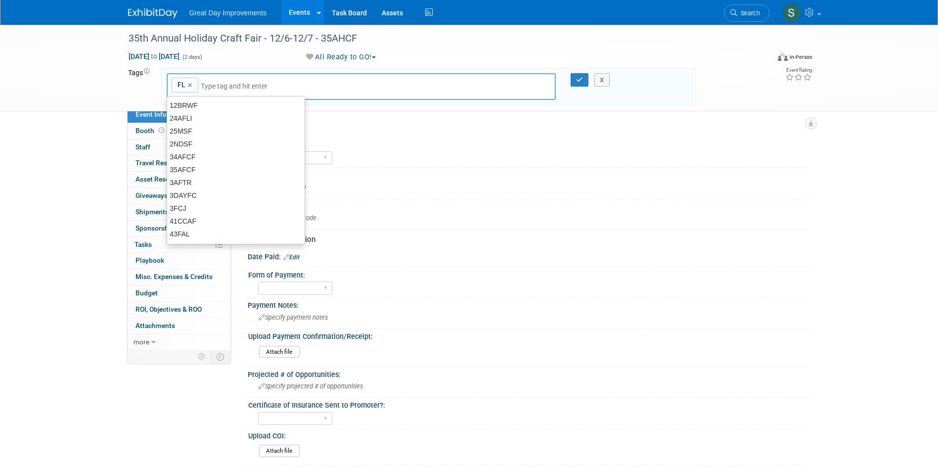
type input "FL"
type input "WPB"
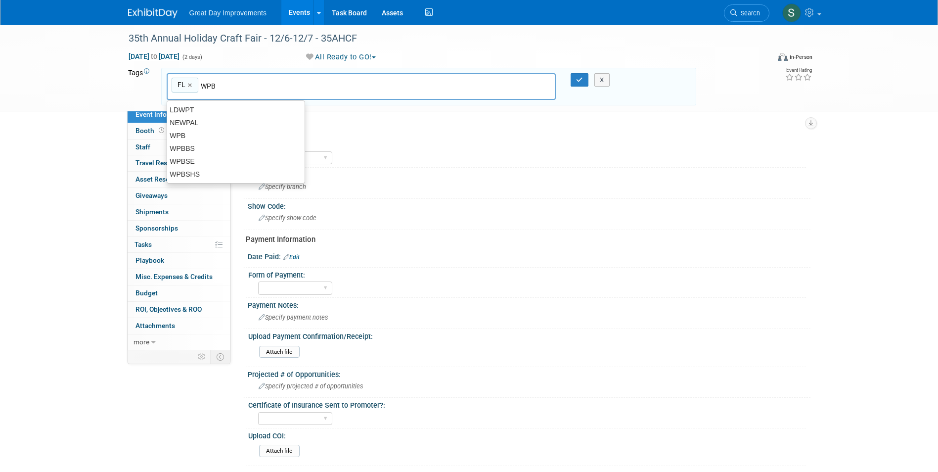
type input "FL, WPB"
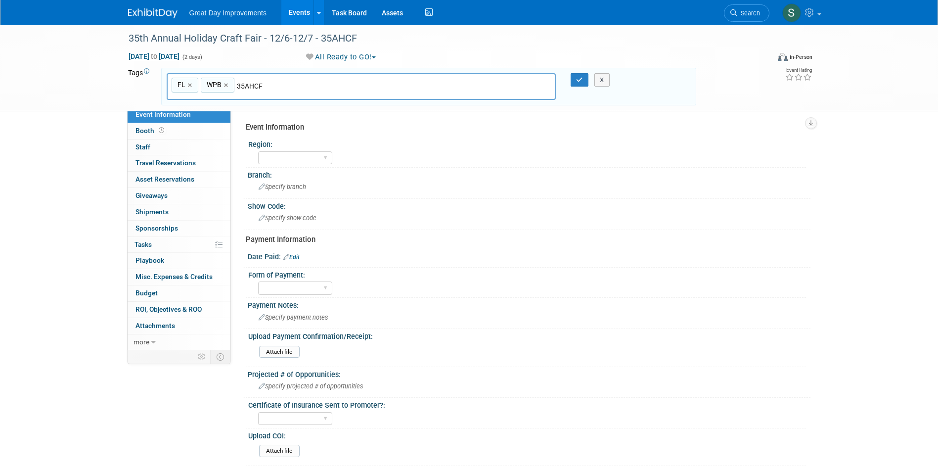
type input "35AHCF"
type input "FL, WPB, 35AHCF"
type input "[DATE]"
type input "FL, WPB, 35AHCF, [DATE]"
type input "Contract"
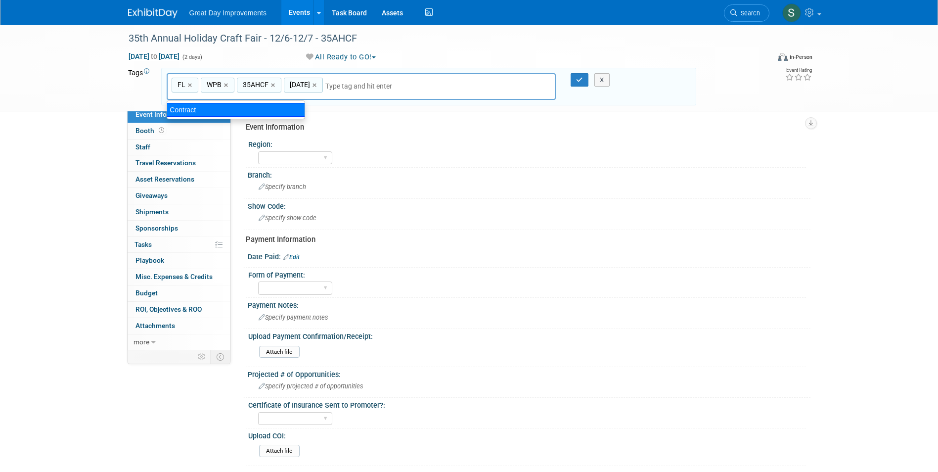
type input "FL, WPB, 35AHCF, [DATE], Contract"
click at [573, 80] on button "button" at bounding box center [580, 80] width 18 height 14
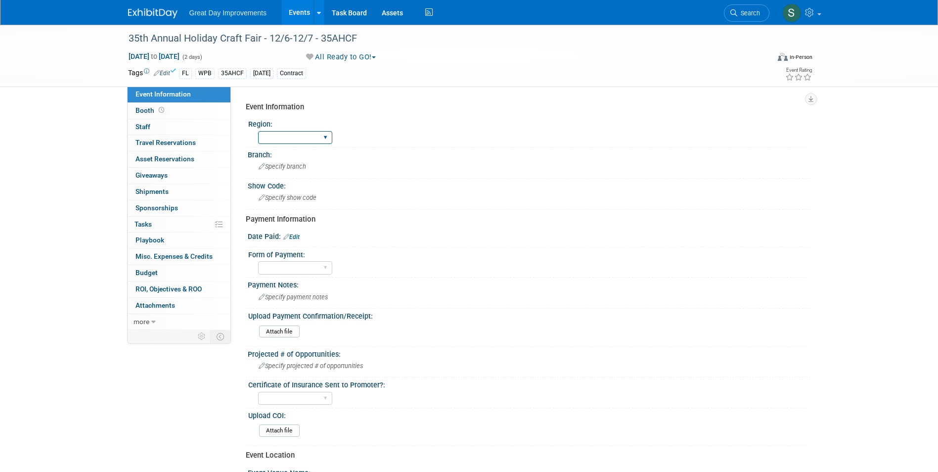
click at [287, 135] on select "GC MA MW MTW NE NEW OV PL PNW SA SE SC UMW FL" at bounding box center [295, 137] width 74 height 13
select select "FL"
click at [258, 131] on select "GC MA MW MTW NE NEW OV PL PNW SA SE SC UMW FL" at bounding box center [295, 137] width 74 height 13
click at [273, 161] on div "Specify branch" at bounding box center [529, 166] width 548 height 15
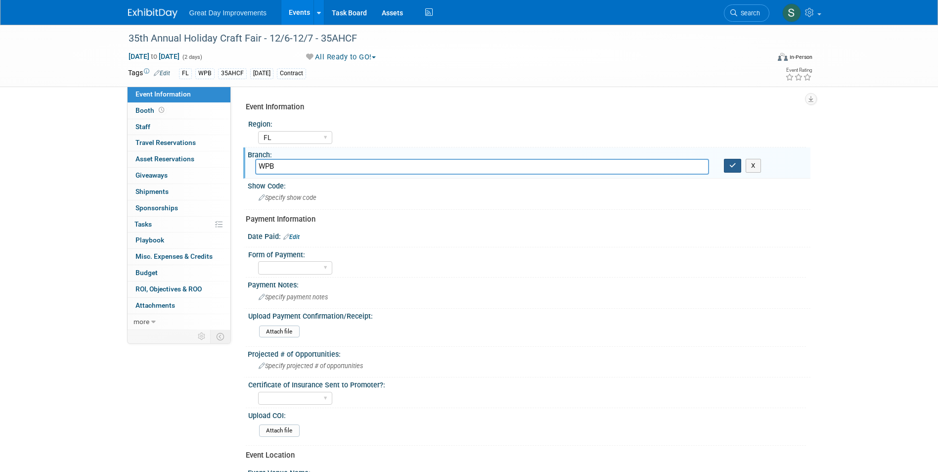
type input "WPB"
click at [736, 164] on icon "button" at bounding box center [732, 165] width 7 height 6
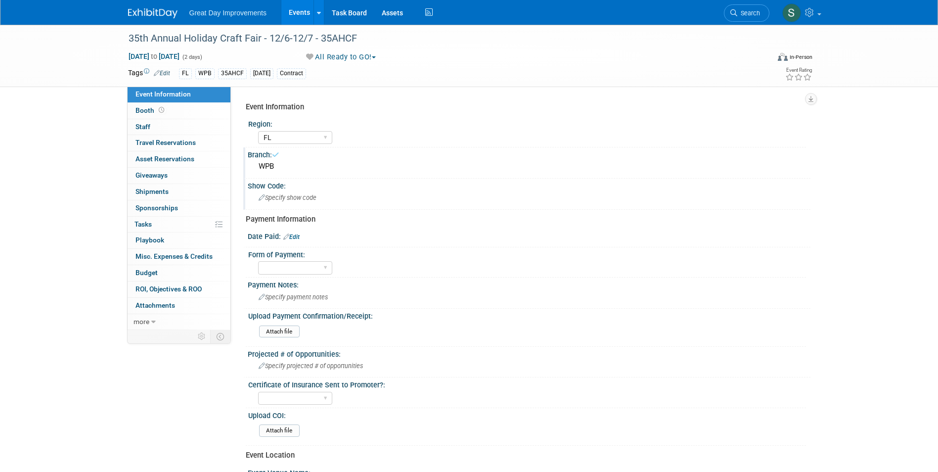
click at [330, 200] on div "Specify show code" at bounding box center [529, 197] width 548 height 15
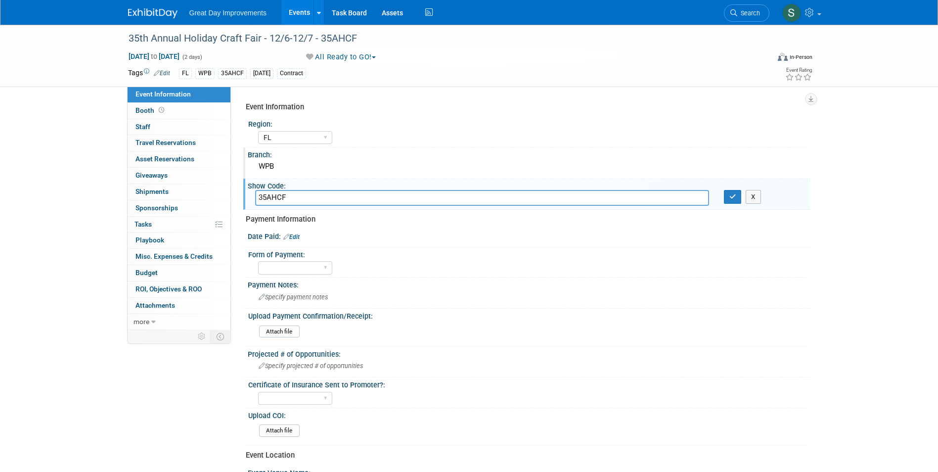
type input "35AHCF"
click at [732, 193] on icon "button" at bounding box center [732, 196] width 7 height 6
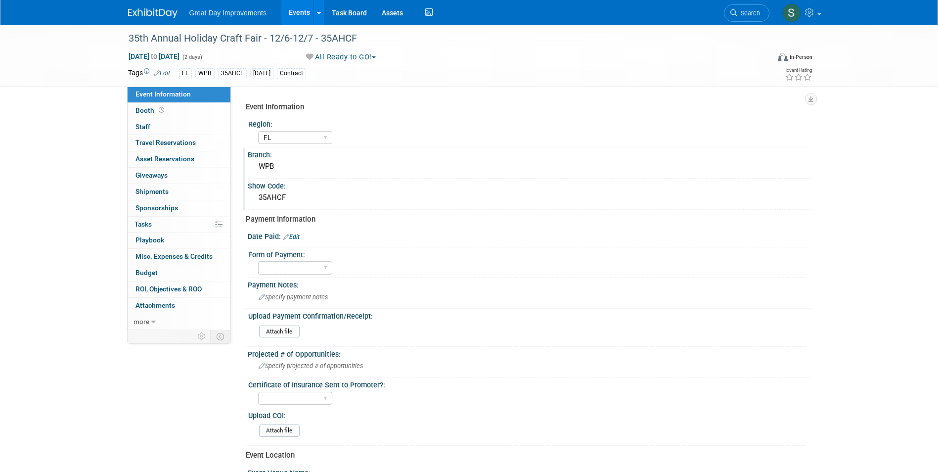
click at [152, 17] on img at bounding box center [152, 13] width 49 height 10
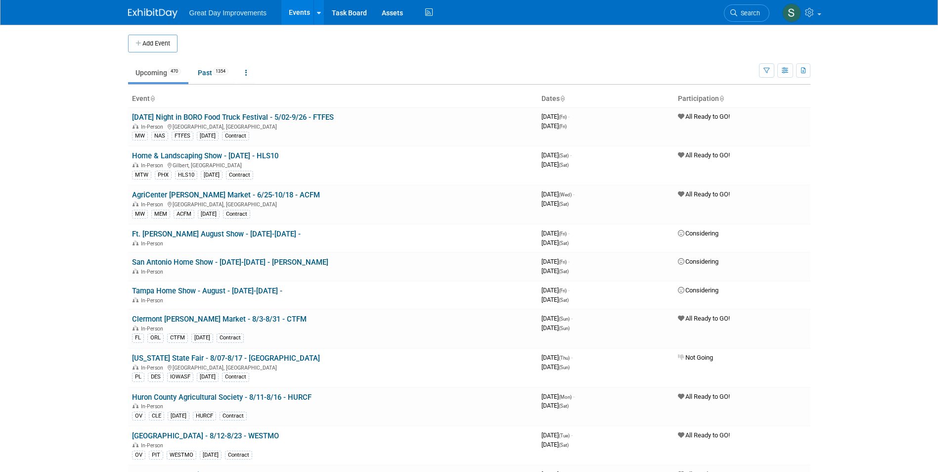
click at [154, 54] on td "Upcoming 470 Past 1354 All Events 1824 Past and Upcoming Grouped Annually Event…" at bounding box center [443, 68] width 631 height 32
click at [155, 37] on button "Add Event" at bounding box center [152, 44] width 49 height 18
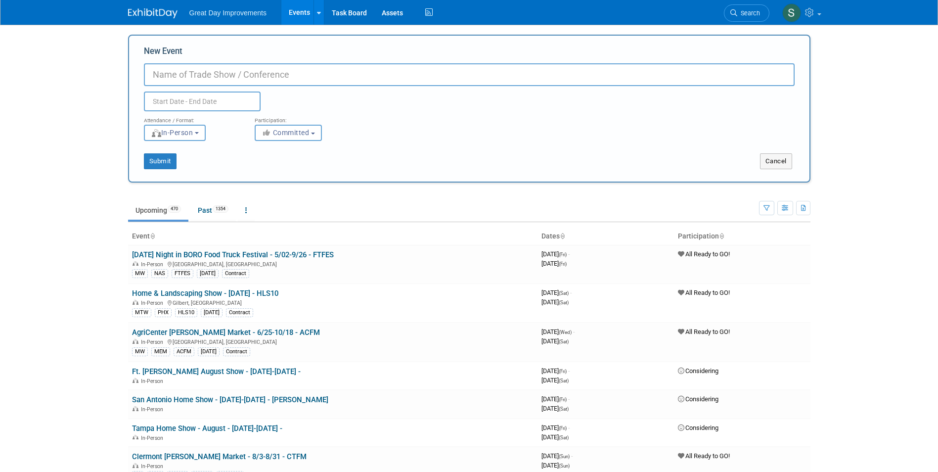
paste input "3rd Annual Christmas Craft Fair"
type input "3rd Annual Christmas Craft Fair - 12/13-12/14 - 3ACCF"
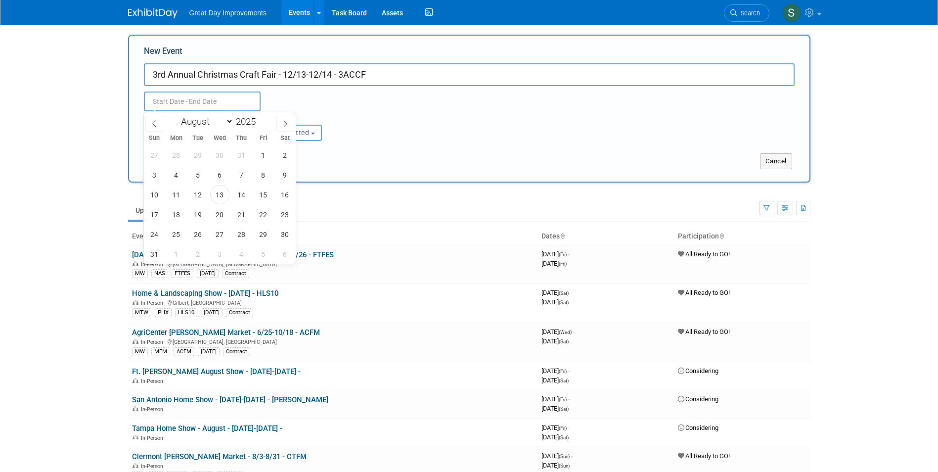
click at [292, 132] on div "Sun Mon Tue Wed Thu Fri Sat" at bounding box center [220, 138] width 152 height 14
click at [285, 128] on span at bounding box center [285, 123] width 18 height 17
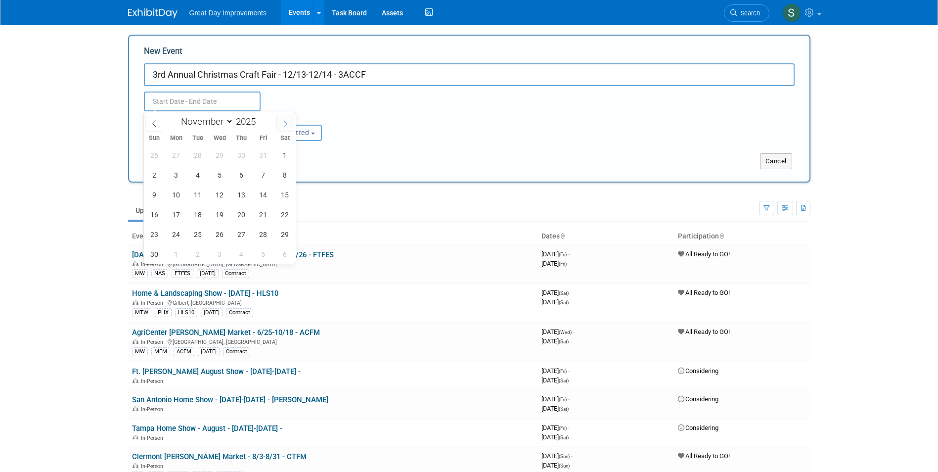
select select "11"
click at [285, 176] on span "13" at bounding box center [284, 174] width 19 height 19
click at [157, 193] on span "14" at bounding box center [154, 194] width 19 height 19
type input "Dec 13, 2025 to Dec 14, 2025"
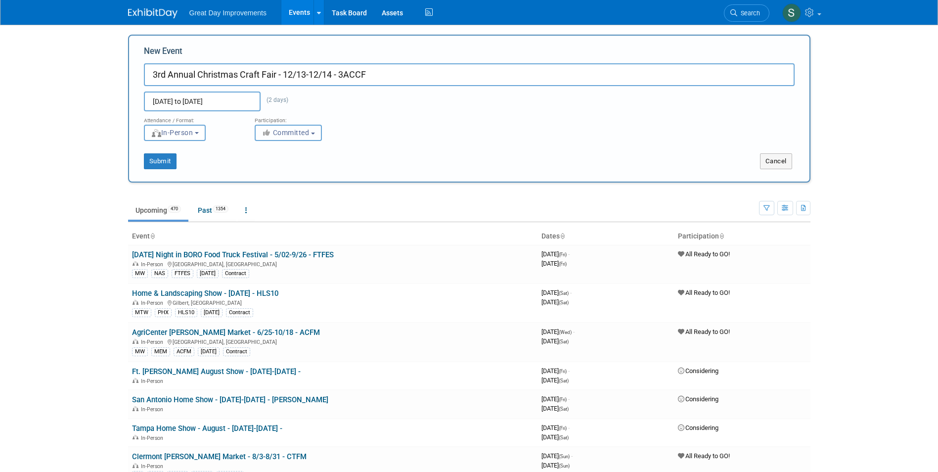
drag, startPoint x: 307, startPoint y: 128, endPoint x: 304, endPoint y: 134, distance: 6.6
click at [307, 129] on span "Committed" at bounding box center [286, 133] width 48 height 8
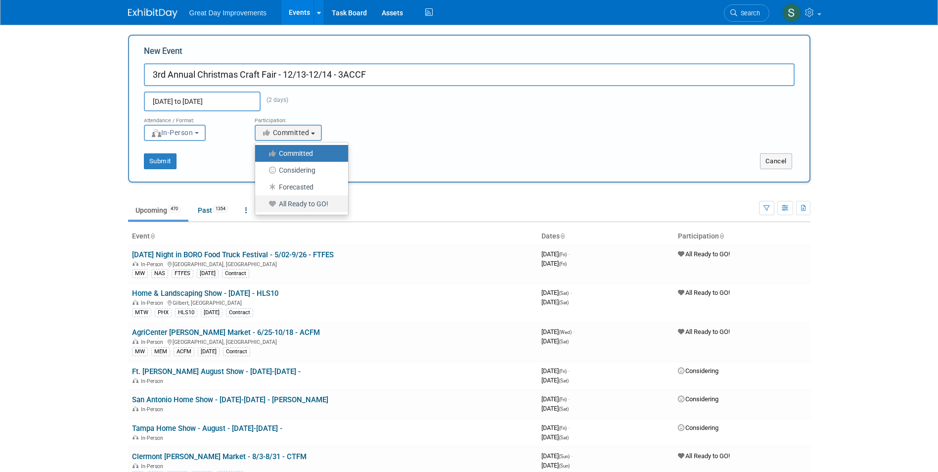
click at [293, 203] on label "All Ready to GO!" at bounding box center [299, 203] width 78 height 13
click at [264, 203] on input "All Ready to GO!" at bounding box center [261, 204] width 6 height 6
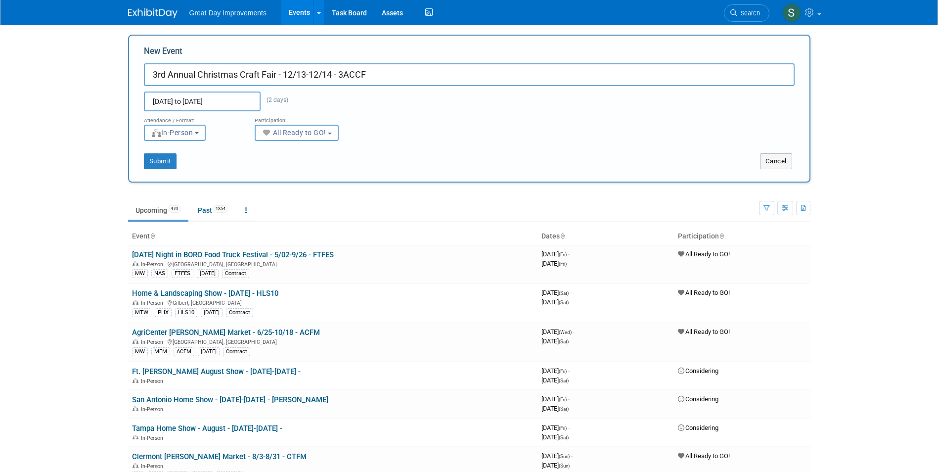
select select "102"
click at [161, 171] on div "New Event 3rd Annual Christmas Craft Fair - 12/13-12/14 - 3ACCF Dec 13, 2025 to…" at bounding box center [469, 109] width 682 height 148
click at [156, 164] on button "Submit" at bounding box center [160, 161] width 33 height 16
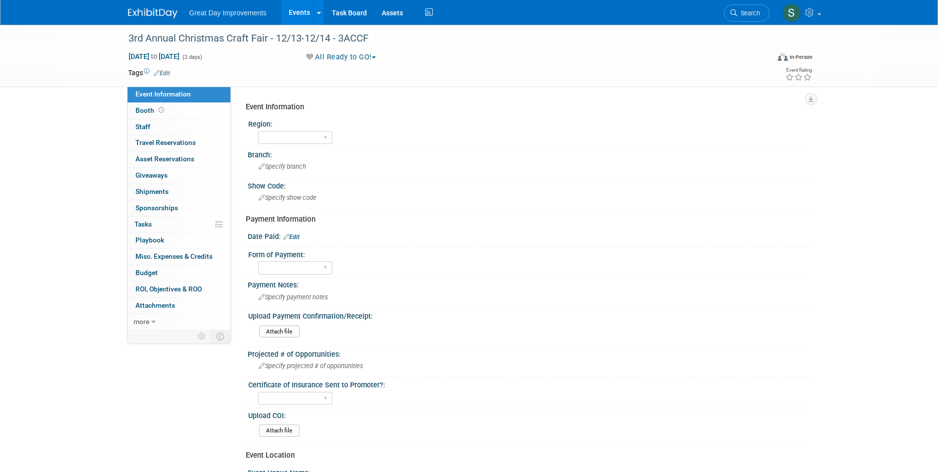
click at [165, 71] on link "Edit" at bounding box center [162, 73] width 16 height 7
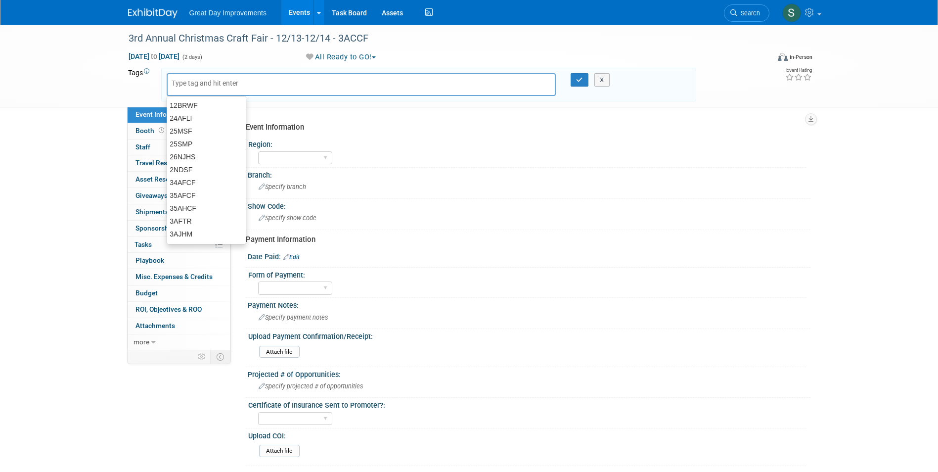
click at [184, 86] on input "text" at bounding box center [211, 83] width 79 height 10
type input "FL"
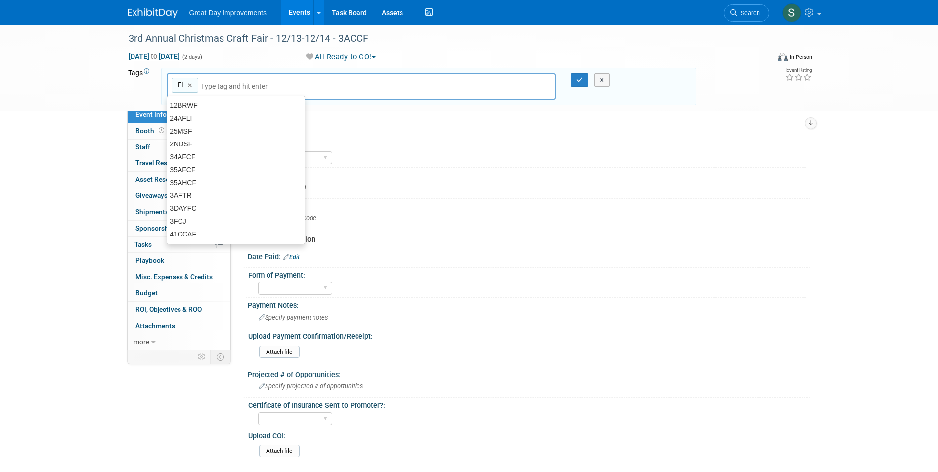
type input "FL"
type input "ORL"
type input "FL, ORL"
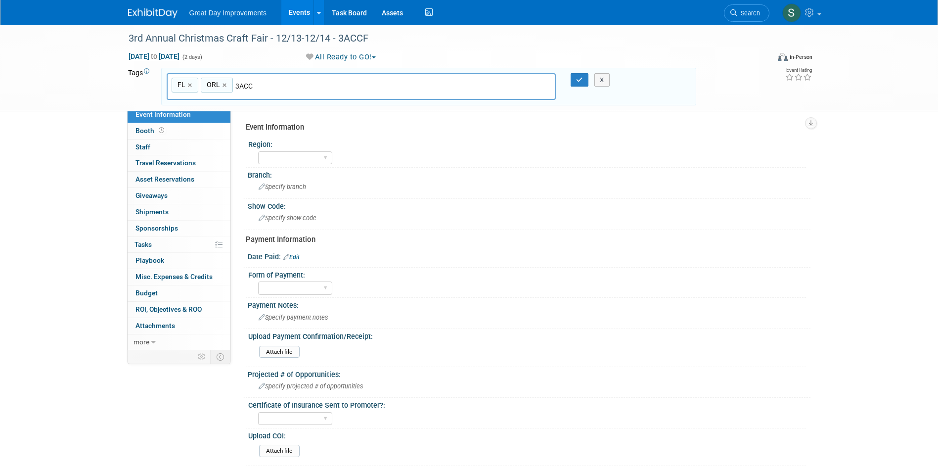
type input "3ACCF"
type input "FL, ORL, 3ACCF"
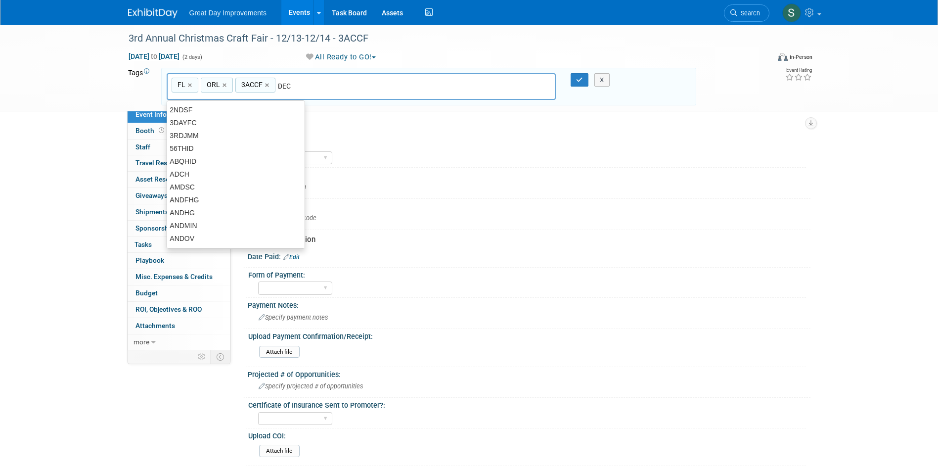
type input "DEC"
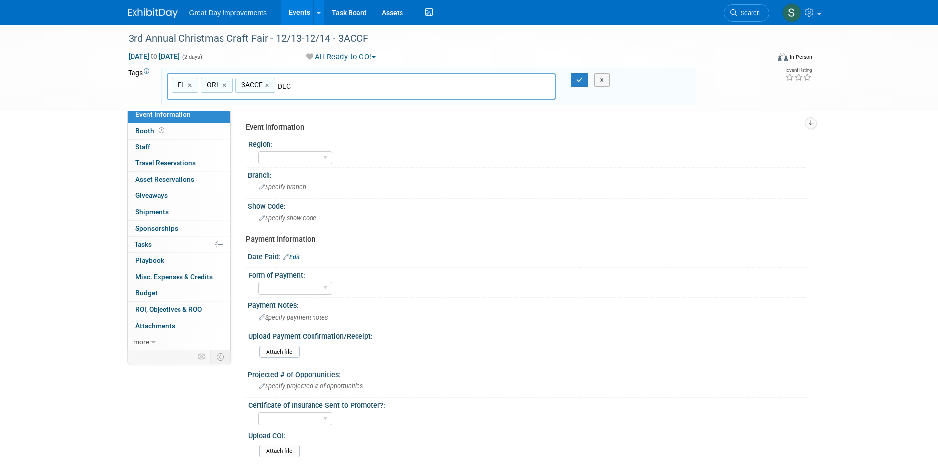
type input "FL, ORL, 3ACCF, DEC"
click at [300, 86] on link "×" at bounding box center [302, 85] width 6 height 11
type input "FL, ORL, 3ACCF"
type input "[DATE]"
type input "FL, ORL, 3ACCF, DEC25"
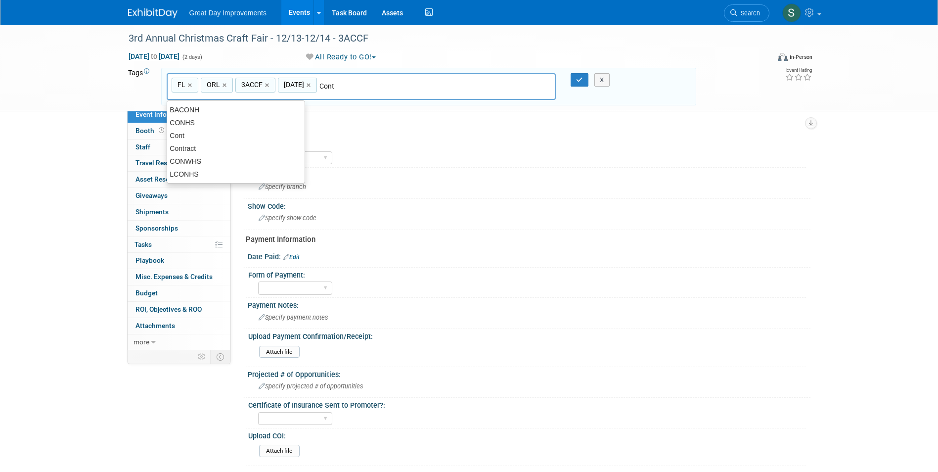
type input "Contr"
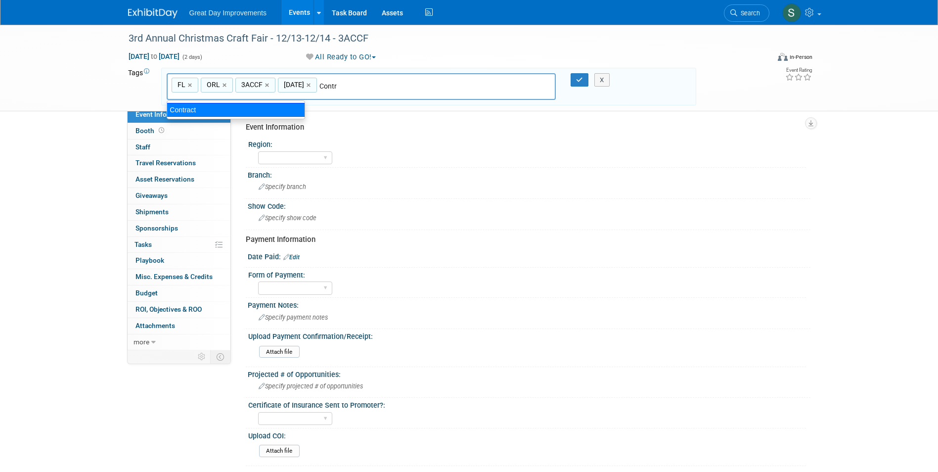
click at [223, 114] on div "Contract" at bounding box center [236, 110] width 138 height 14
type input "FL, ORL, 3ACCF, DEC25, Contract"
click at [574, 76] on button "button" at bounding box center [580, 80] width 18 height 14
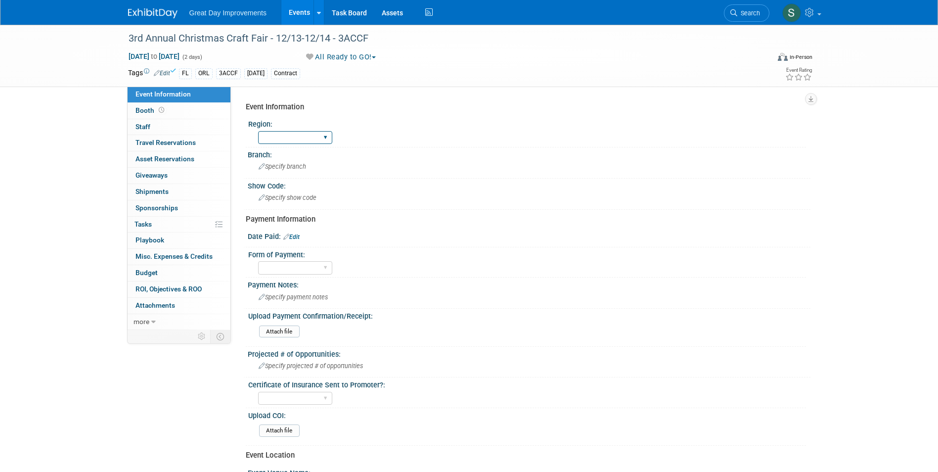
click at [279, 133] on select "GC MA MW MTW NE NEW OV PL PNW SA SE SC UMW FL" at bounding box center [295, 137] width 74 height 13
select select "FL"
click at [258, 131] on select "GC MA MW MTW NE NEW OV PL PNW SA SE SC UMW FL" at bounding box center [295, 137] width 74 height 13
click at [285, 167] on span "Specify branch" at bounding box center [282, 166] width 47 height 7
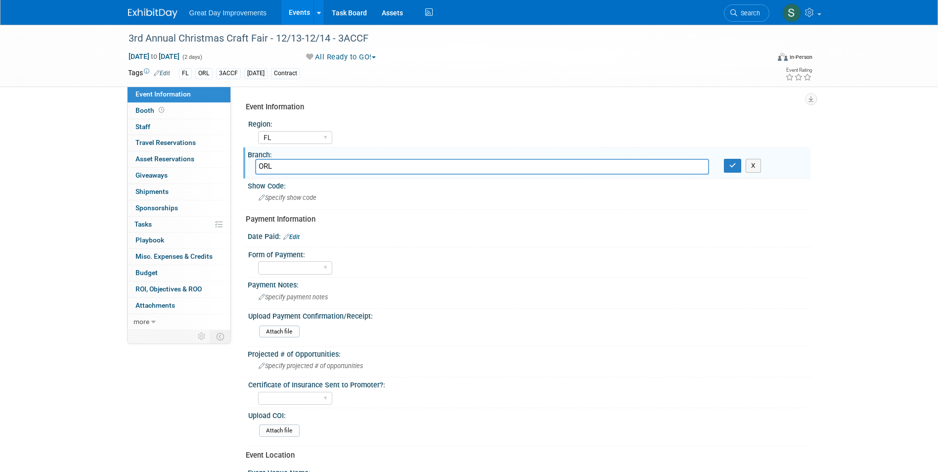
type input "ORL"
click at [732, 168] on icon "button" at bounding box center [732, 165] width 7 height 6
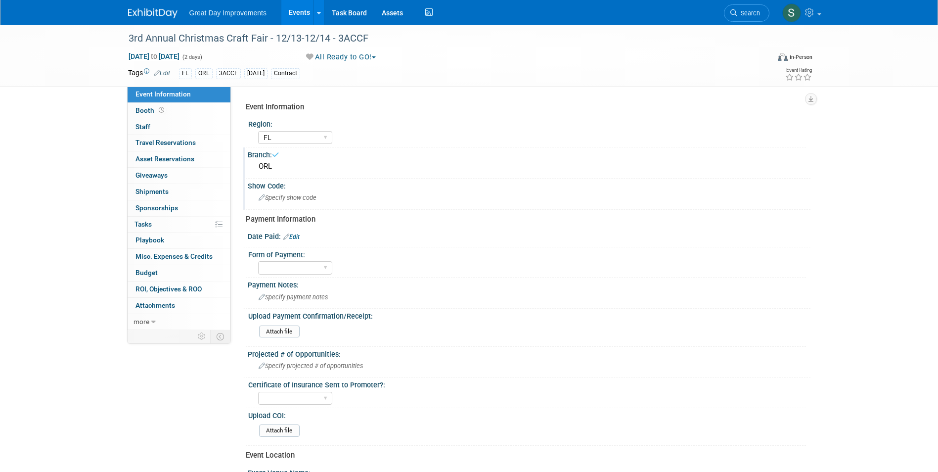
click at [299, 198] on span "Specify show code" at bounding box center [288, 197] width 58 height 7
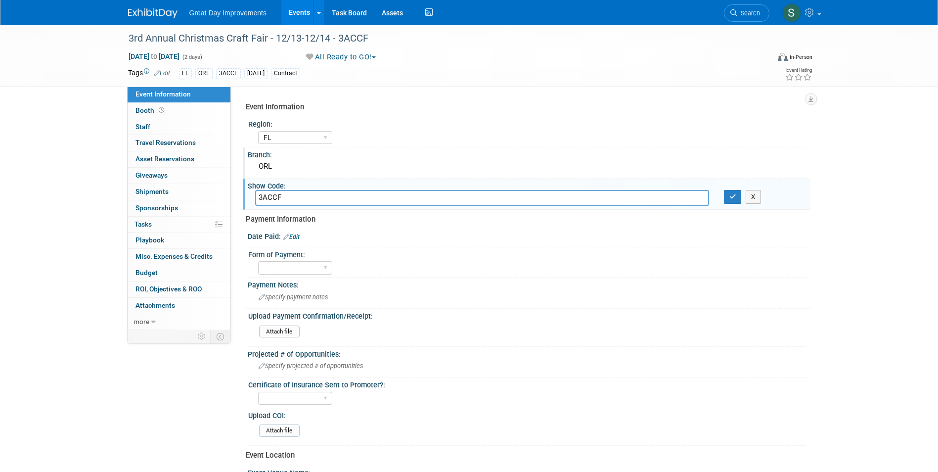
type input "3ACCF"
click at [730, 195] on icon "button" at bounding box center [732, 196] width 7 height 6
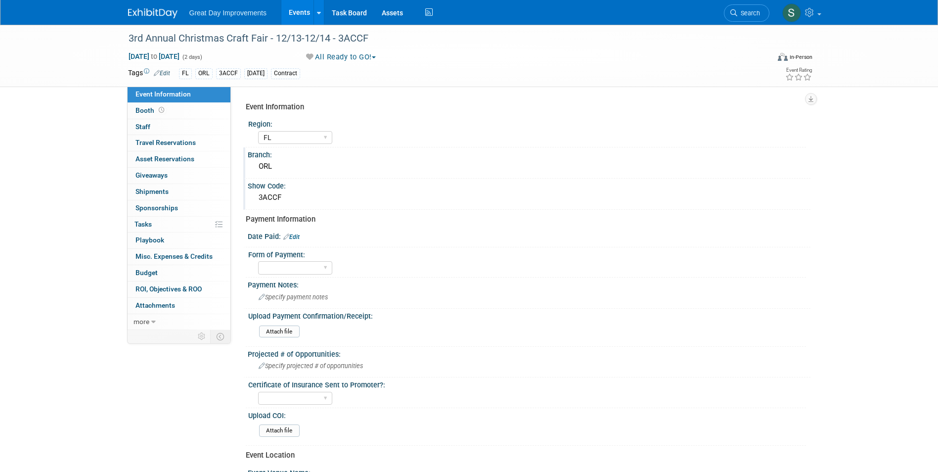
click at [756, 22] on li "Search" at bounding box center [746, 12] width 45 height 24
click at [754, 16] on span "Search" at bounding box center [748, 12] width 23 height 7
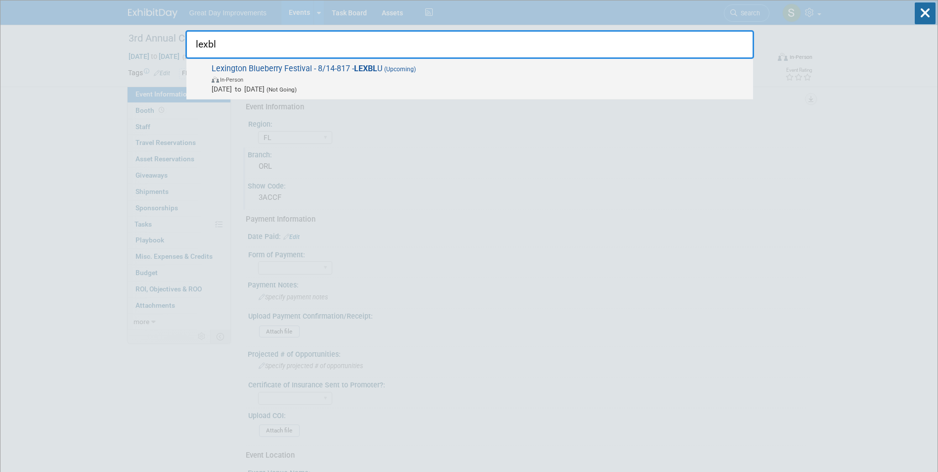
type input "lexbl"
click at [336, 81] on span "In-Person" at bounding box center [480, 79] width 537 height 10
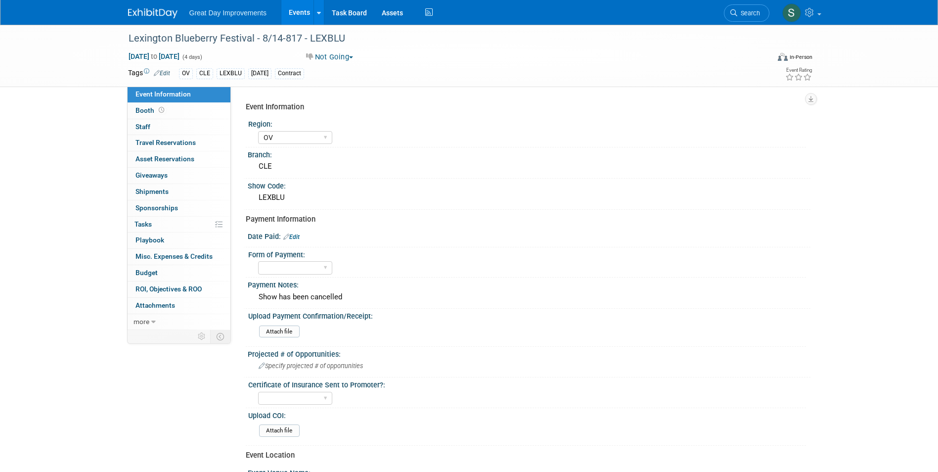
select select "OV"
click at [749, 10] on span "Search" at bounding box center [748, 12] width 23 height 7
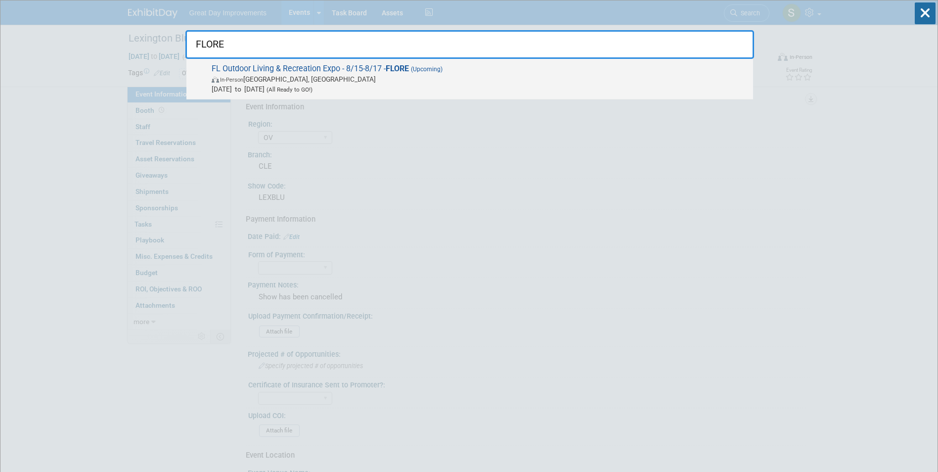
type input "FLORE"
click at [403, 79] on span "In-Person [GEOGRAPHIC_DATA], [GEOGRAPHIC_DATA]" at bounding box center [480, 79] width 537 height 10
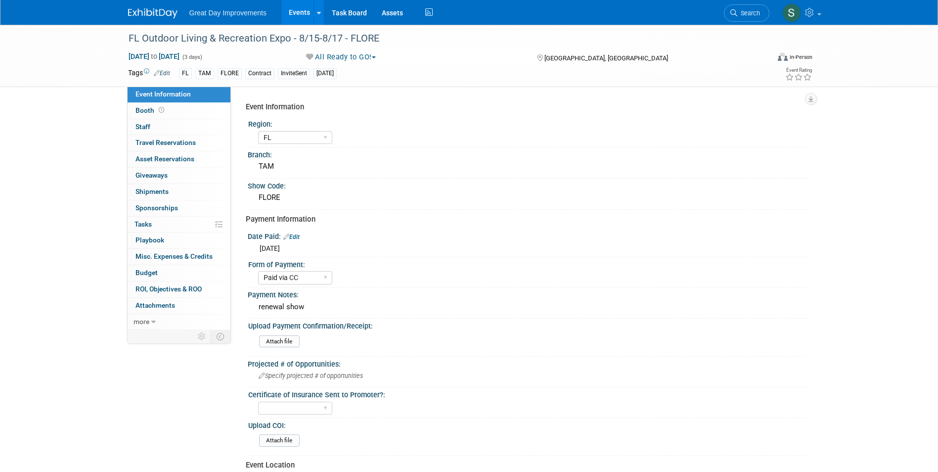
select select "FL"
select select "Paid via CC"
click at [352, 55] on button "All Ready to GO!" at bounding box center [341, 57] width 77 height 10
click at [352, 99] on link "Not Going" at bounding box center [344, 101] width 82 height 14
click at [320, 307] on div "renewal show" at bounding box center [529, 306] width 548 height 15
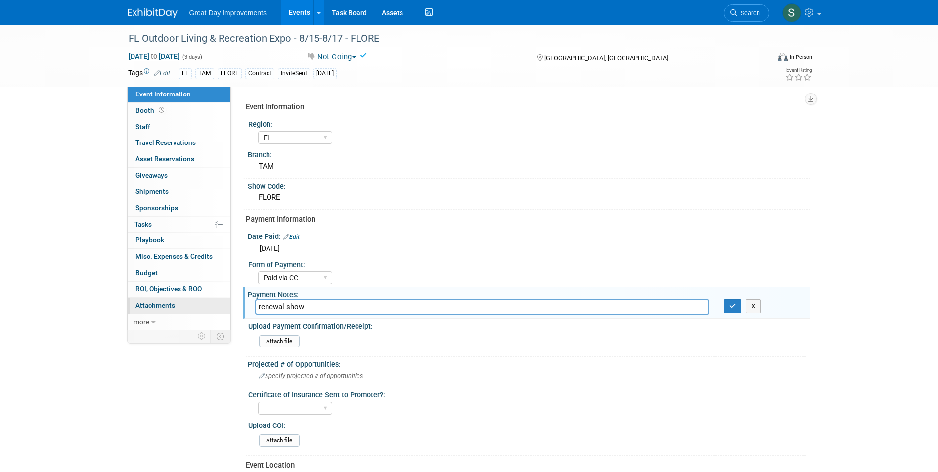
drag, startPoint x: 307, startPoint y: 309, endPoint x: 212, endPoint y: 309, distance: 95.0
click at [212, 309] on div "Event Information Event Info Booth Booth 0 Staff 0 Staff 0 Travel Reservations …" at bounding box center [469, 384] width 697 height 718
type input "Show has been cancelled"
click at [737, 307] on button "button" at bounding box center [733, 306] width 18 height 14
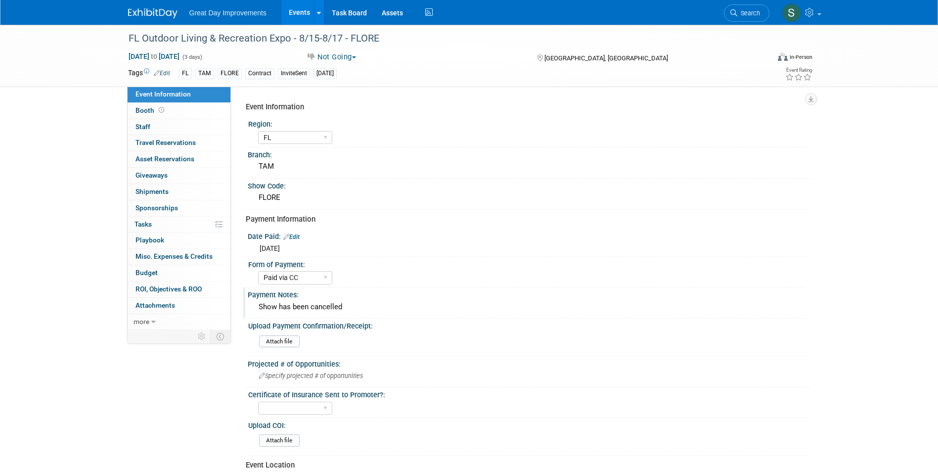
click at [750, 12] on span "Search" at bounding box center [748, 12] width 23 height 7
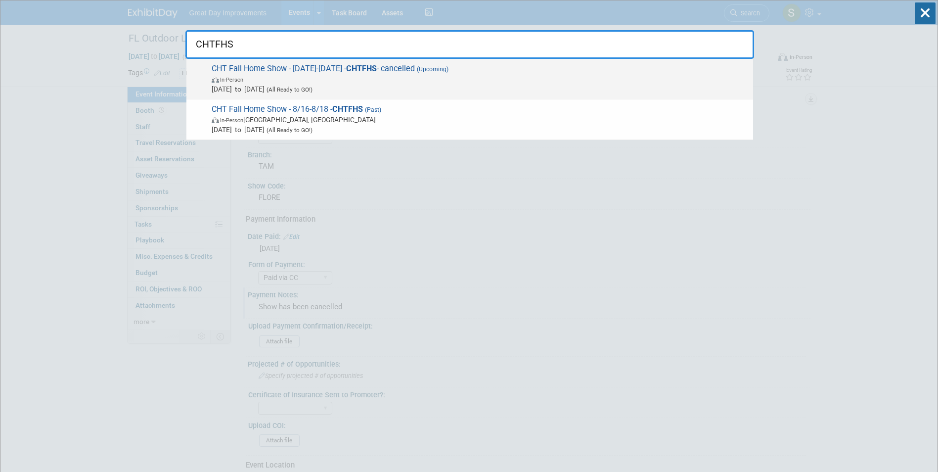
type input "CHTFHS"
click at [511, 72] on span "CHT Fall Home Show - 8/16/25-8/18/25 - CHTFHS - cancelled (Upcoming) In-Person …" at bounding box center [479, 79] width 540 height 30
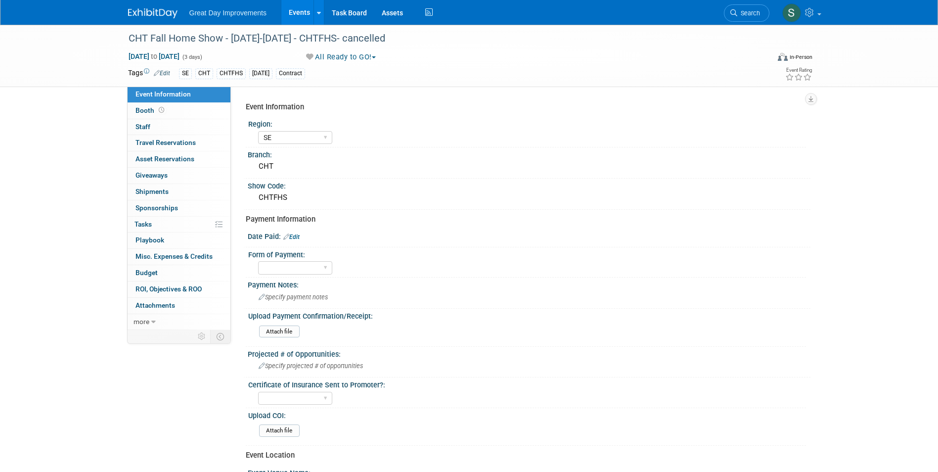
select select "SE"
click at [344, 58] on button "All Ready to GO!" at bounding box center [341, 57] width 77 height 10
click at [342, 100] on link "Not Going" at bounding box center [344, 101] width 82 height 14
click at [321, 290] on div "Specify payment notes" at bounding box center [529, 296] width 548 height 15
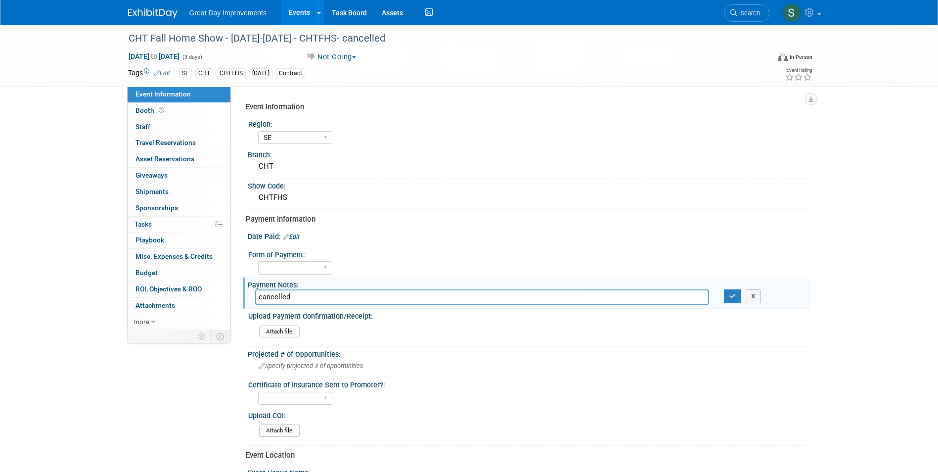
click at [258, 300] on input "cancelled" at bounding box center [482, 296] width 454 height 15
type input "this show is cancelled"
click at [730, 295] on icon "button" at bounding box center [732, 296] width 7 height 6
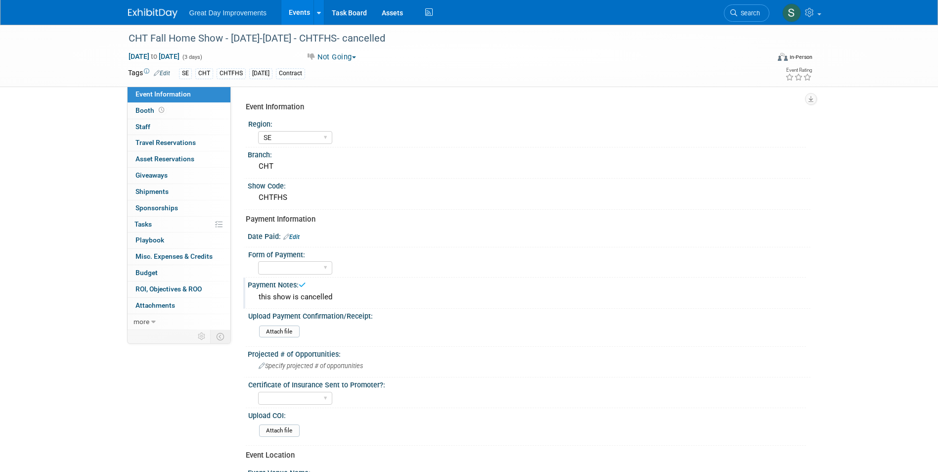
drag, startPoint x: 147, startPoint y: 3, endPoint x: 148, endPoint y: 10, distance: 6.5
click at [147, 6] on div at bounding box center [158, 9] width 61 height 18
click at [149, 12] on img at bounding box center [152, 13] width 49 height 10
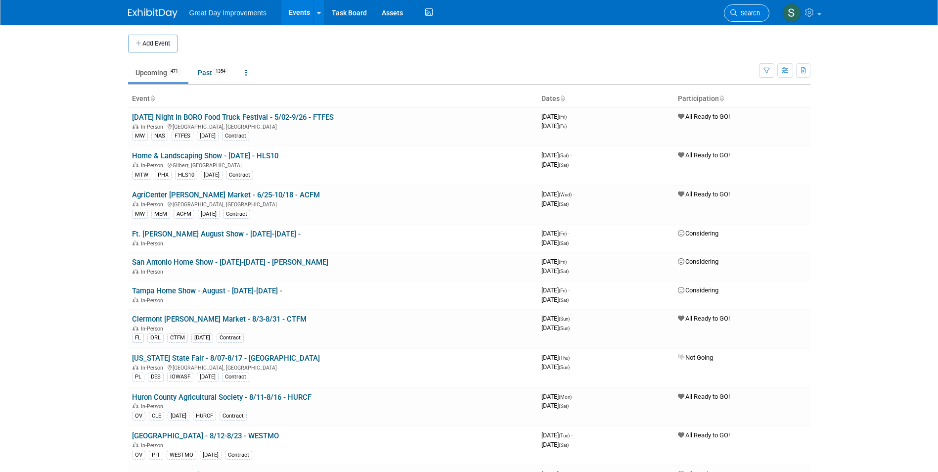
click at [741, 15] on span "Search" at bounding box center [748, 12] width 23 height 7
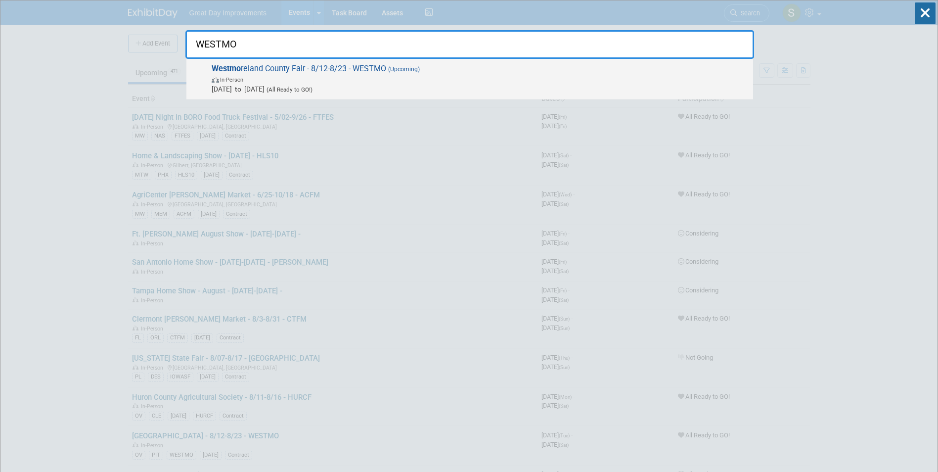
type input "WESTMO"
click at [454, 80] on span "In-Person" at bounding box center [480, 79] width 537 height 10
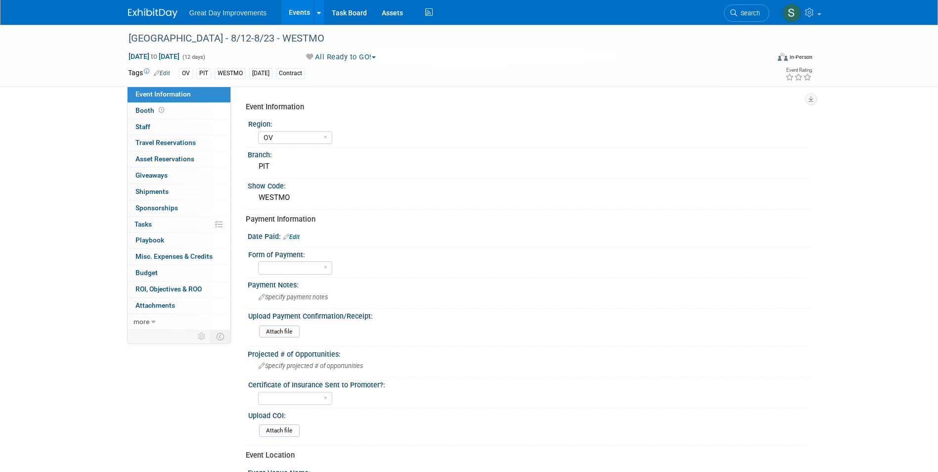
select select "OV"
click at [360, 58] on button "All Ready to GO!" at bounding box center [341, 57] width 77 height 10
click at [343, 97] on link "Not Going" at bounding box center [344, 101] width 82 height 14
click at [149, 4] on link at bounding box center [158, 8] width 61 height 8
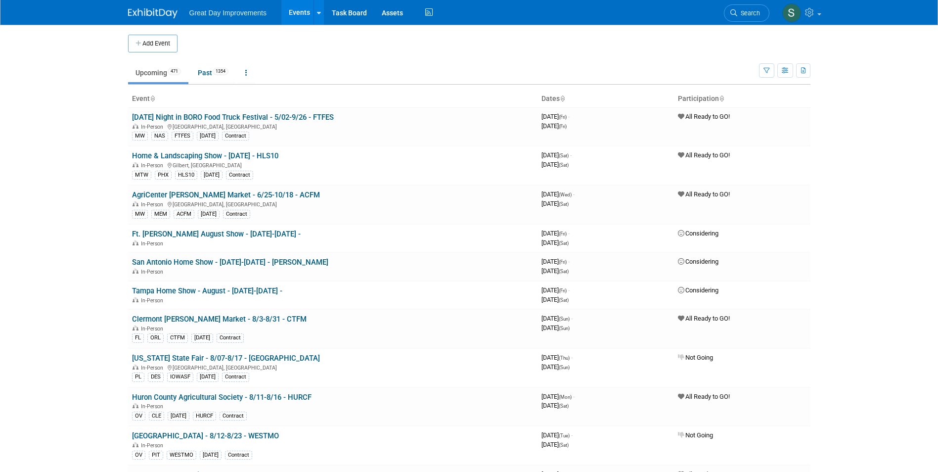
click at [747, 13] on span "Search" at bounding box center [748, 12] width 23 height 7
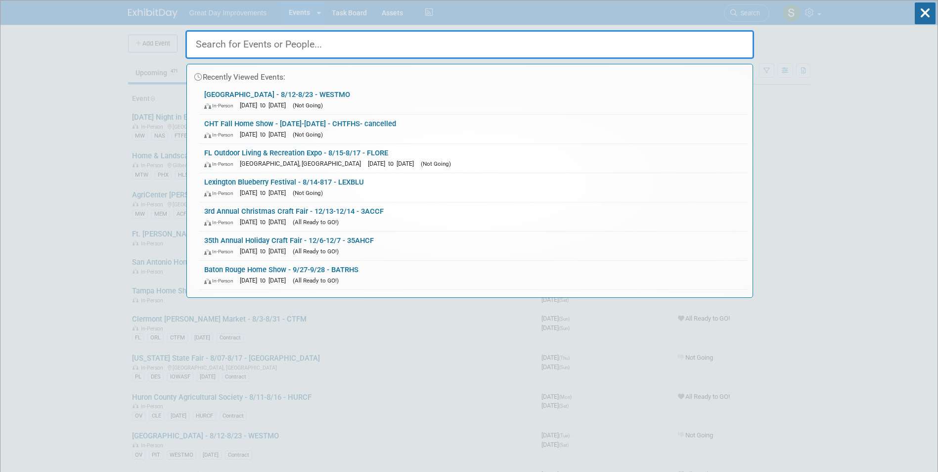
paste input "JACVCC"
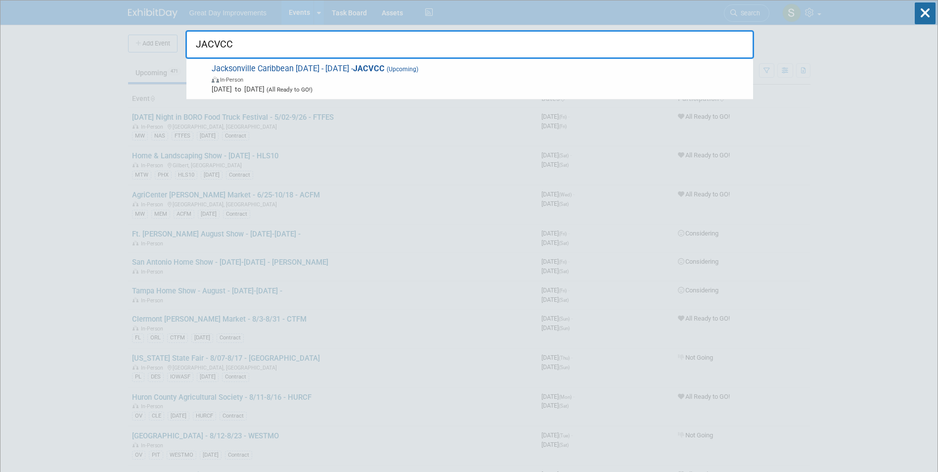
type input "JACVCC"
click at [418, 70] on span "(Upcoming)" at bounding box center [402, 69] width 34 height 7
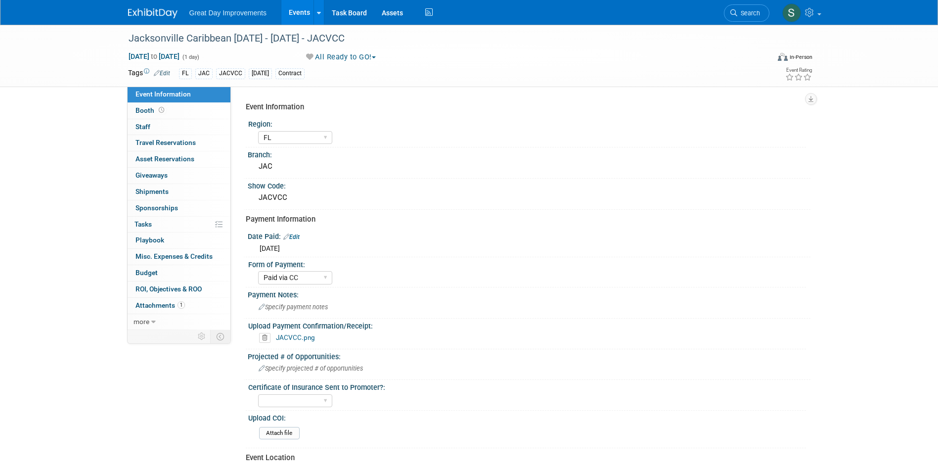
select select "FL"
select select "Paid via CC"
click at [732, 16] on icon at bounding box center [733, 12] width 7 height 7
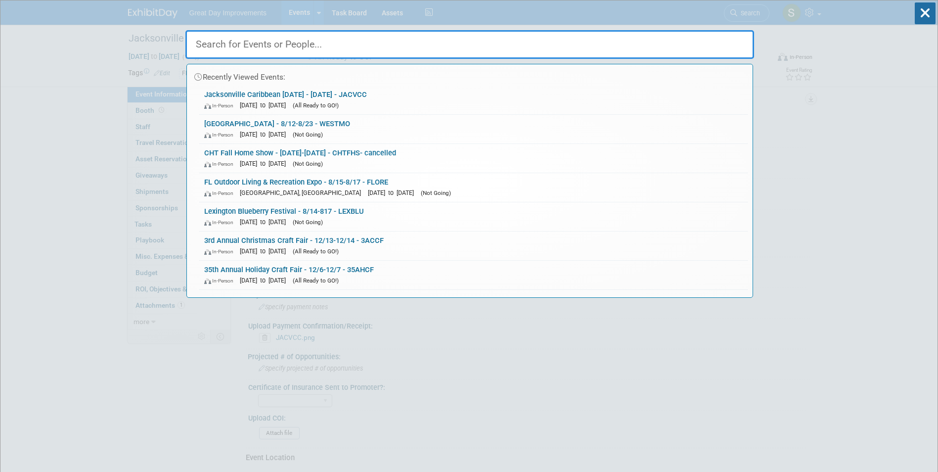
click at [461, 45] on input "text" at bounding box center [469, 44] width 569 height 29
paste input "CARIC"
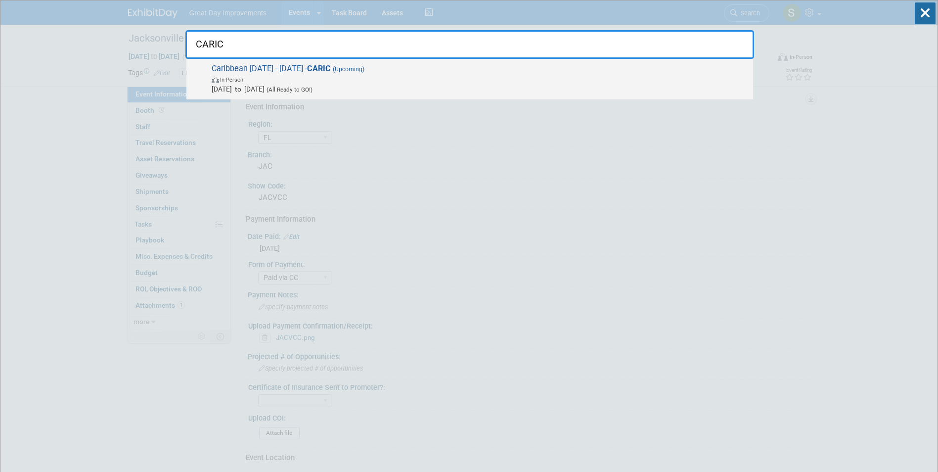
type input "CARIC"
click at [365, 87] on span "Aug 23, 2025 to Aug 23, 2025 (All Ready to GO!)" at bounding box center [480, 89] width 537 height 10
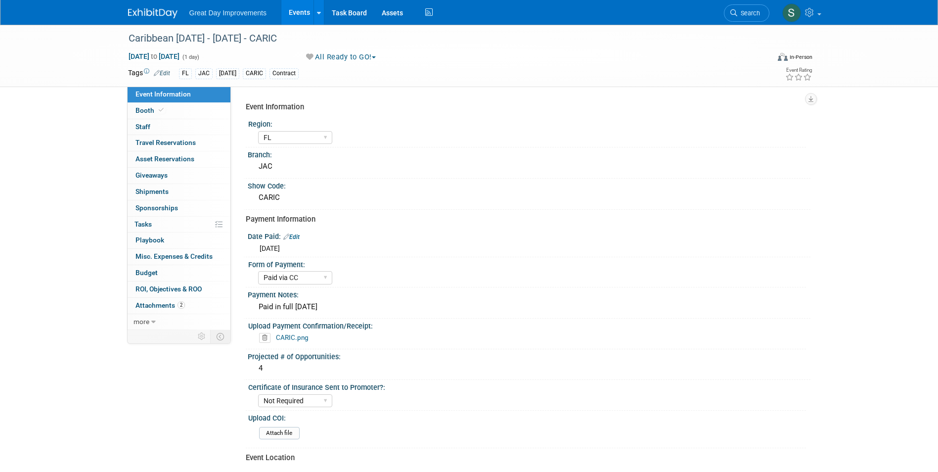
select select "FL"
select select "Paid via CC"
select select "Not Required"
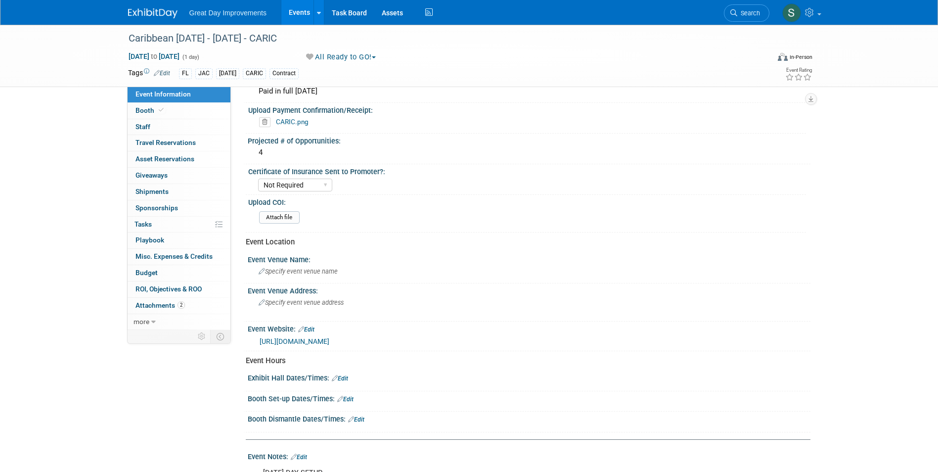
scroll to position [101, 0]
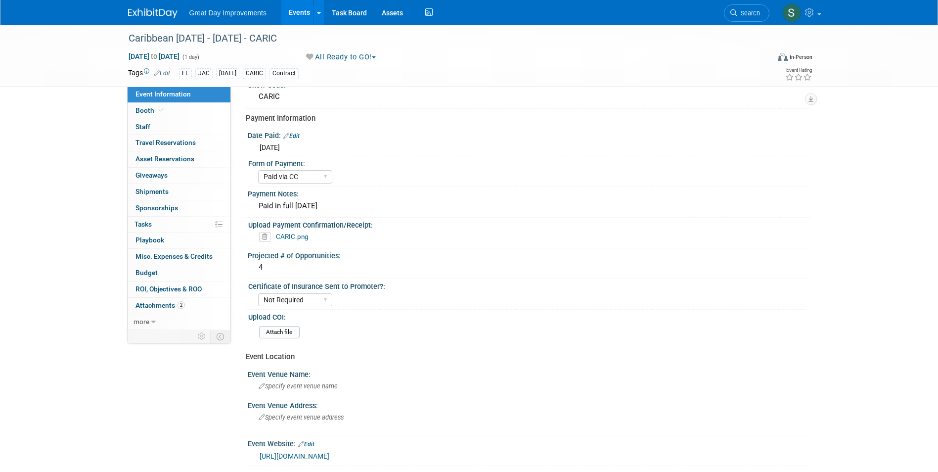
drag, startPoint x: 749, startPoint y: 9, endPoint x: 743, endPoint y: 12, distance: 6.6
click at [749, 10] on link "Search" at bounding box center [746, 12] width 45 height 17
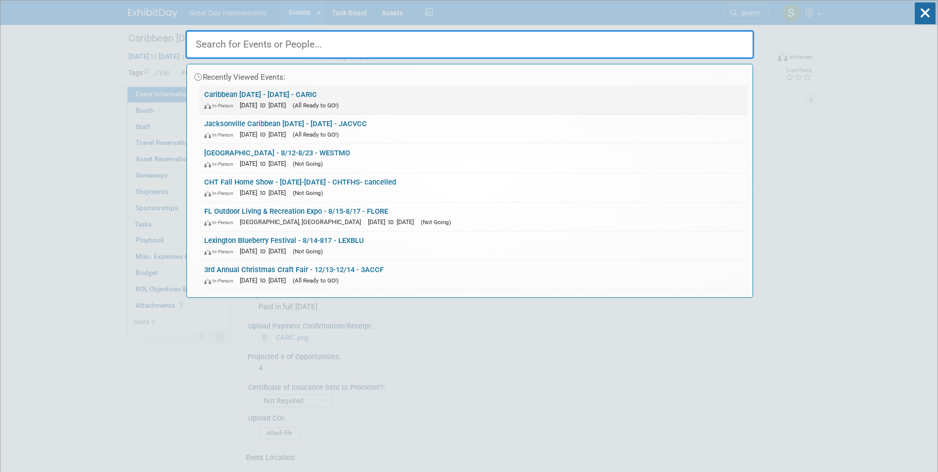
click at [295, 114] on link "Caribbean [DATE] - [DATE] - CARIC In-Person [DATE] to [DATE] (All Ready to GO!)" at bounding box center [473, 100] width 548 height 29
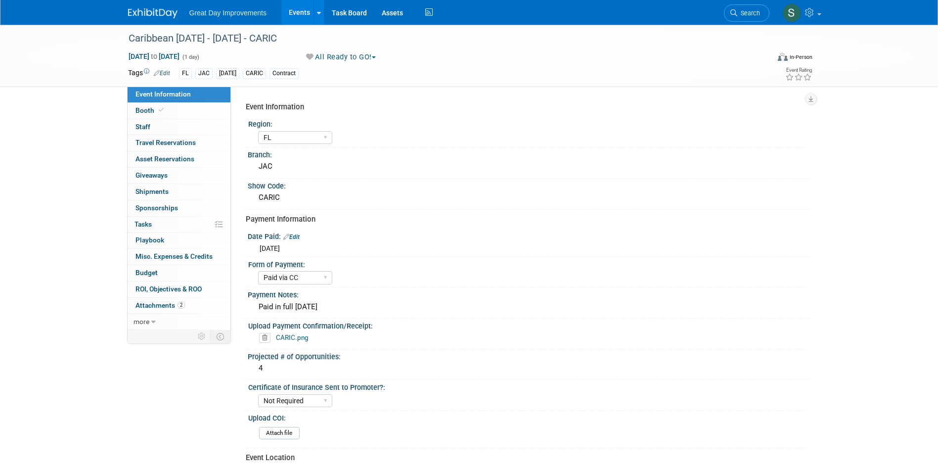
select select "FL"
select select "Paid via CC"
select select "Not Required"
click at [748, 14] on span "Search" at bounding box center [748, 12] width 23 height 7
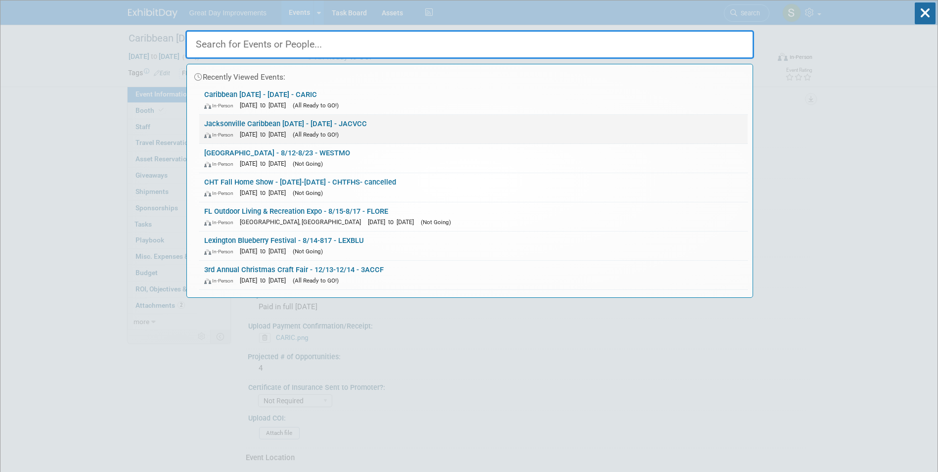
click at [373, 120] on link "Jacksonville Caribbean Carnival - 8/23/25 - JACVCC In-Person Aug 23, 2025 to Au…" at bounding box center [473, 129] width 548 height 29
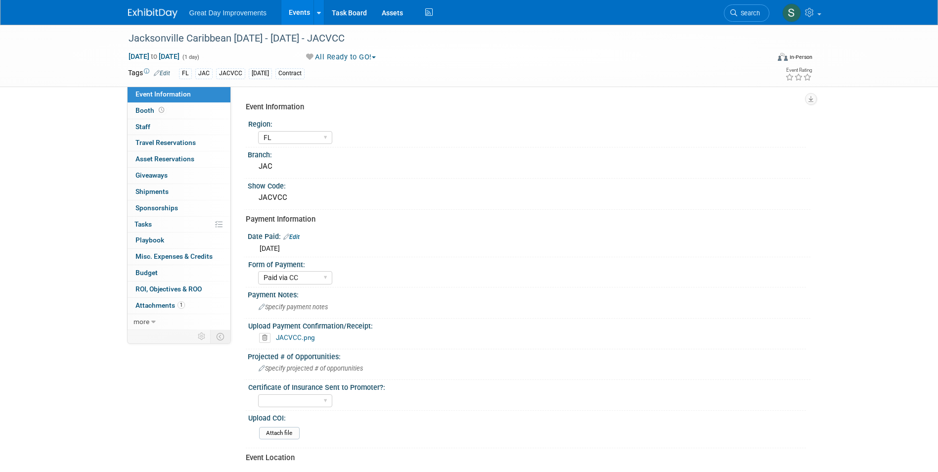
select select "FL"
select select "Paid via CC"
click at [353, 56] on button "All Ready to GO!" at bounding box center [341, 57] width 77 height 10
click at [350, 96] on link "Not Going" at bounding box center [344, 101] width 82 height 14
click at [261, 339] on icon at bounding box center [264, 338] width 11 height 10
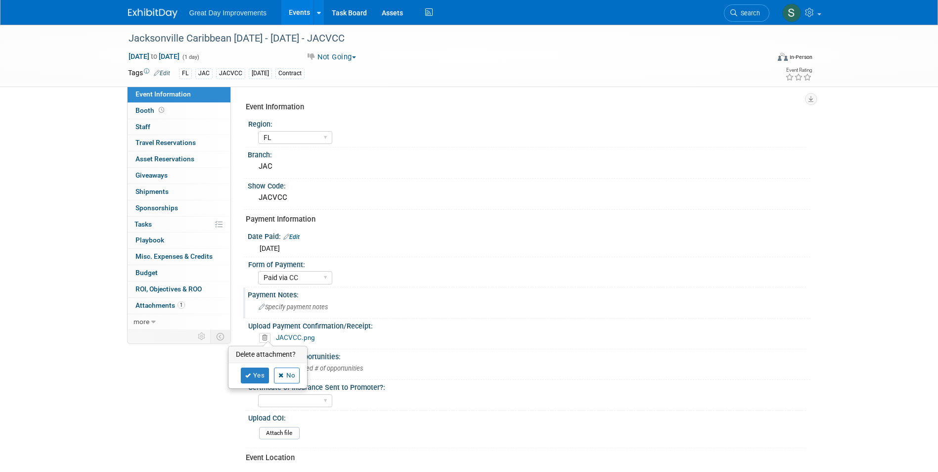
click at [327, 303] on div "Specify payment notes" at bounding box center [529, 306] width 548 height 15
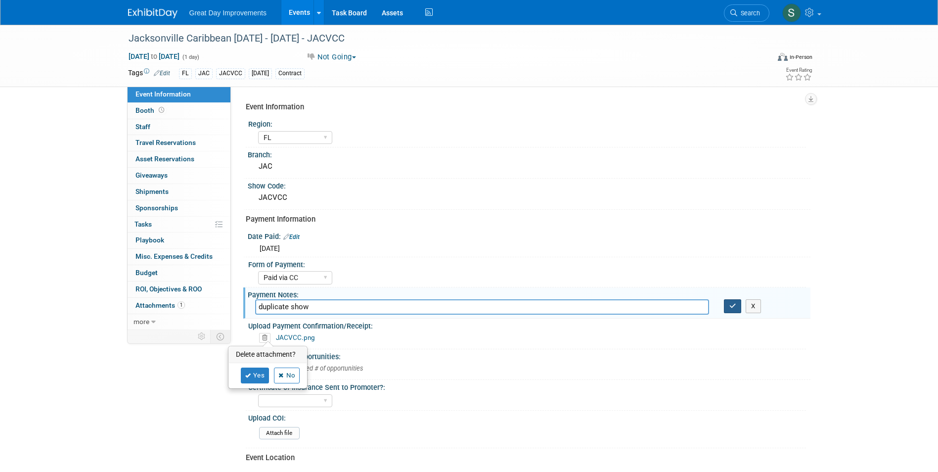
type input "duplicate show"
click at [729, 301] on button "button" at bounding box center [733, 306] width 18 height 14
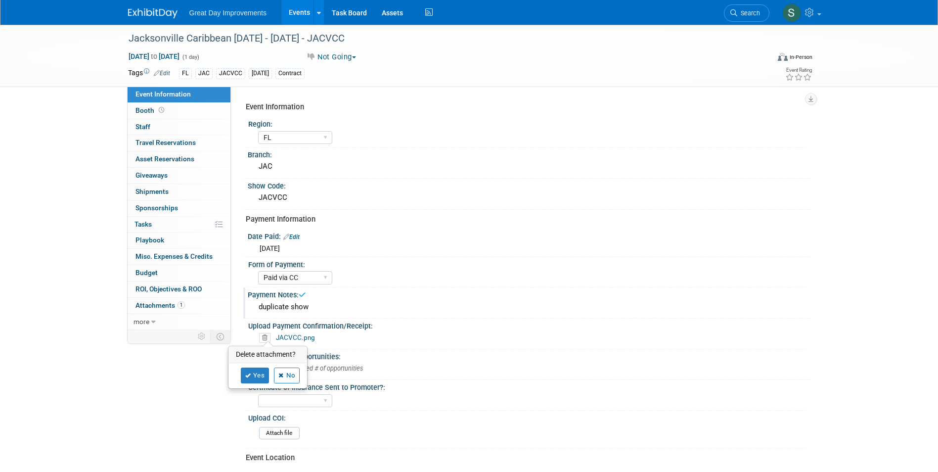
click at [136, 9] on img at bounding box center [152, 13] width 49 height 10
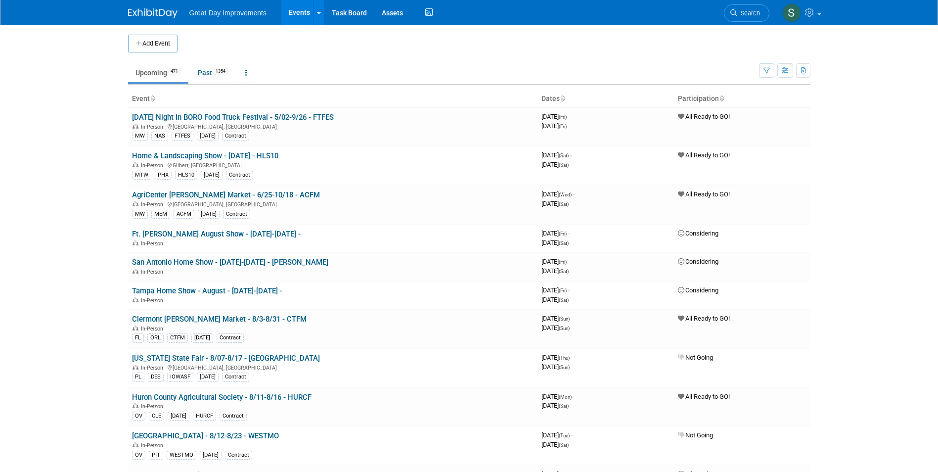
click at [760, 8] on link "Search" at bounding box center [746, 12] width 45 height 17
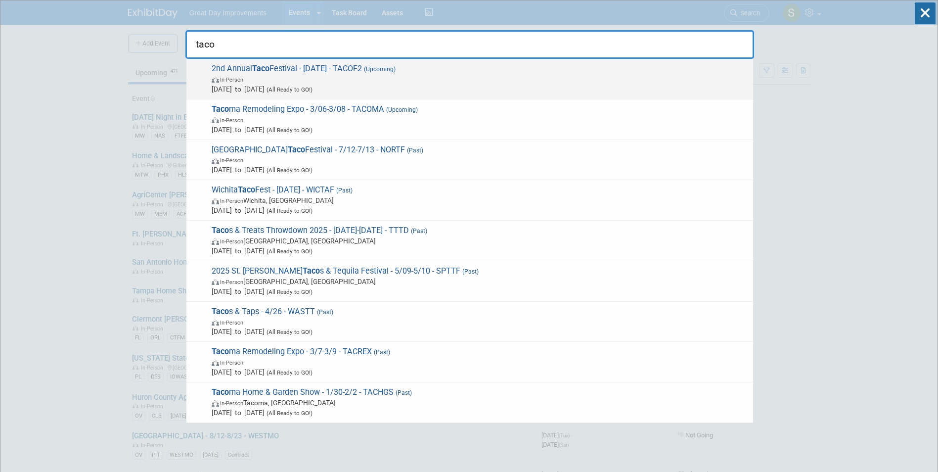
type input "taco"
click at [485, 92] on span "Aug 30, 2025 to Aug 30, 2025 (All Ready to GO!)" at bounding box center [480, 89] width 537 height 10
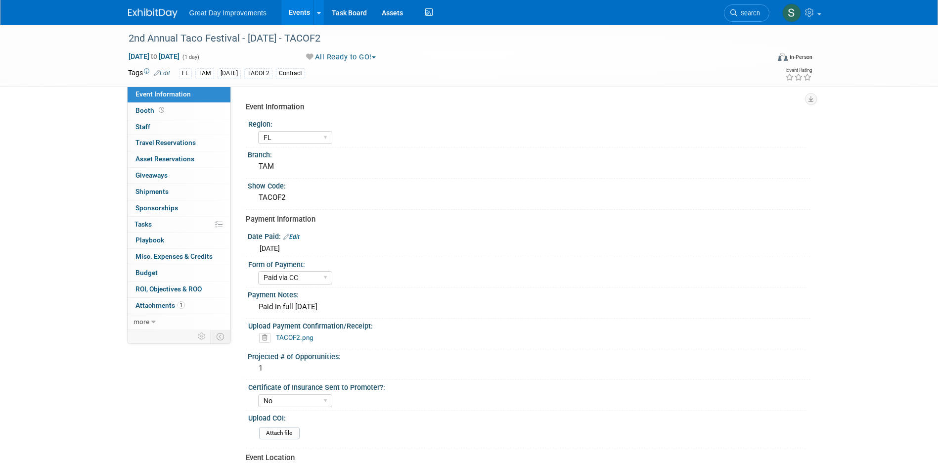
select select "FL"
select select "Paid via CC"
select select "No"
click at [333, 52] on button "All Ready to GO!" at bounding box center [341, 57] width 77 height 10
click at [340, 96] on link "Not Going" at bounding box center [344, 101] width 82 height 14
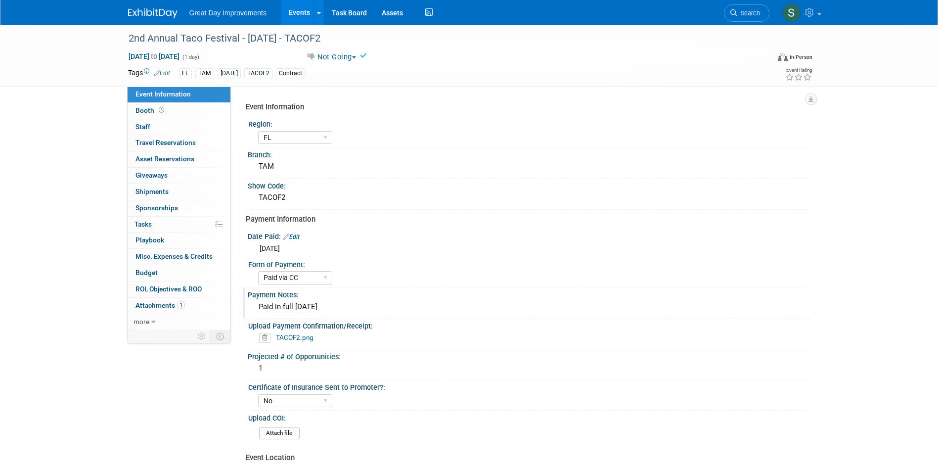
click at [330, 305] on div "Paid in full [DATE]" at bounding box center [529, 306] width 548 height 15
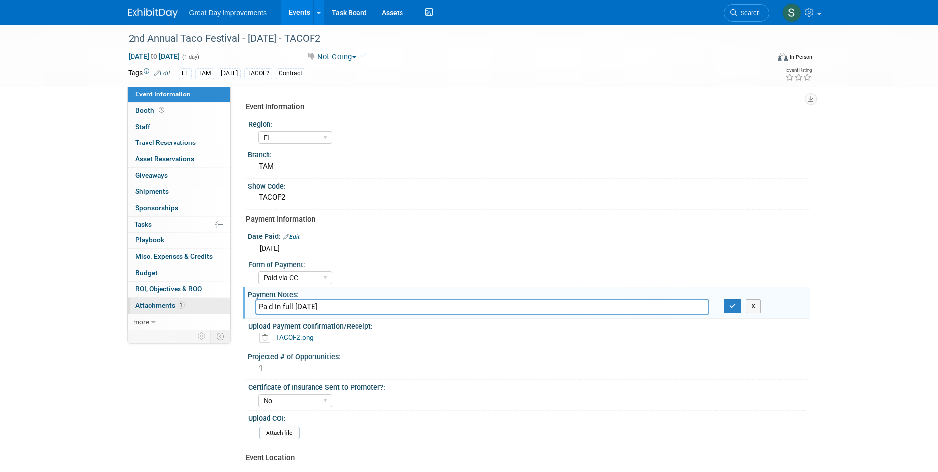
drag, startPoint x: 332, startPoint y: 306, endPoint x: 227, endPoint y: 307, distance: 105.3
click at [227, 308] on div "Event Information Event Info Booth Booth 0 Staff 0 Staff 0 Travel Reservations …" at bounding box center [469, 353] width 697 height 656
type input "show was rescheduled unable to make new date"
drag, startPoint x: 740, startPoint y: 301, endPoint x: 733, endPoint y: 306, distance: 8.5
click at [739, 301] on button "button" at bounding box center [733, 306] width 18 height 14
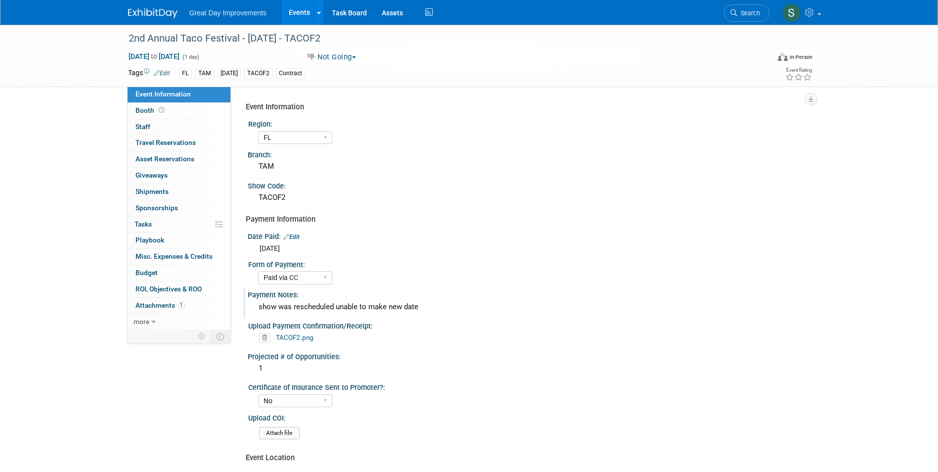
click at [733, 306] on div "show was rescheduled unable to make new date" at bounding box center [529, 306] width 548 height 15
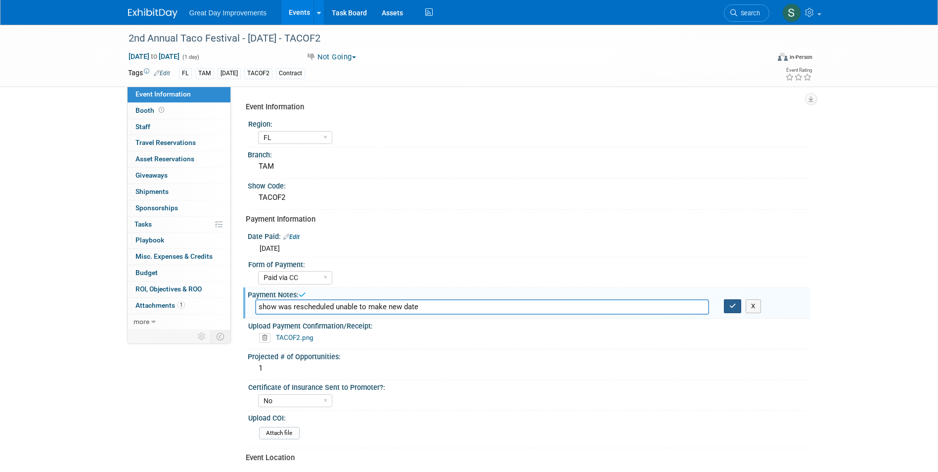
click at [731, 305] on icon "button" at bounding box center [732, 306] width 7 height 6
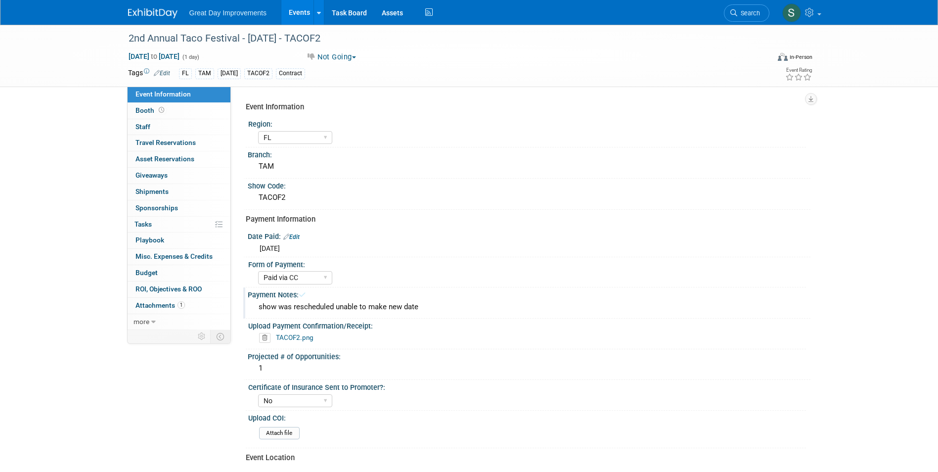
click at [158, 15] on img at bounding box center [152, 13] width 49 height 10
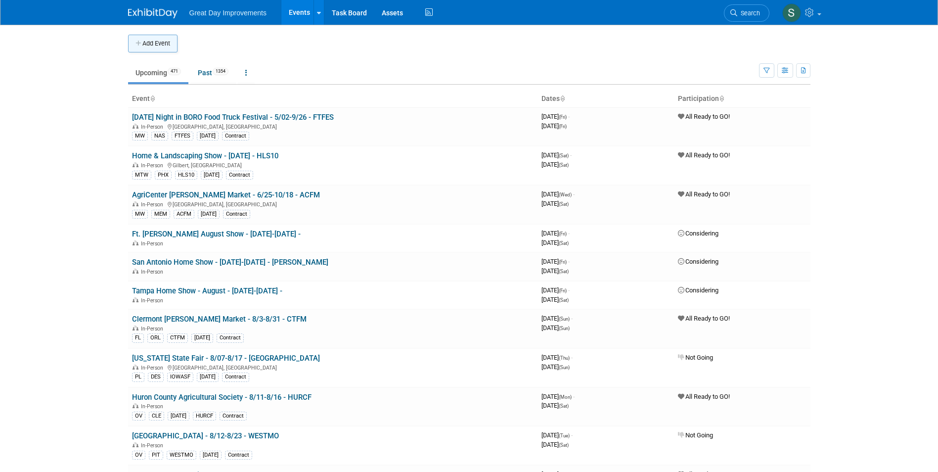
click at [166, 39] on button "Add Event" at bounding box center [152, 44] width 49 height 18
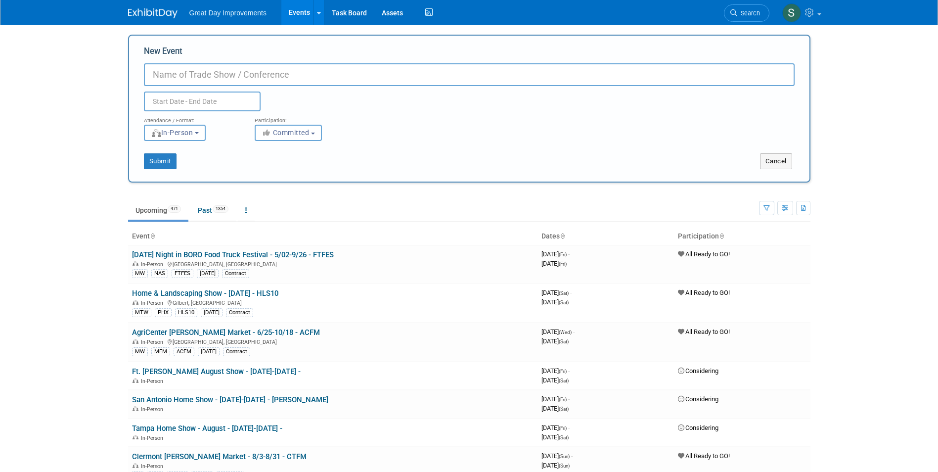
paste input "Wellington Bacon & Bourbon Fest"
type input "Wellington Bacon & Bourbon Fest - 3/14-3/15 - WBBF"
click at [289, 134] on span "Committed" at bounding box center [286, 133] width 48 height 8
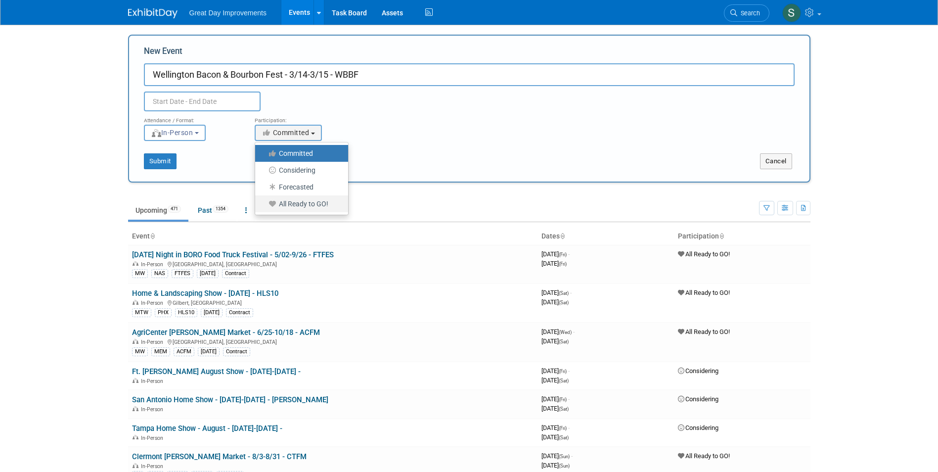
click at [312, 205] on label "All Ready to GO!" at bounding box center [299, 203] width 78 height 13
click at [264, 205] on input "All Ready to GO!" at bounding box center [261, 204] width 6 height 6
select select "102"
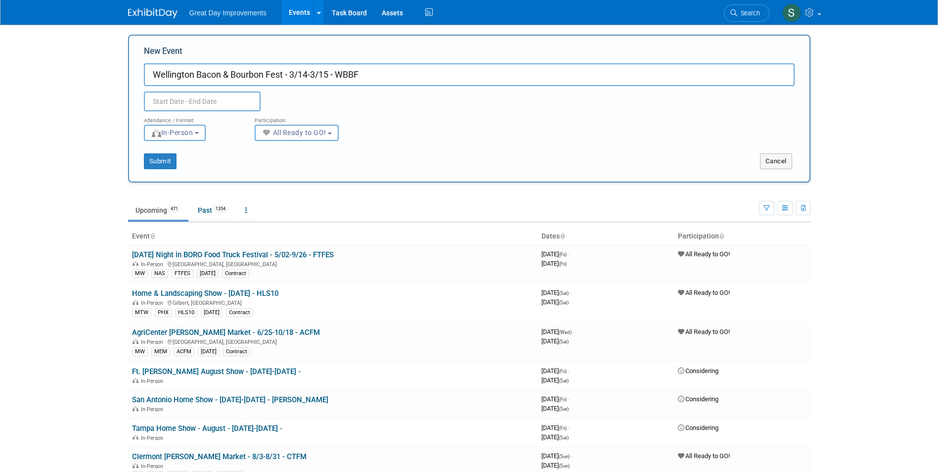
click at [212, 102] on input "text" at bounding box center [202, 101] width 117 height 20
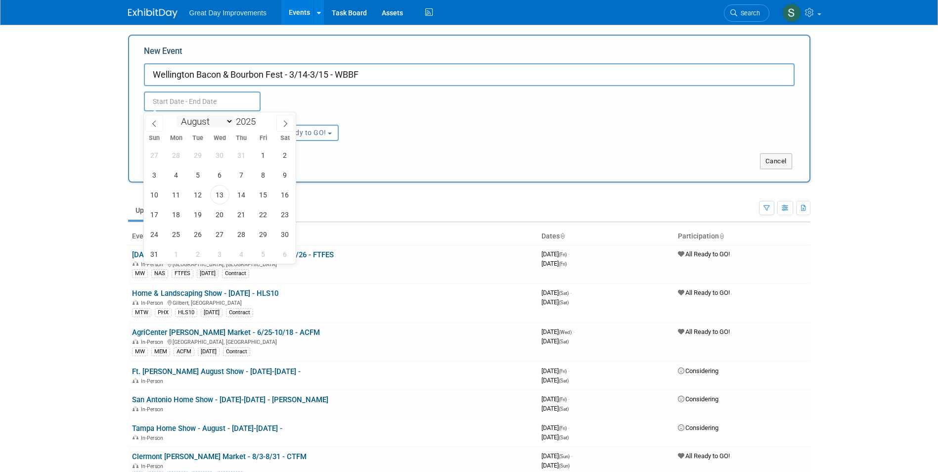
click at [195, 124] on select "January February March April May June July August September October November De…" at bounding box center [205, 121] width 57 height 12
select select "2"
click at [177, 115] on select "January February March April May June July August September October November De…" at bounding box center [205, 121] width 57 height 12
click at [240, 125] on input "2025" at bounding box center [248, 121] width 30 height 11
click at [258, 120] on span at bounding box center [259, 119] width 7 height 6
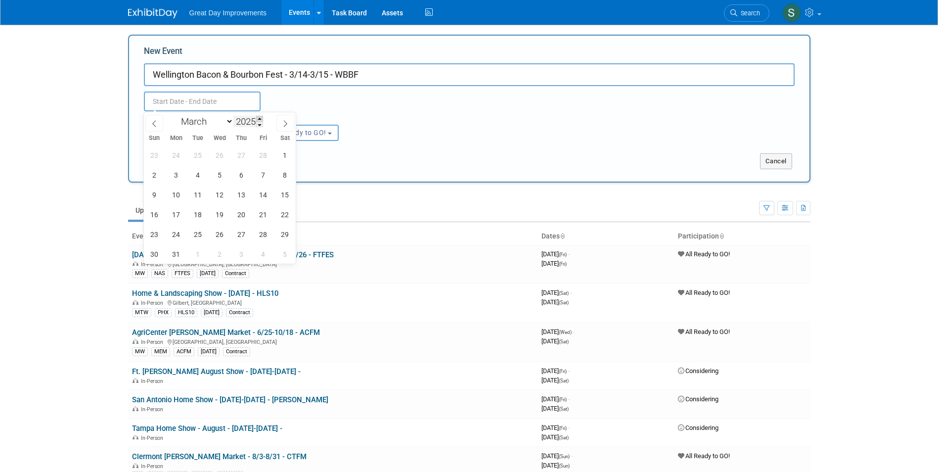
type input "2026"
click at [287, 177] on span "14" at bounding box center [284, 174] width 19 height 19
click at [151, 195] on span "15" at bounding box center [154, 194] width 19 height 19
type input "Mar 14, 2026 to Mar 15, 2026"
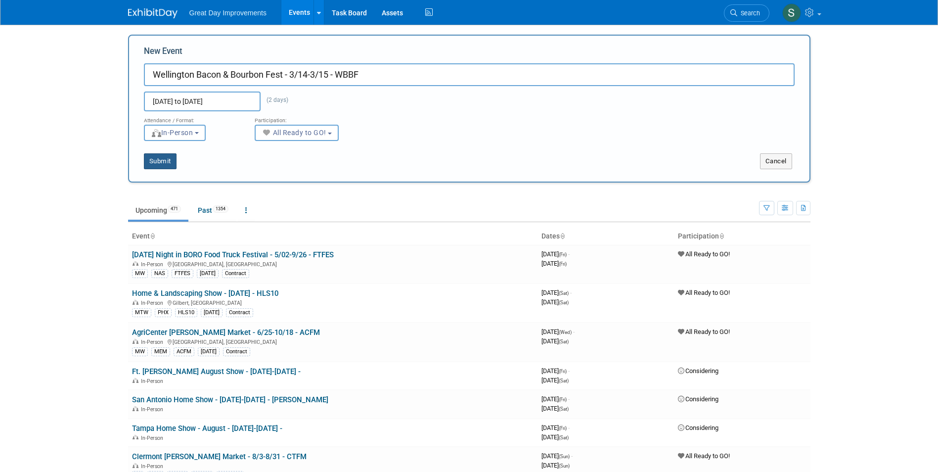
click at [176, 168] on button "Submit" at bounding box center [160, 161] width 33 height 16
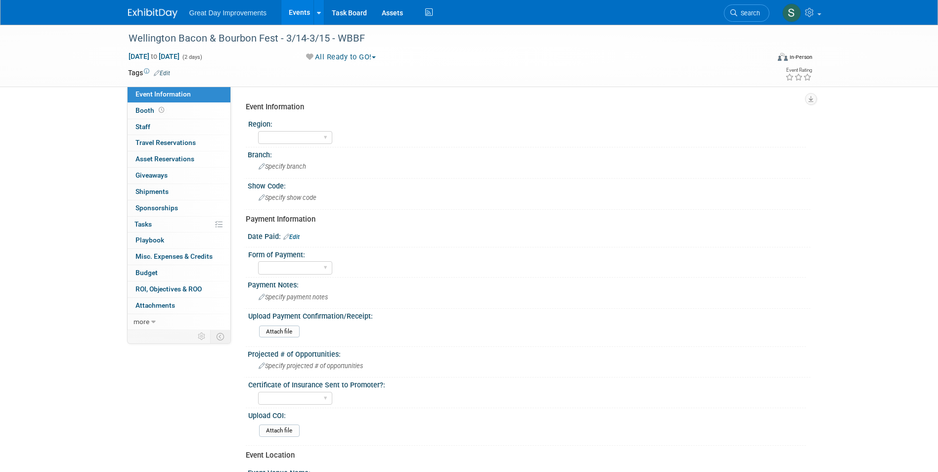
click at [158, 72] on icon at bounding box center [157, 73] width 6 height 6
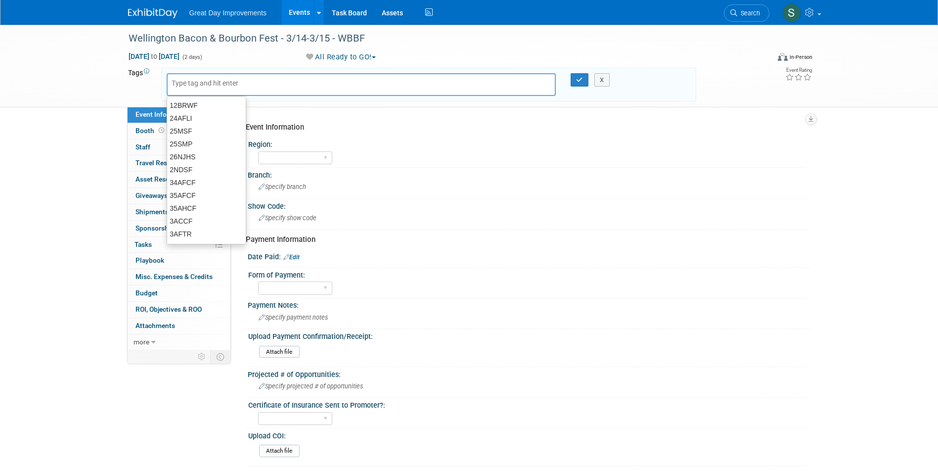
drag, startPoint x: 210, startPoint y: 75, endPoint x: 209, endPoint y: 82, distance: 7.5
click at [209, 75] on div at bounding box center [362, 84] width 390 height 23
click at [209, 82] on input "text" at bounding box center [211, 83] width 79 height 10
type input "FL"
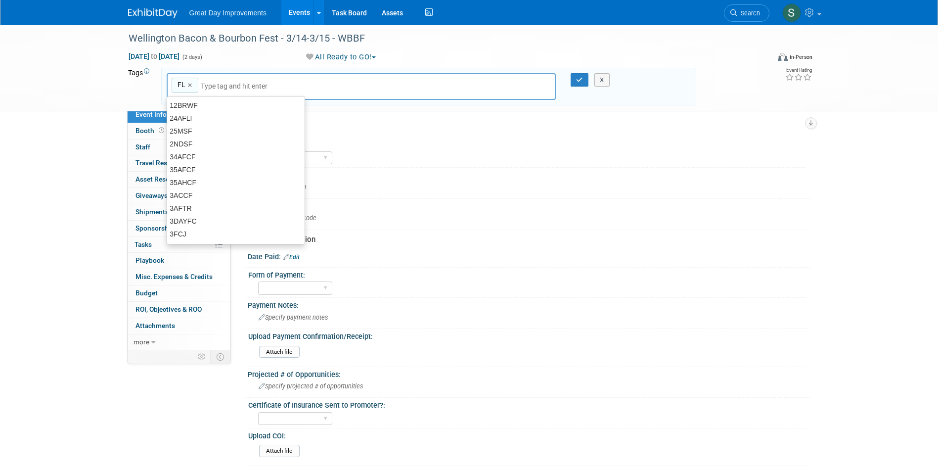
type input "FL"
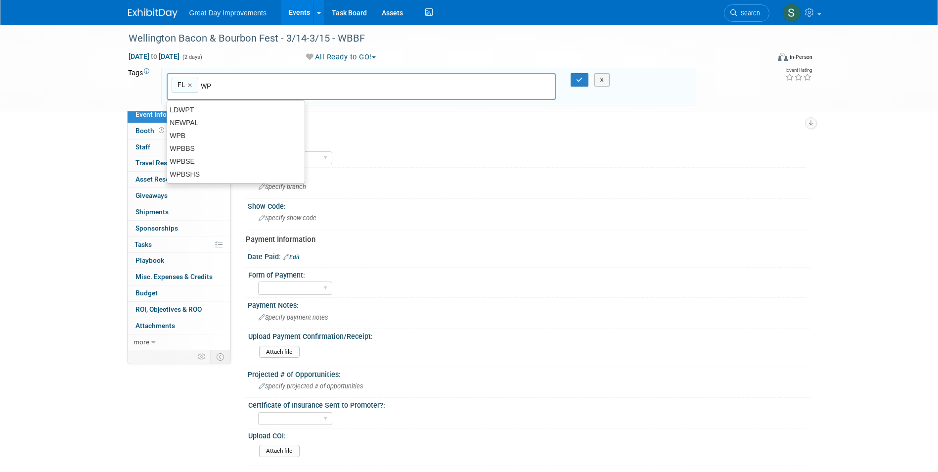
type input "WPB"
type input "FL, WPB"
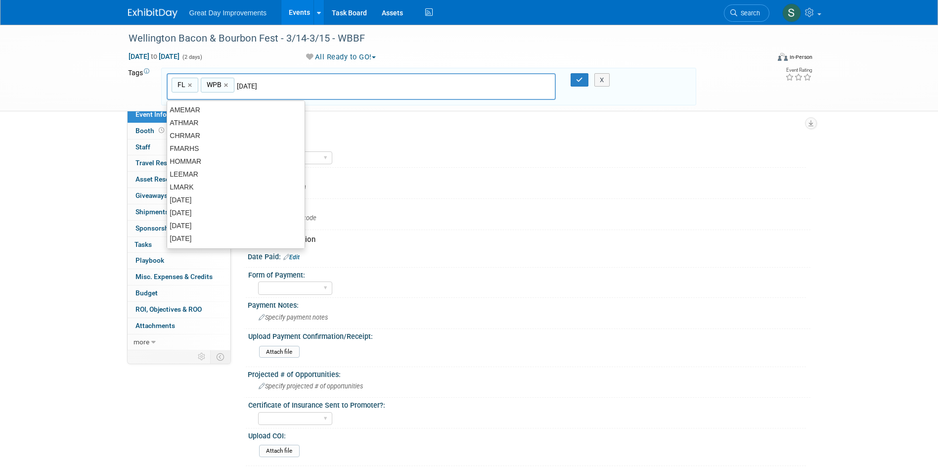
type input "[DATE]"
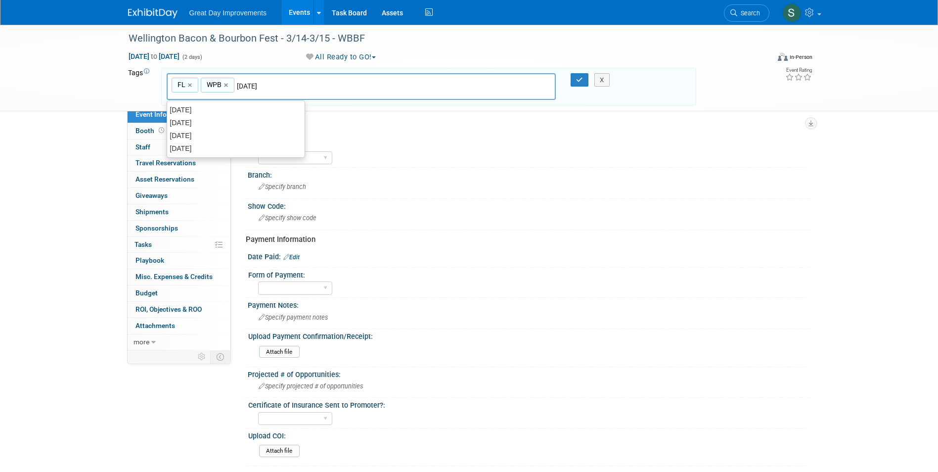
type input "FL, WPB, MAR25"
type input "WBBF"
type input "FL, WPB, MAR25, WBBF"
type input "Contract"
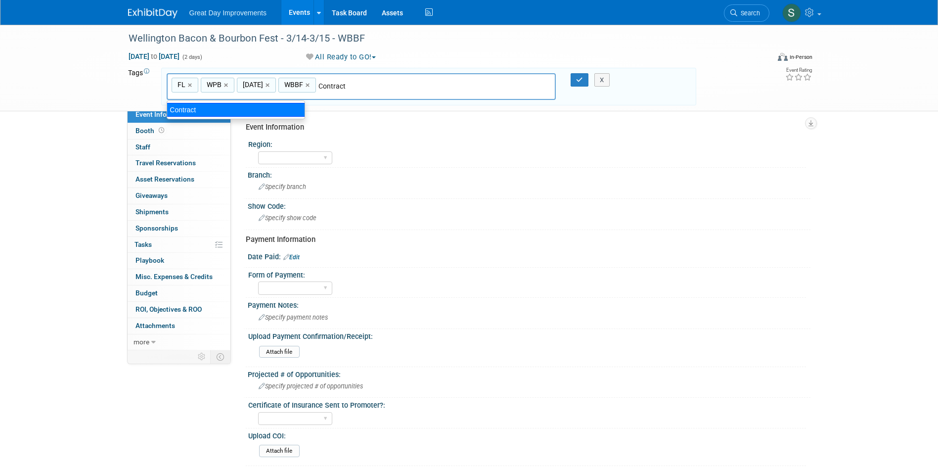
type input "FL, WPB, MAR25, WBBF, Contract"
click at [578, 81] on icon "button" at bounding box center [579, 80] width 7 height 6
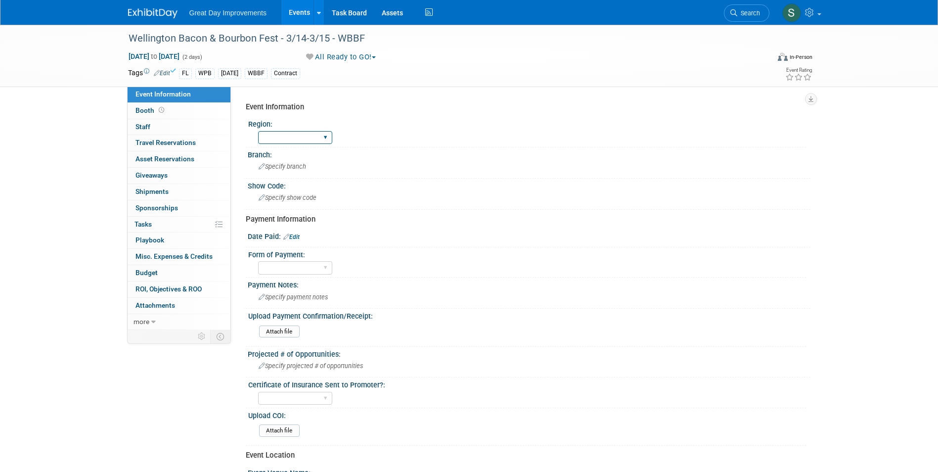
click at [273, 141] on select "GC MA MW MTW NE NEW OV PL PNW SA SE SC UMW FL" at bounding box center [295, 137] width 74 height 13
select select "FL"
click at [258, 131] on select "GC MA MW MTW NE NEW OV PL PNW SA SE SC UMW FL" at bounding box center [295, 137] width 74 height 13
click at [280, 166] on span "Specify branch" at bounding box center [282, 166] width 47 height 7
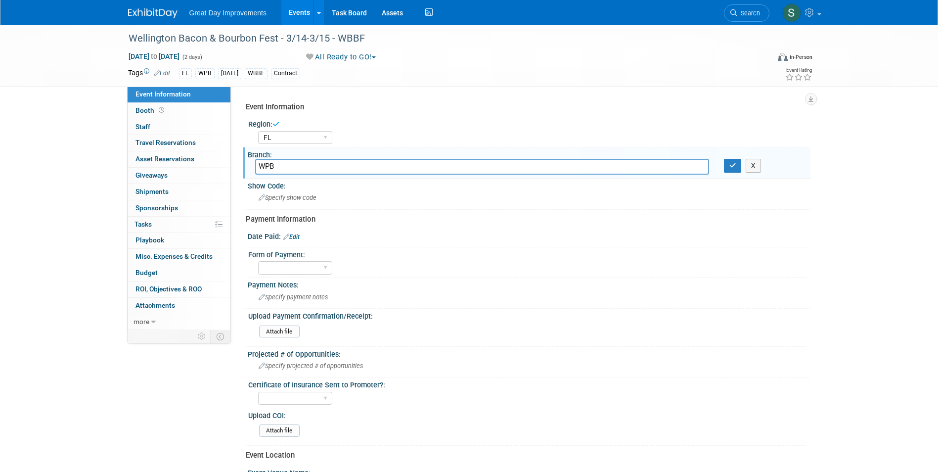
type input "WPB"
click at [733, 163] on icon "button" at bounding box center [732, 165] width 7 height 6
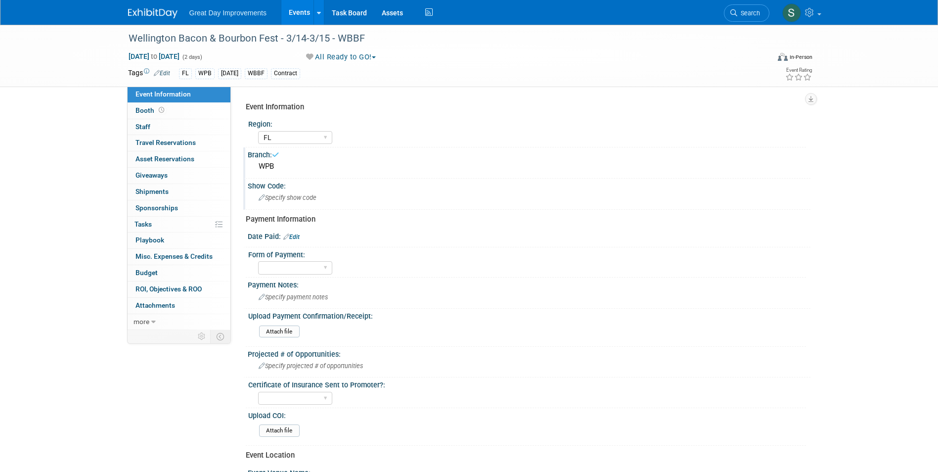
click at [352, 194] on div "Specify show code" at bounding box center [529, 197] width 548 height 15
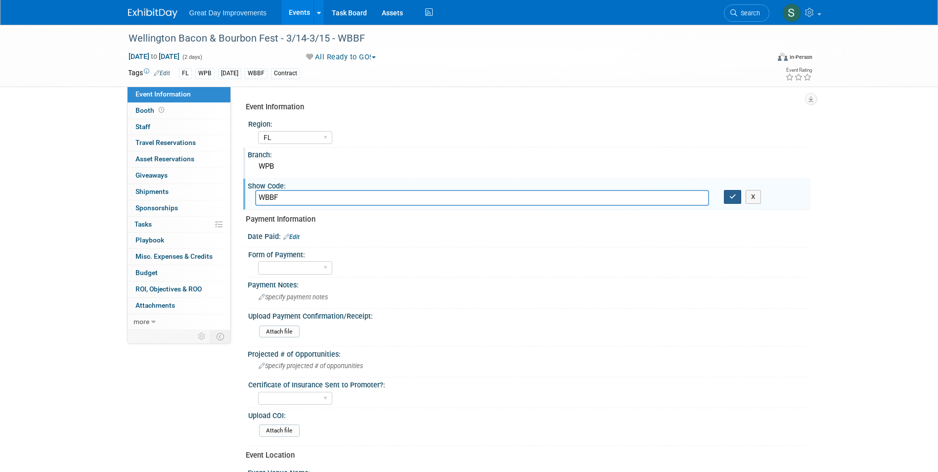
type input "WBBF"
click at [728, 194] on button "button" at bounding box center [733, 197] width 18 height 14
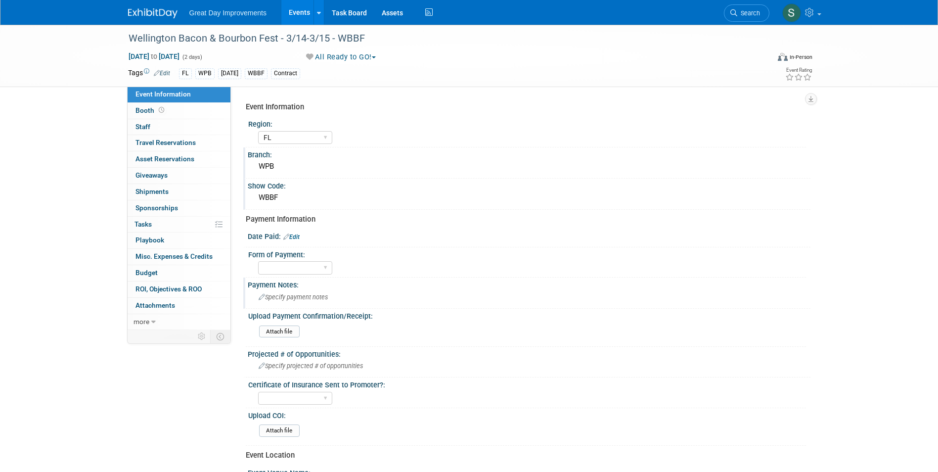
click at [314, 296] on span "Specify payment notes" at bounding box center [293, 296] width 69 height 7
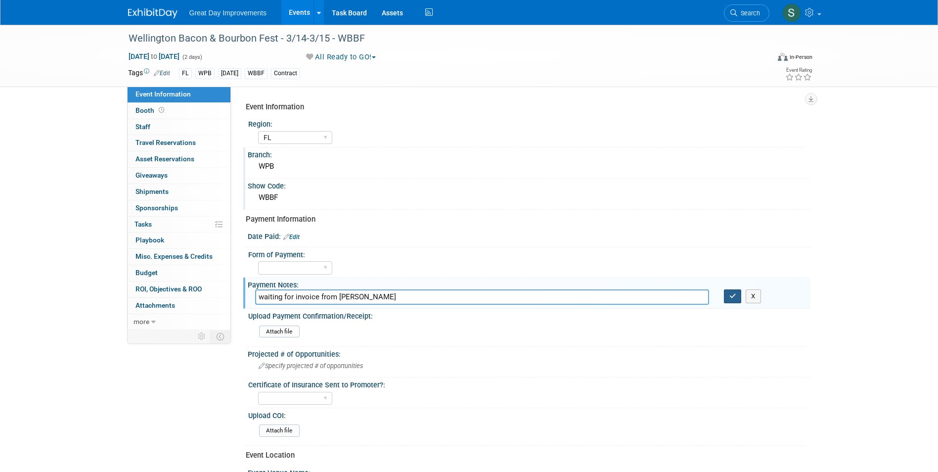
type input "waiting for invoice from Trevor"
click at [731, 299] on button "button" at bounding box center [733, 296] width 18 height 14
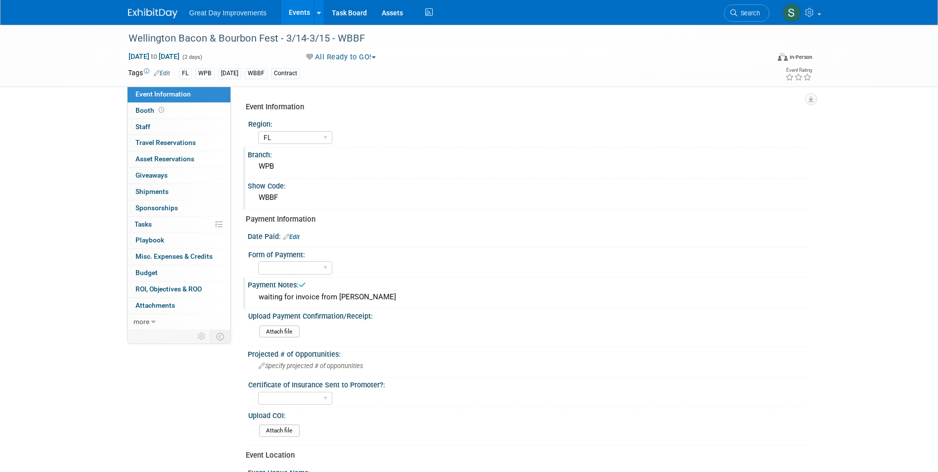
click at [141, 8] on link at bounding box center [158, 8] width 61 height 8
